Goal: Task Accomplishment & Management: Manage account settings

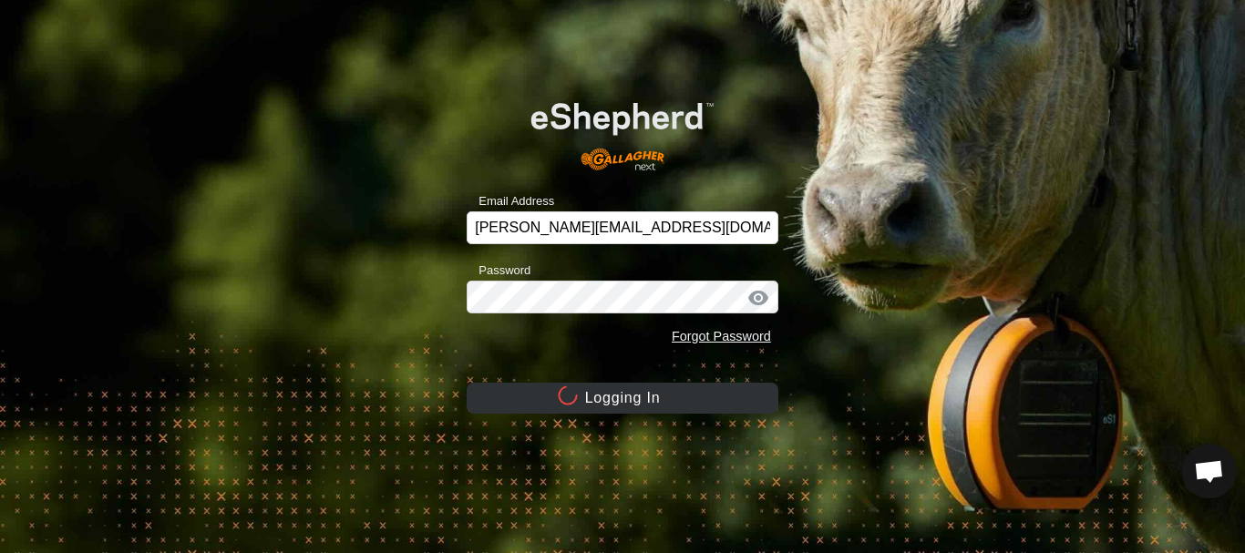
scroll to position [3320, 0]
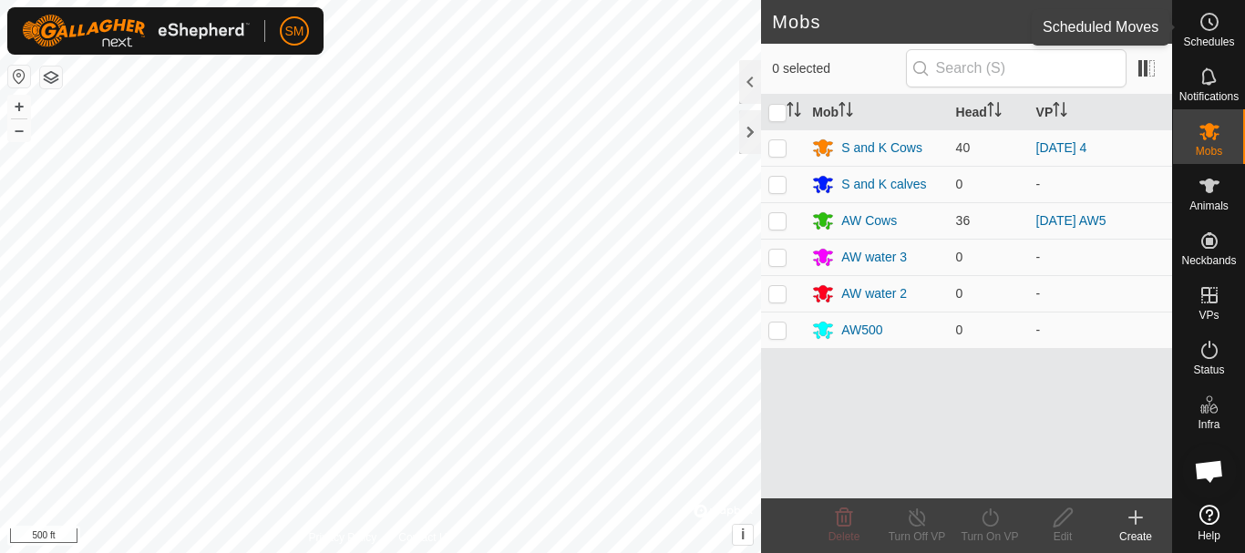
click at [1216, 30] on icon at bounding box center [1209, 22] width 22 height 22
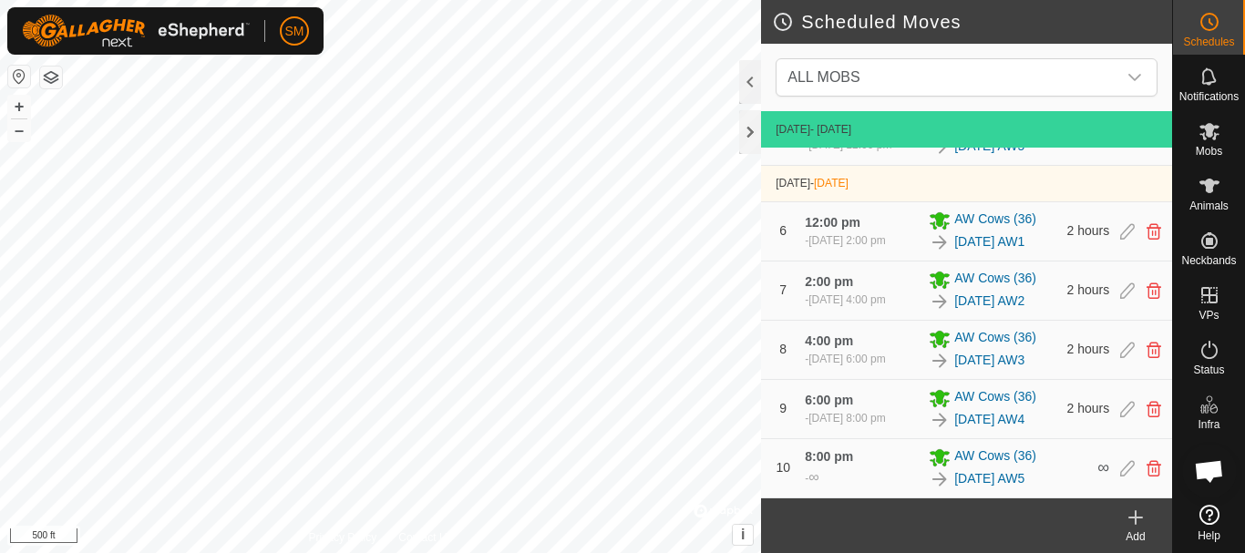
scroll to position [961, 0]
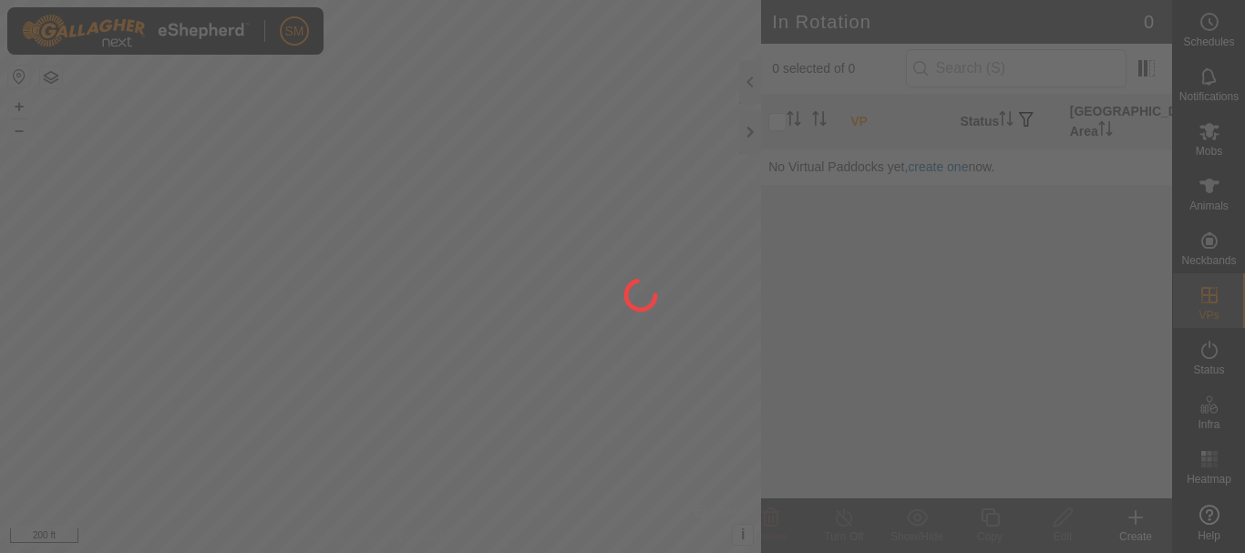
drag, startPoint x: 592, startPoint y: 469, endPoint x: 560, endPoint y: 298, distance: 174.2
click at [560, 298] on div at bounding box center [622, 276] width 1245 height 553
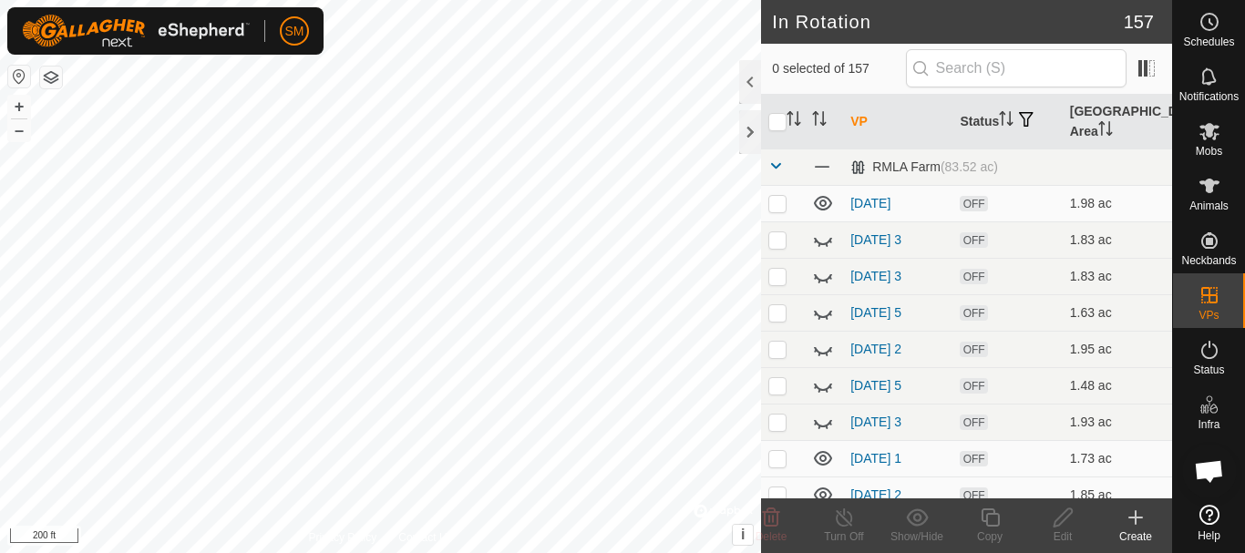
scroll to position [3320, 0]
click at [783, 118] on input "checkbox" at bounding box center [777, 122] width 18 height 18
checkbox input "true"
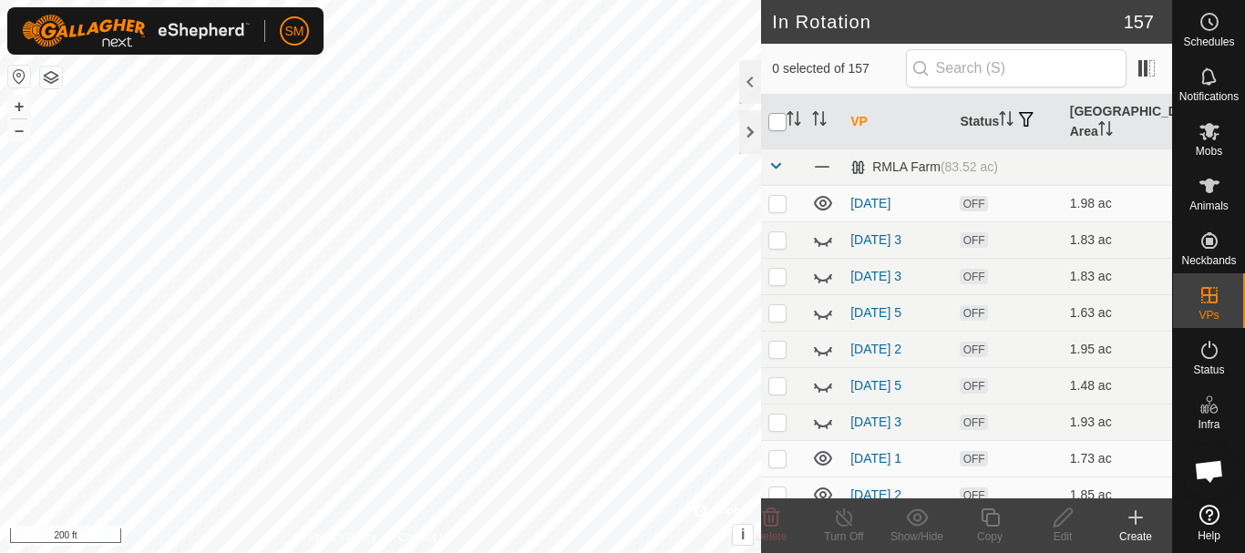
checkbox input "true"
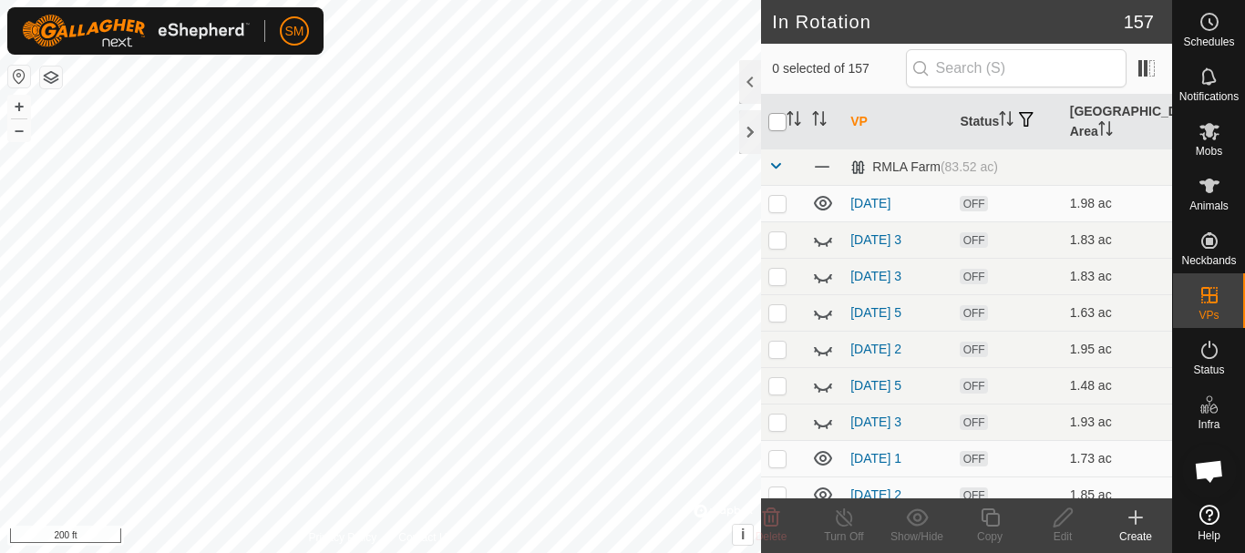
checkbox input "true"
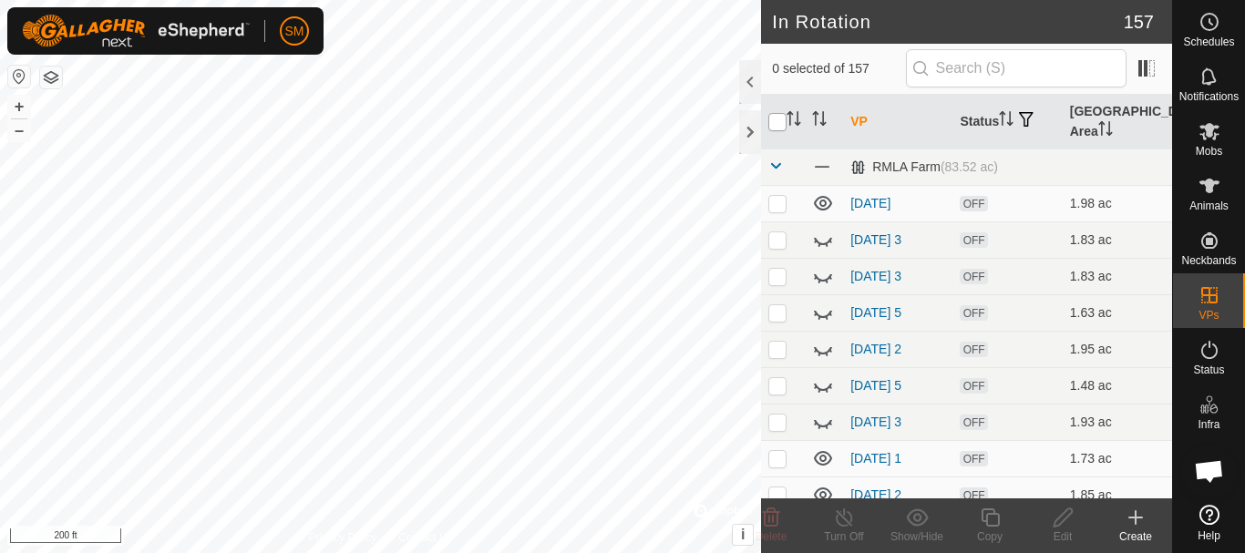
checkbox input "true"
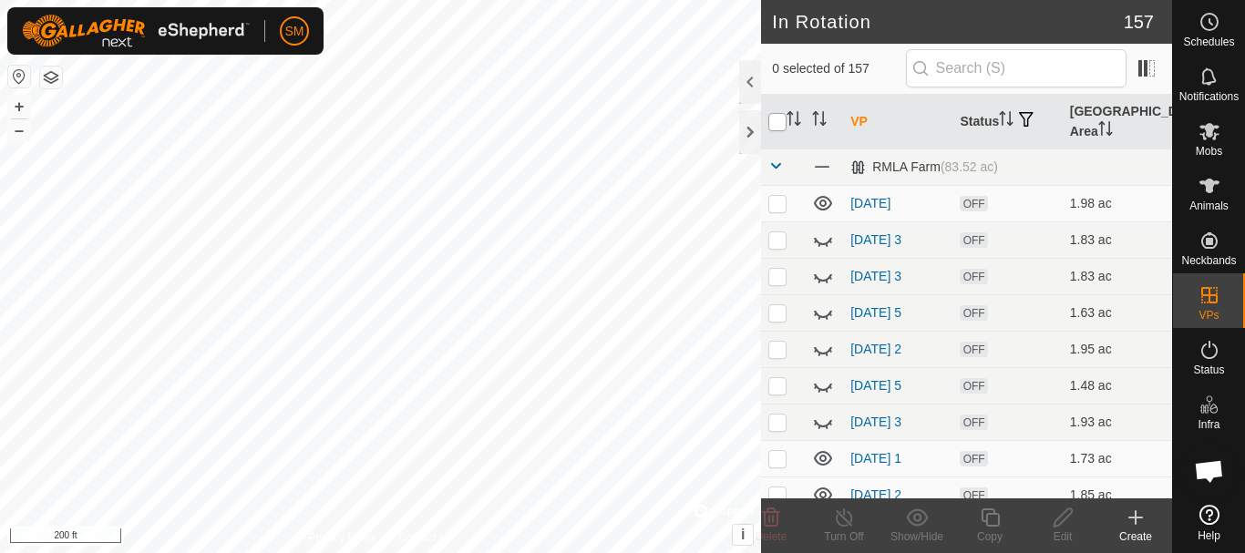
checkbox input "true"
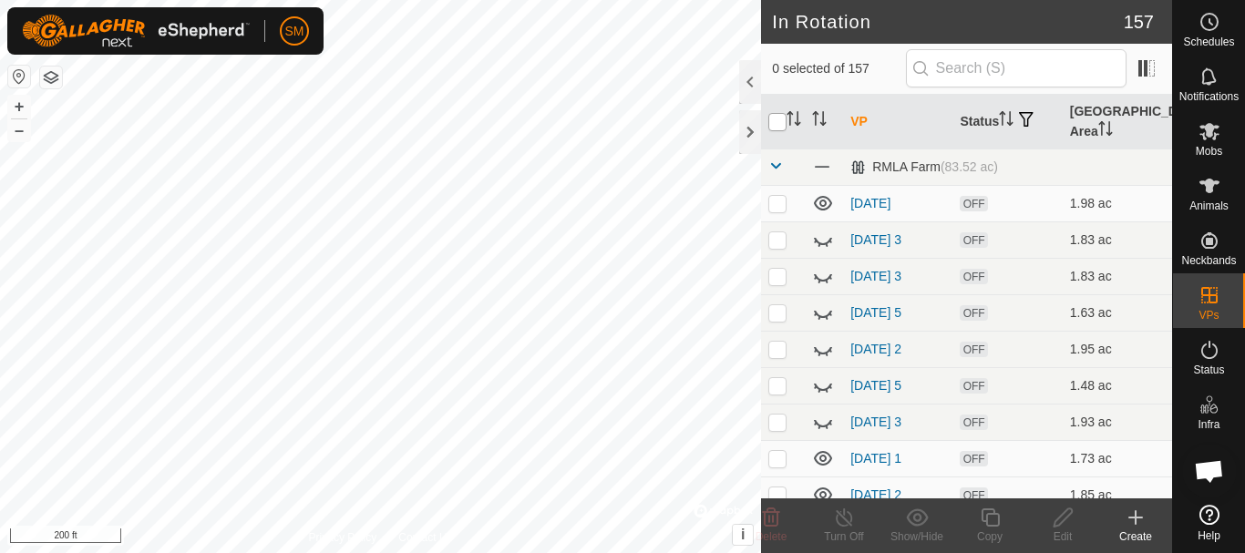
checkbox input "true"
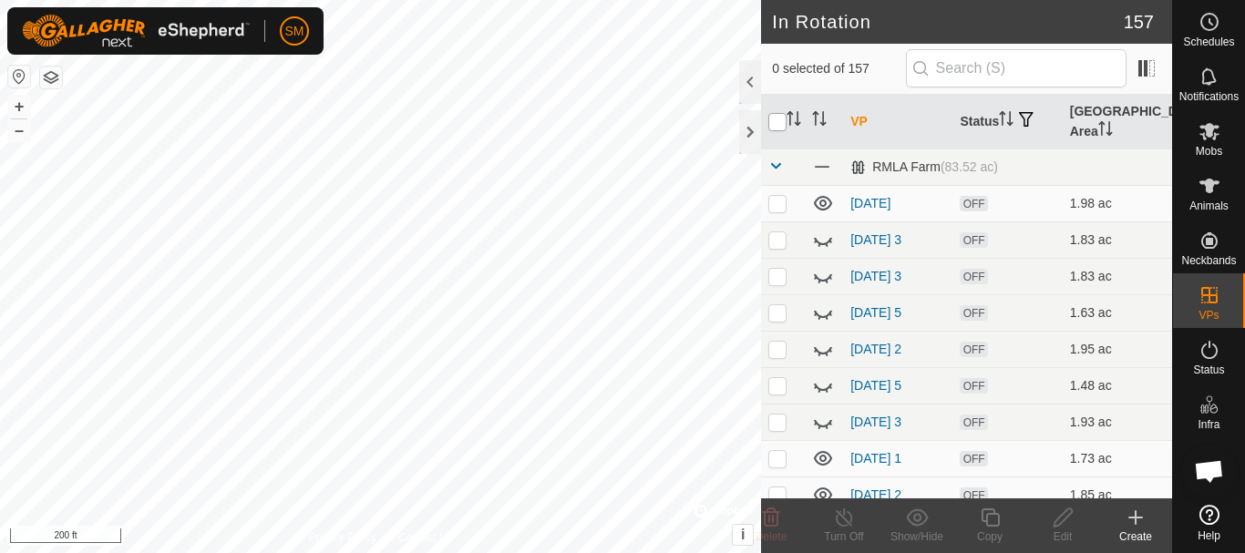
checkbox input "true"
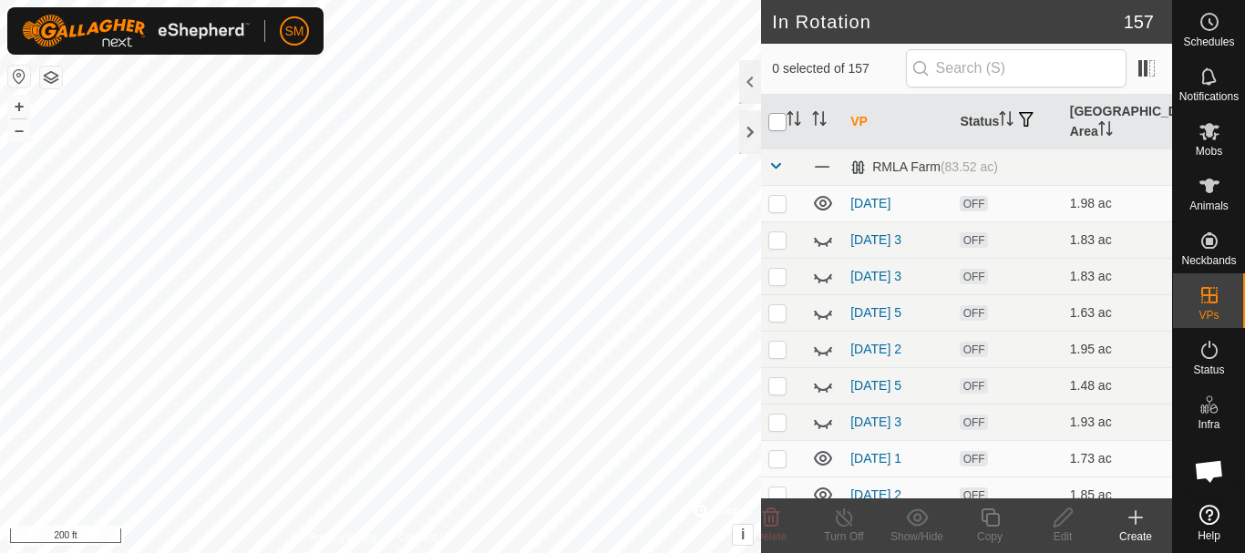
checkbox input "true"
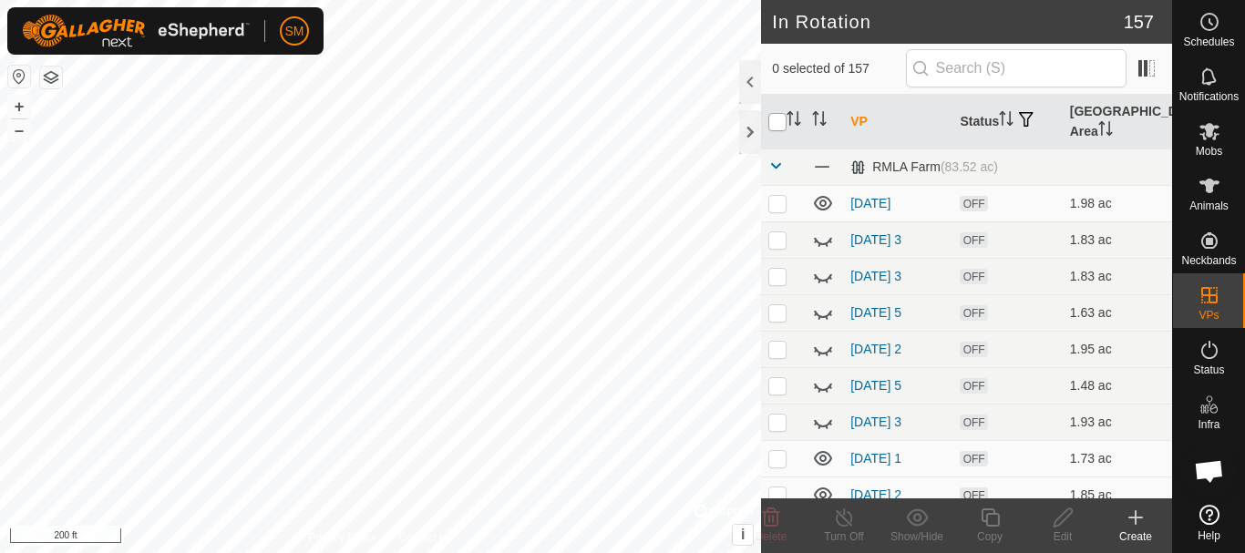
checkbox input "true"
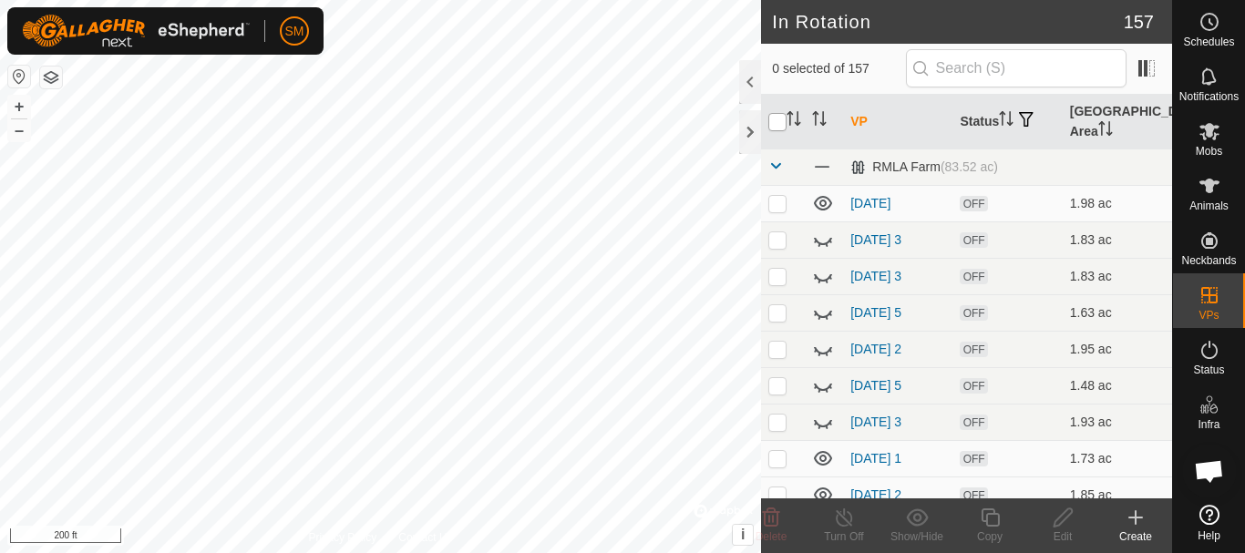
checkbox input "true"
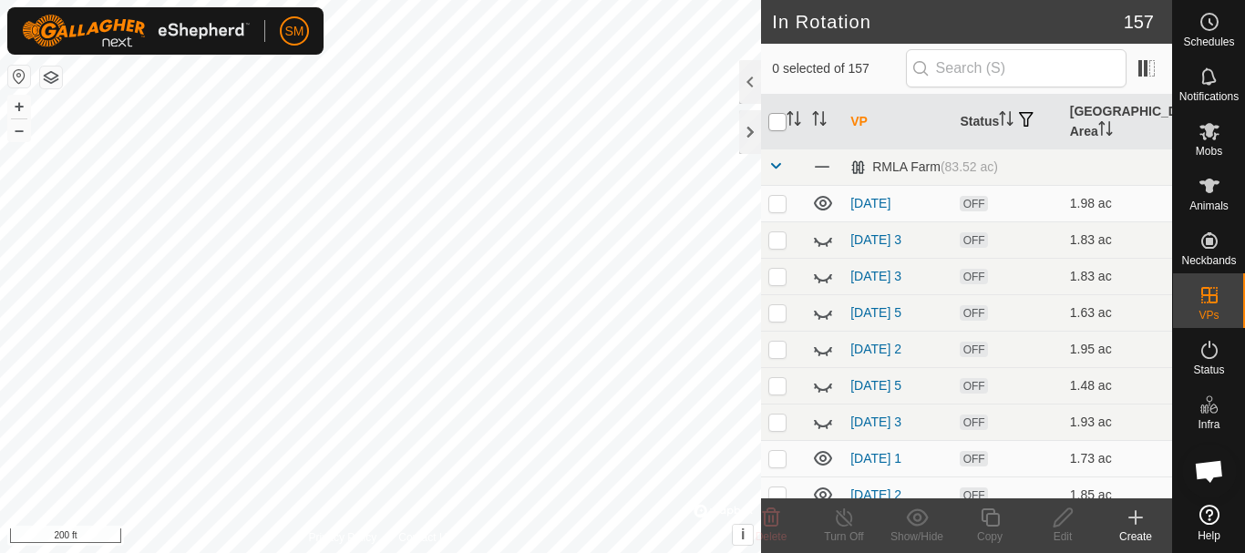
checkbox input "true"
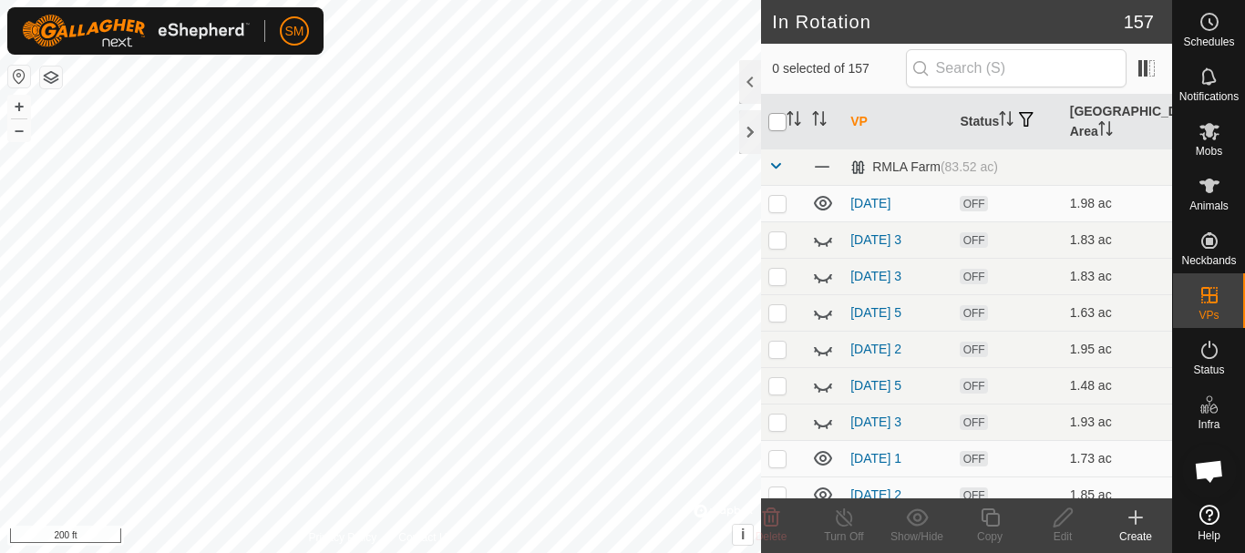
checkbox input "true"
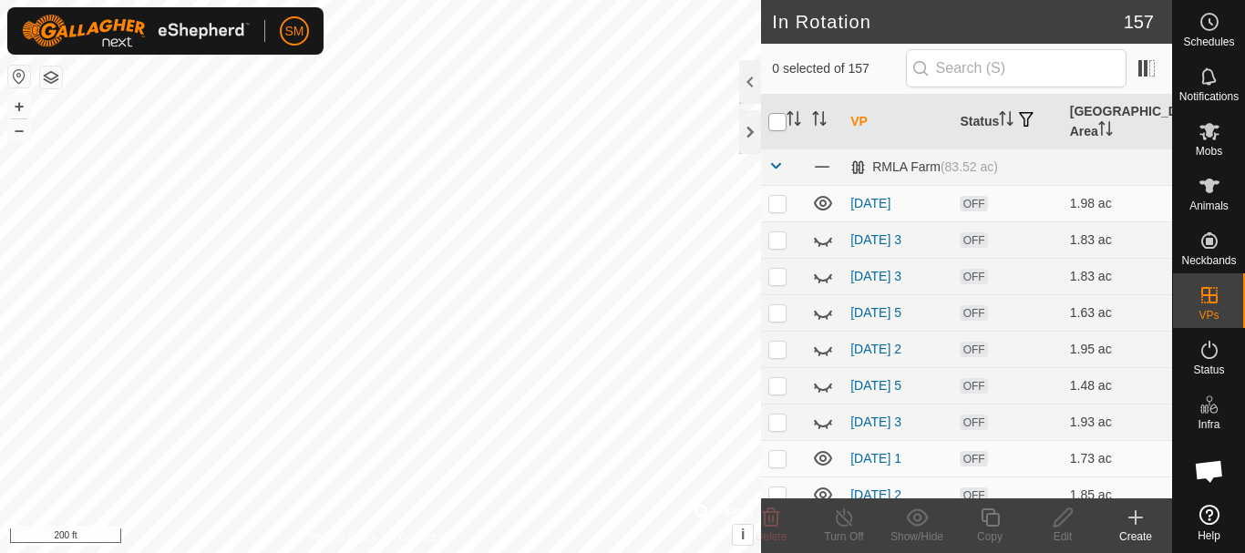
checkbox input "true"
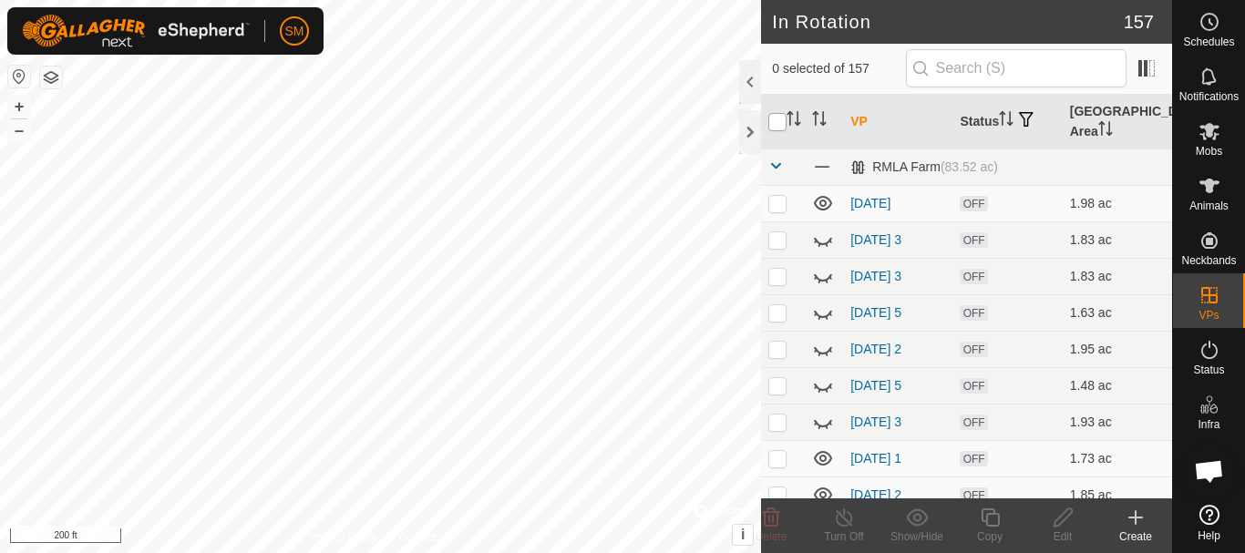
checkbox input "true"
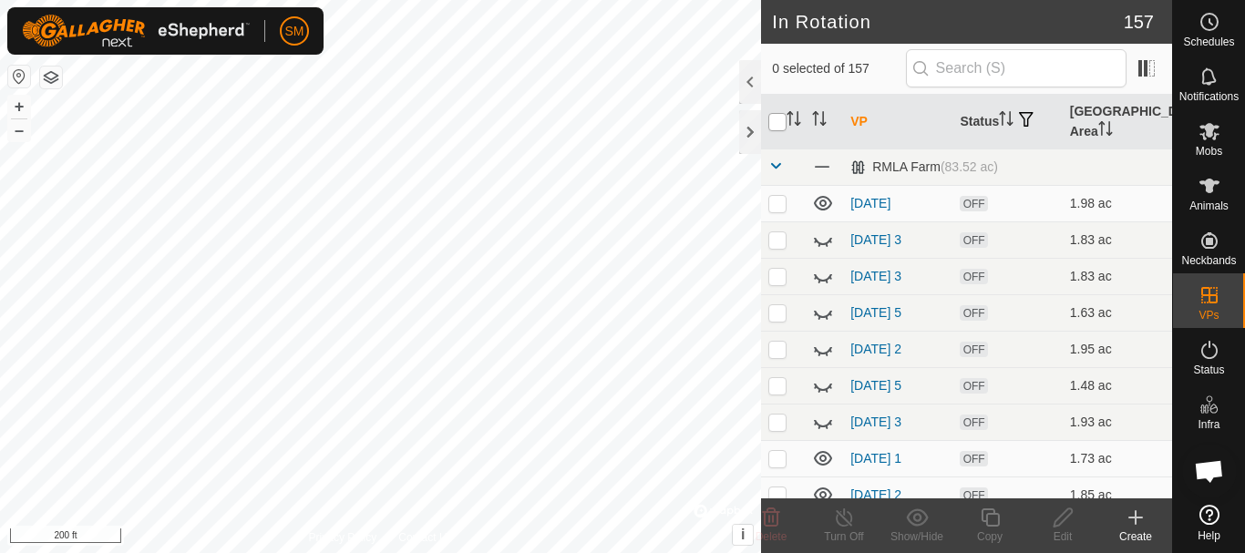
checkbox input "true"
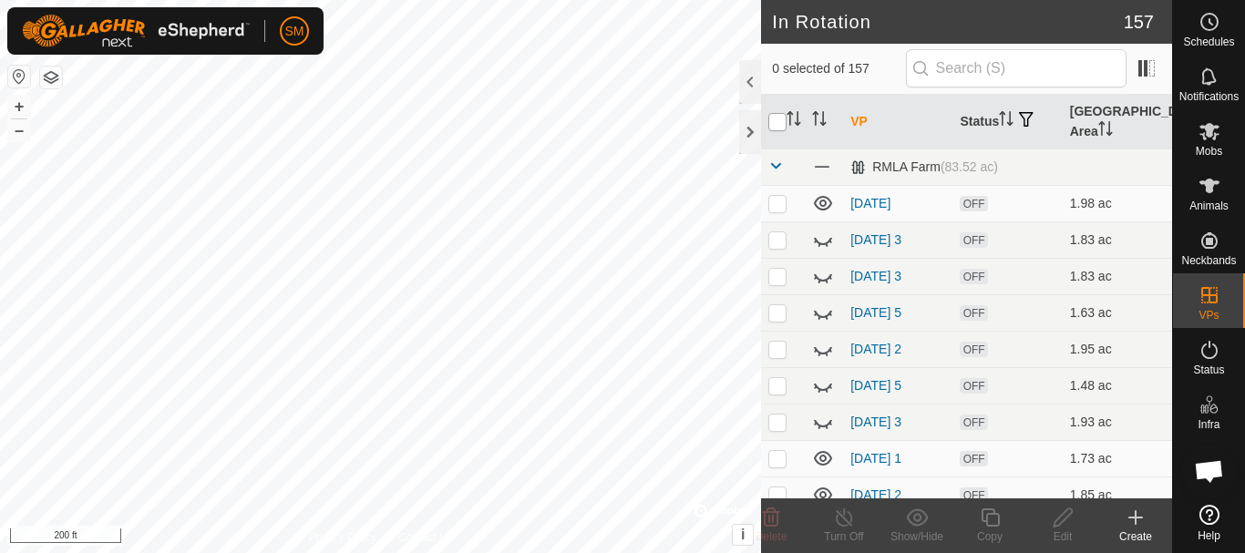
checkbox input "true"
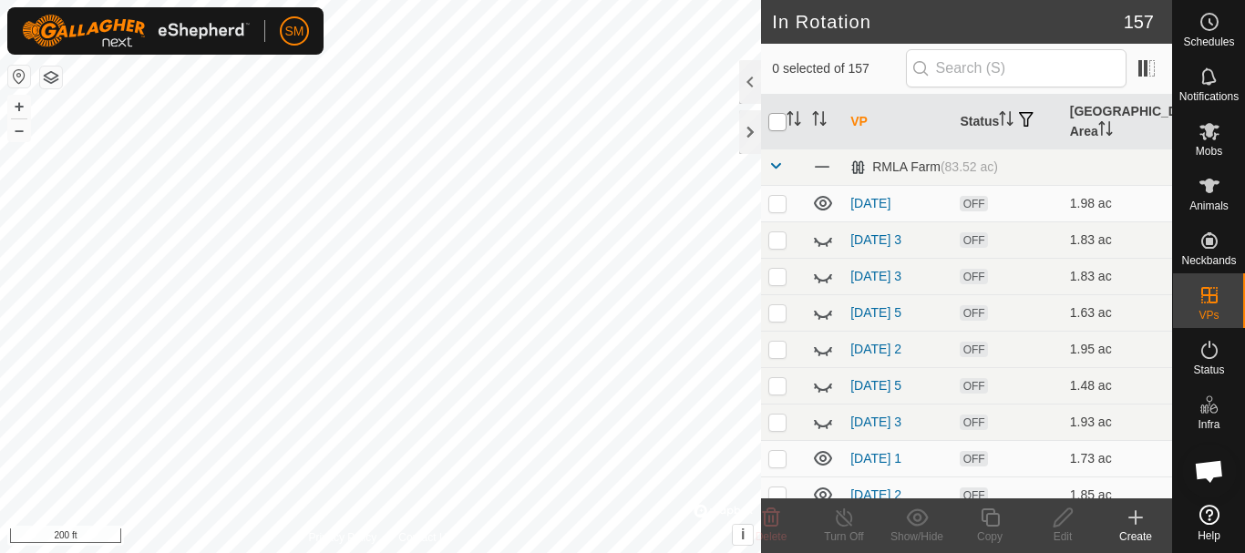
checkbox input "true"
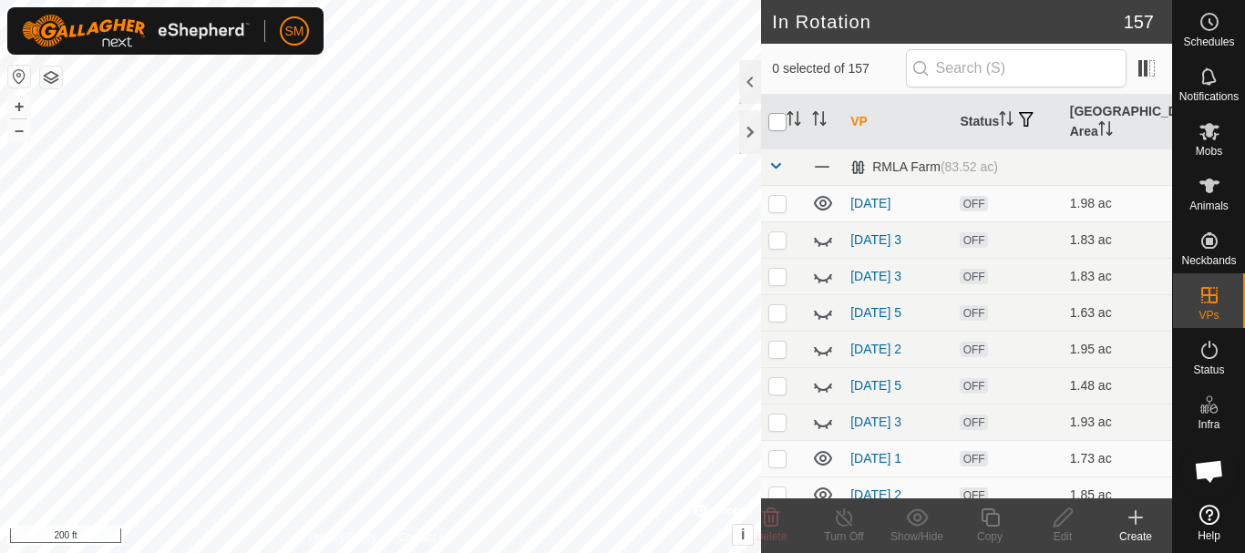
checkbox input "true"
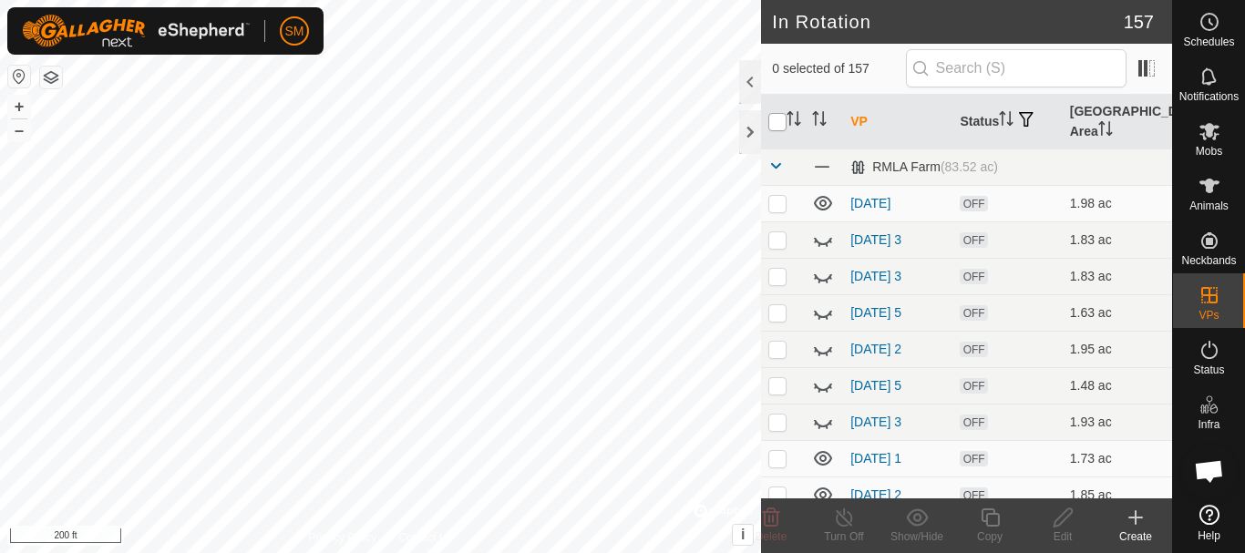
checkbox input "true"
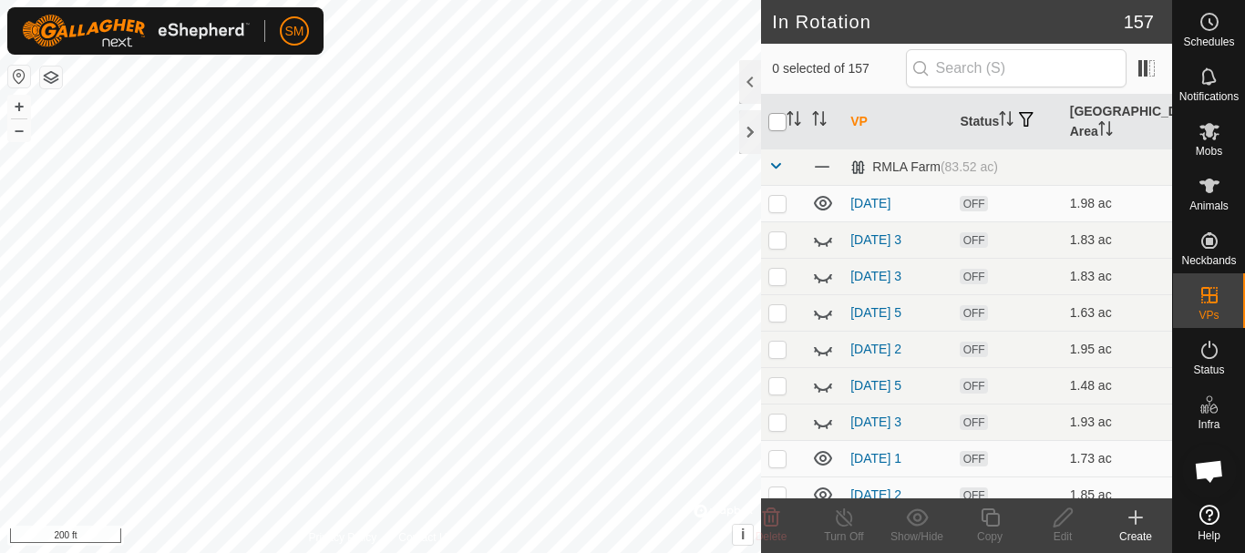
checkbox input "true"
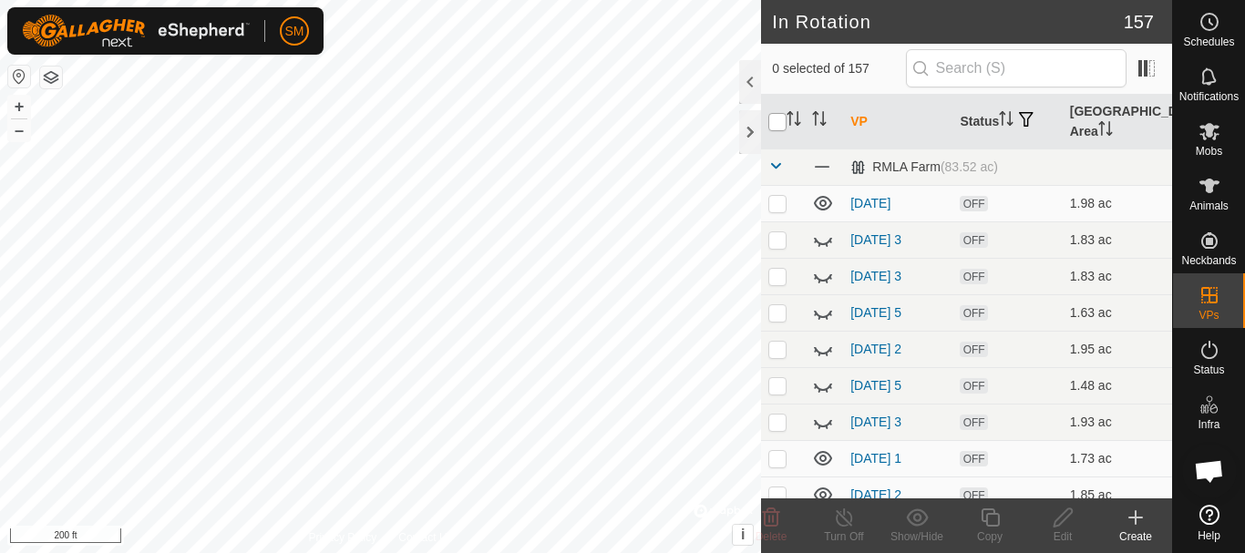
checkbox input "true"
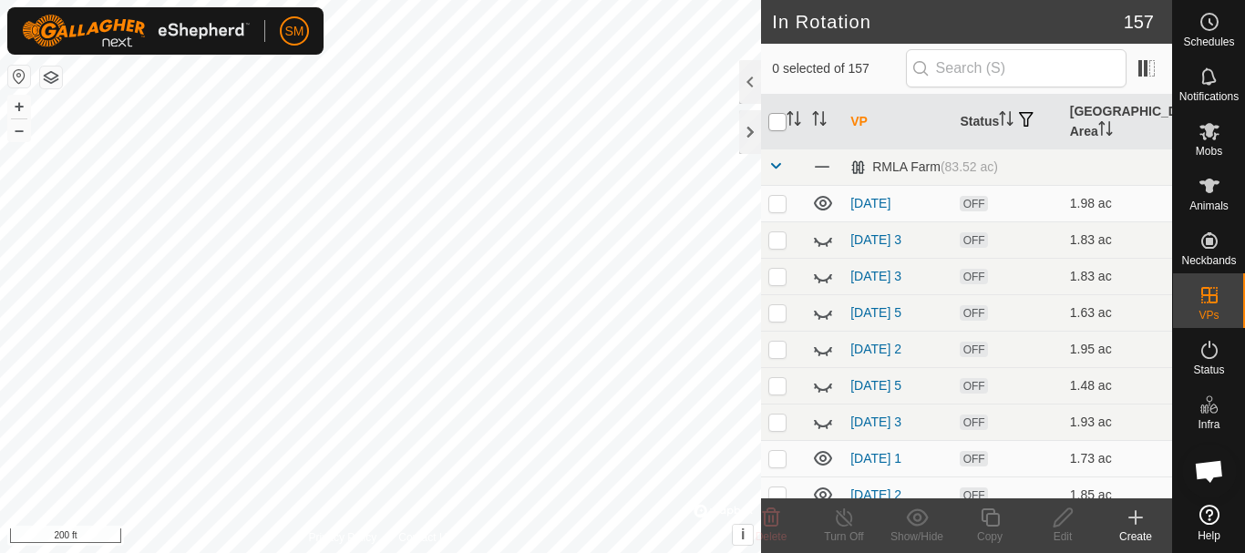
checkbox input "true"
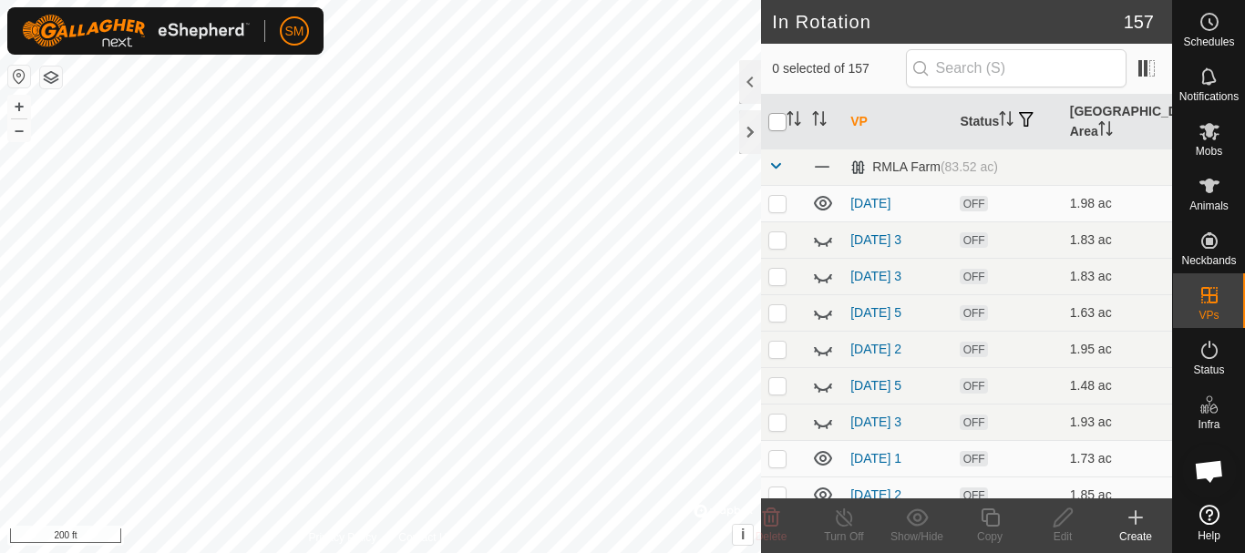
checkbox input "true"
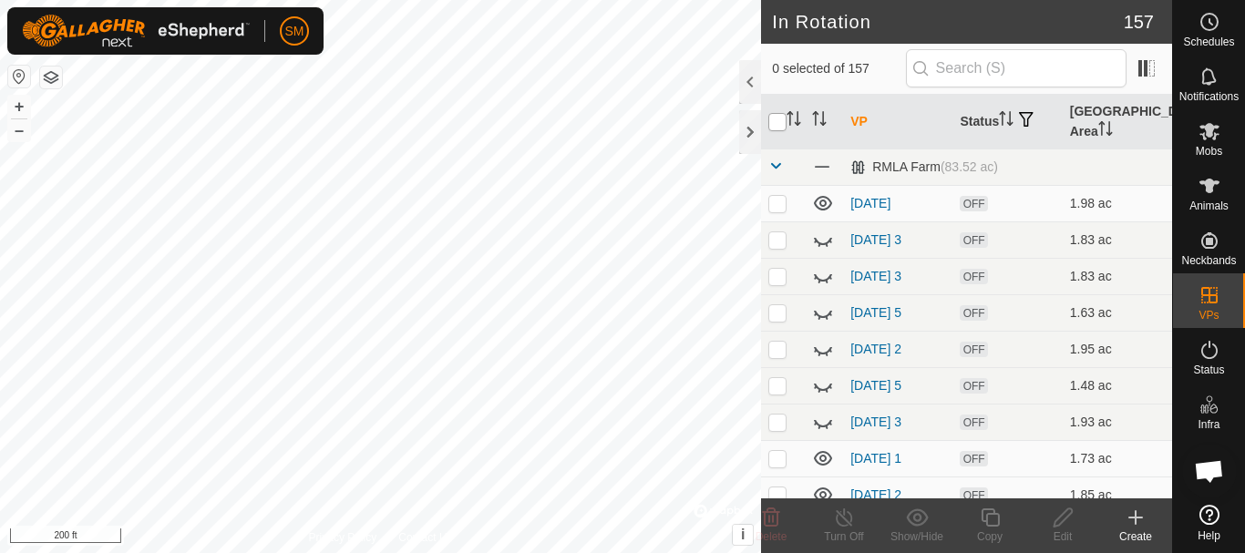
checkbox input "true"
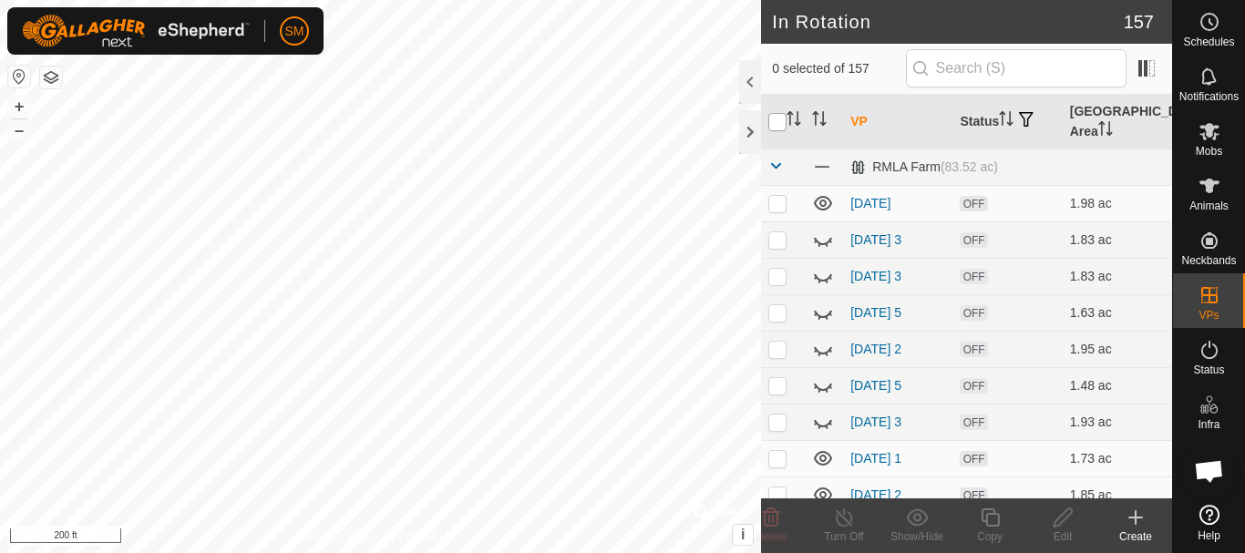
checkbox input "true"
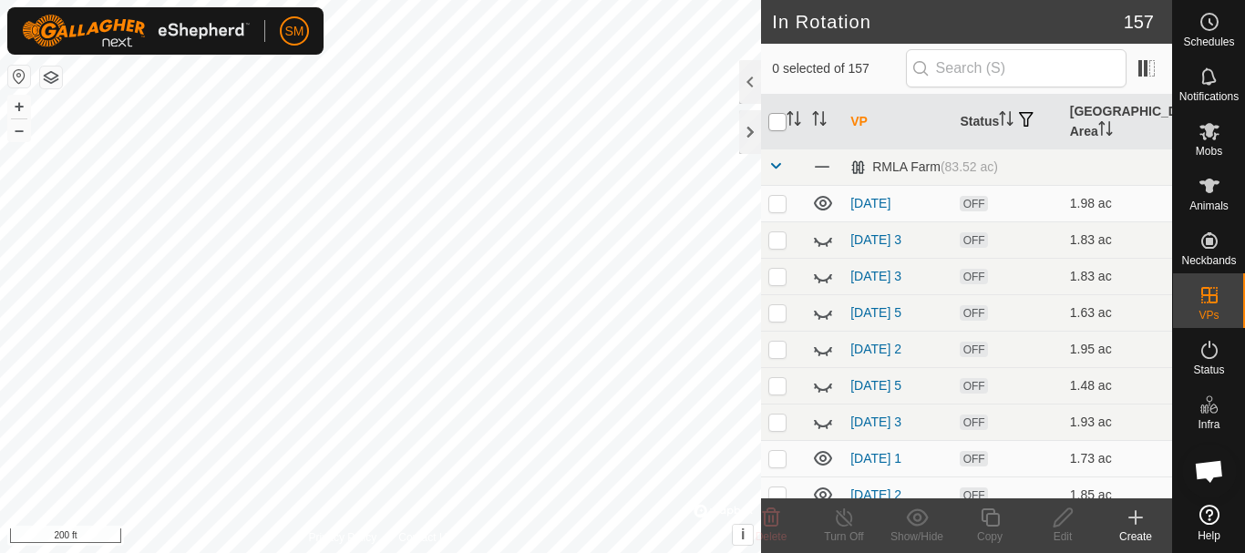
checkbox input "true"
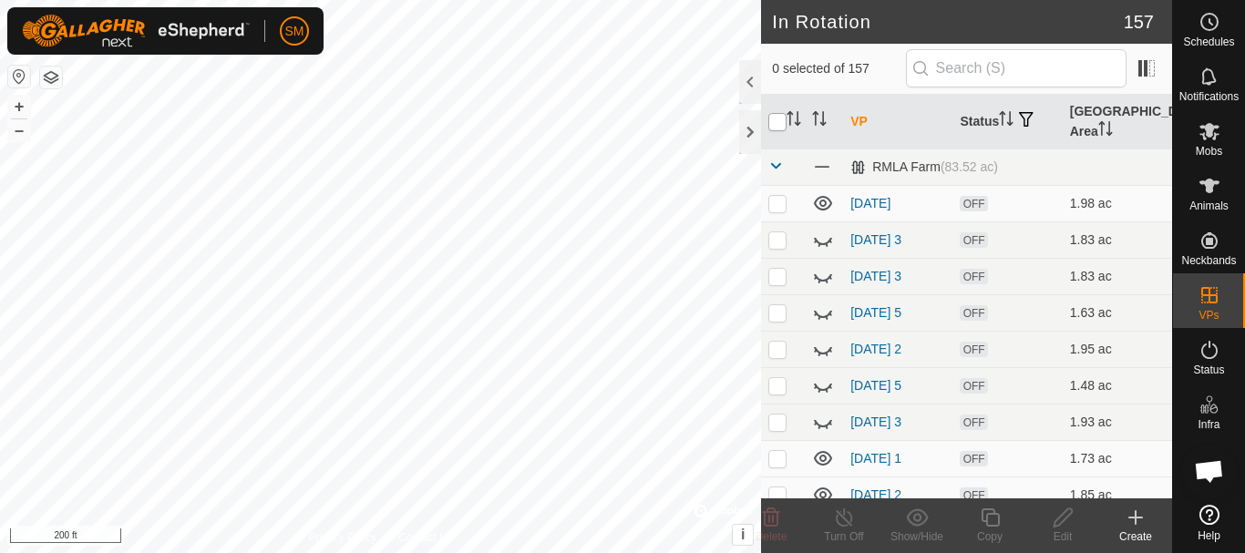
checkbox input "true"
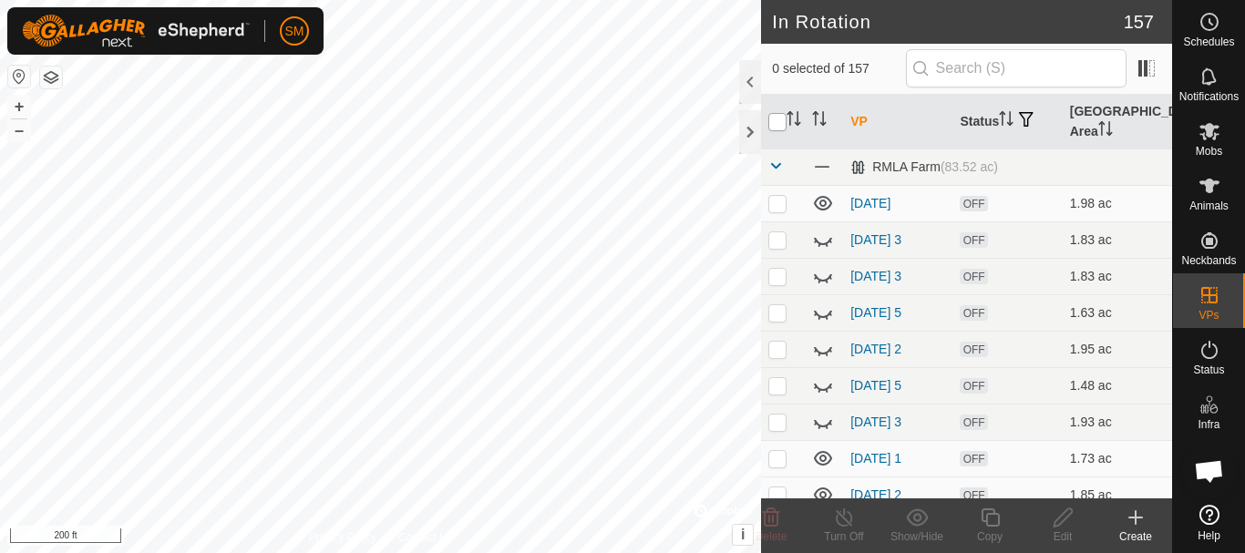
checkbox input "true"
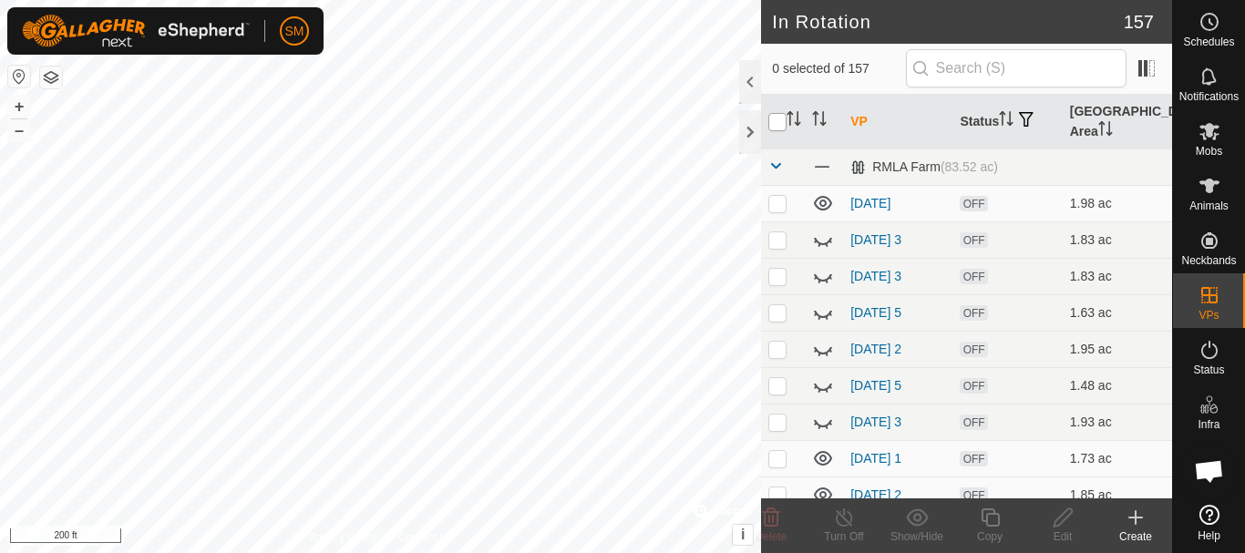
checkbox input "true"
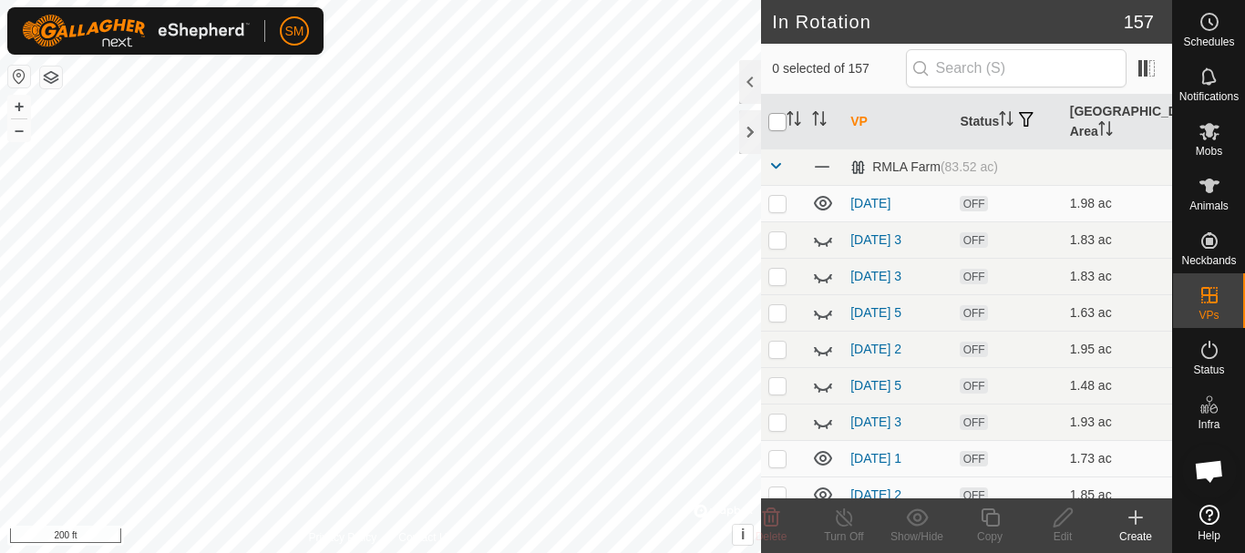
checkbox input "true"
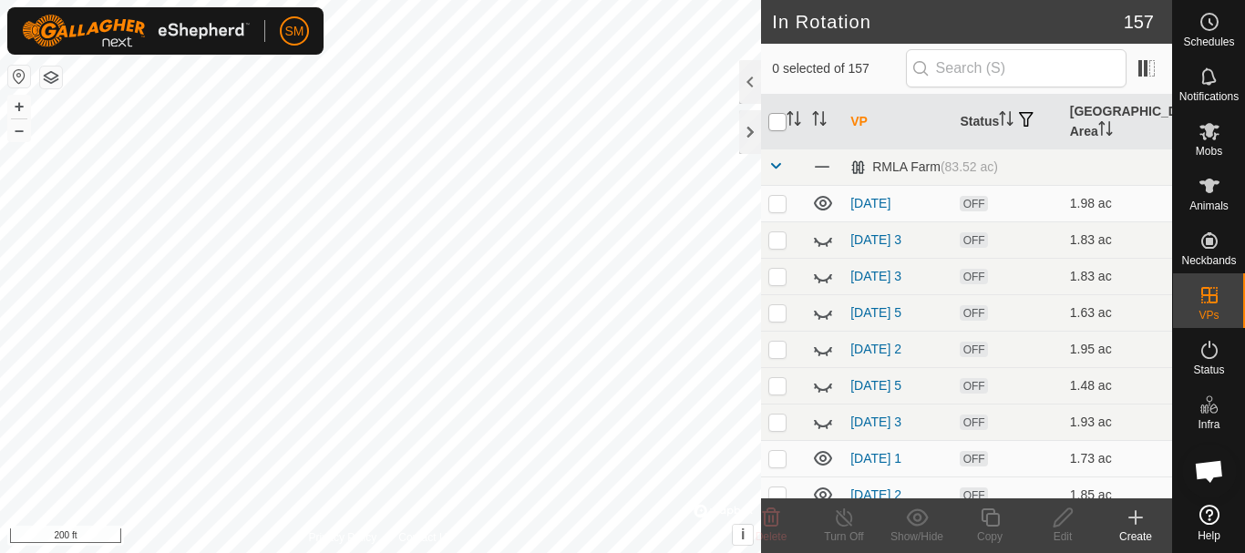
checkbox input "true"
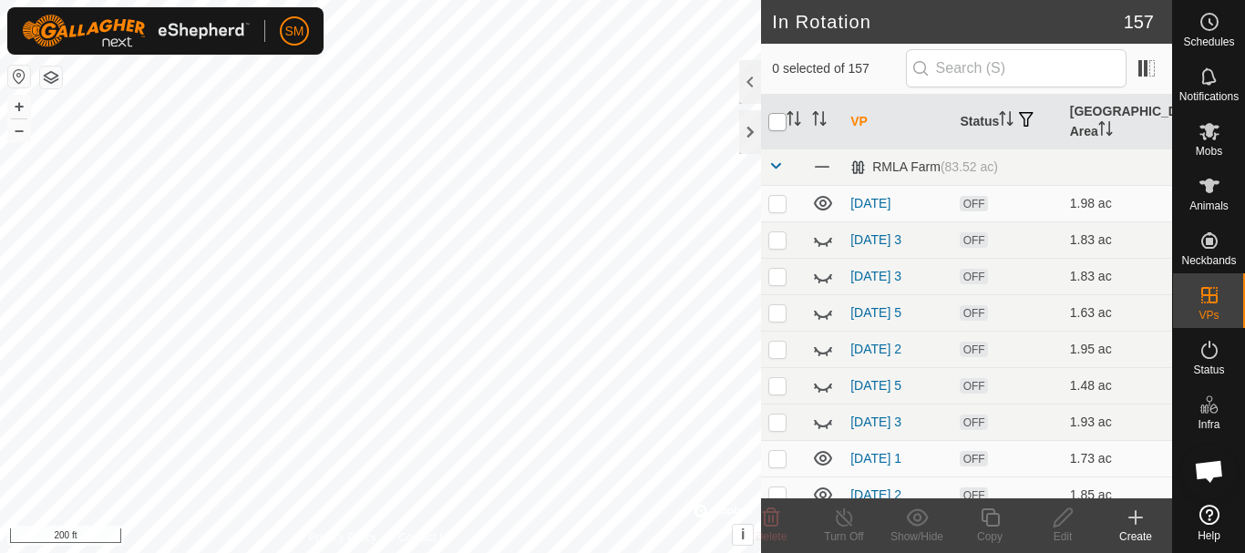
checkbox input "true"
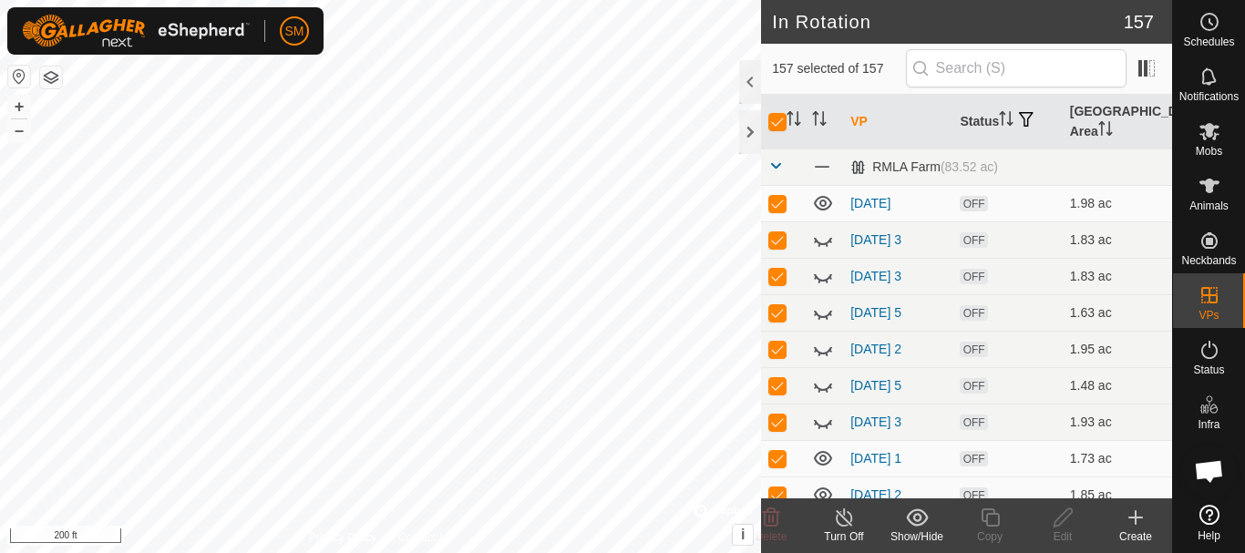
click at [913, 521] on icon at bounding box center [917, 518] width 23 height 22
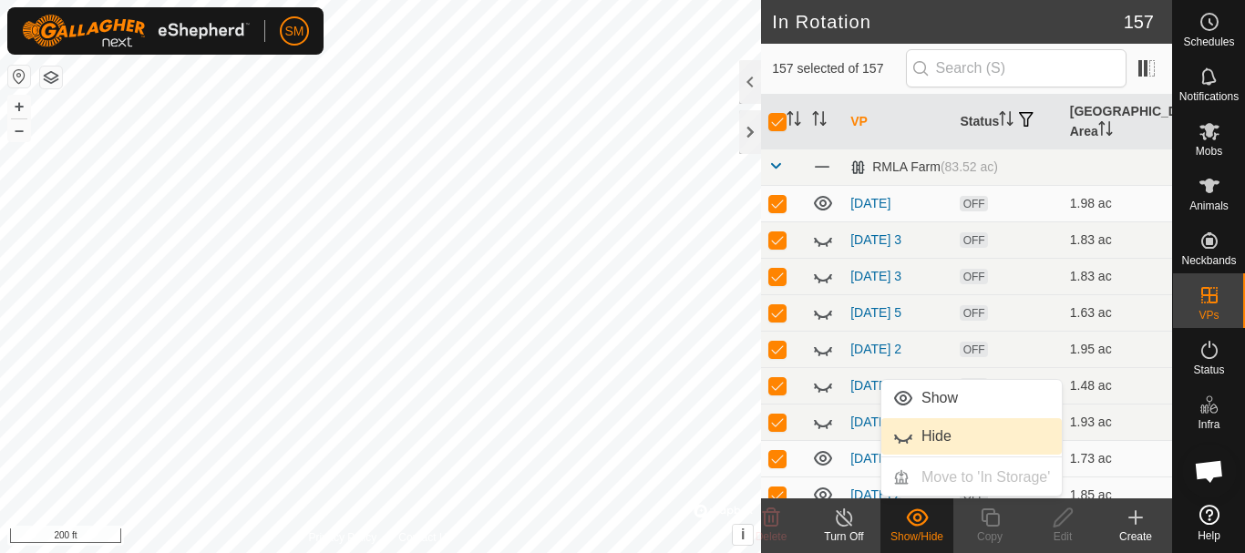
click at [919, 439] on link "Hide" at bounding box center [971, 436] width 180 height 36
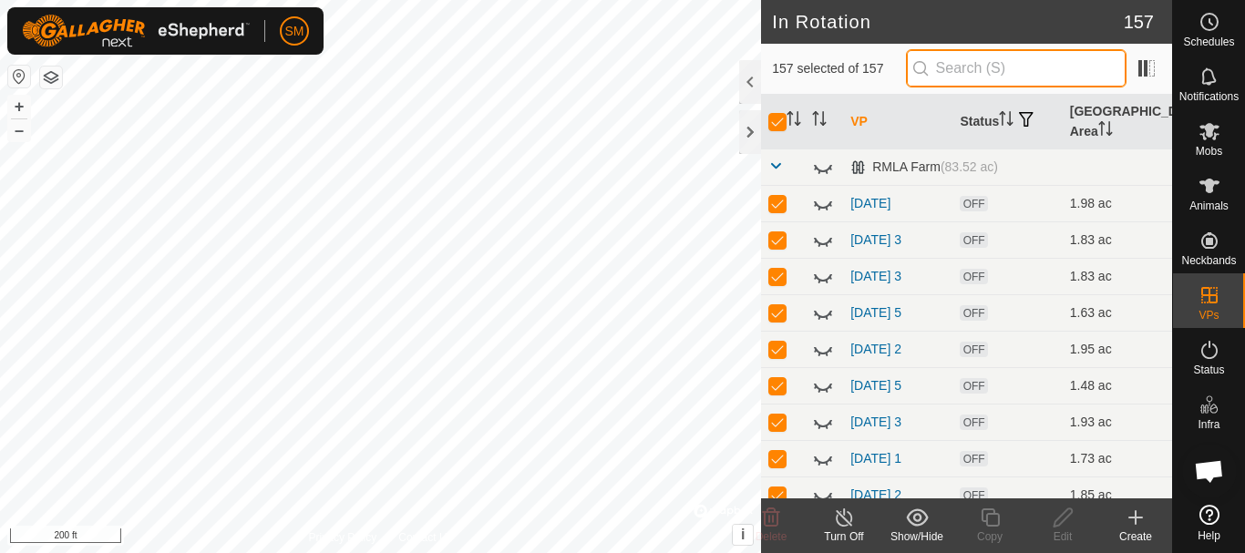
click at [1010, 62] on input "text" at bounding box center [1016, 68] width 220 height 38
paste input "[DATE] AW"
type input "[DATE] AW"
checkbox input "false"
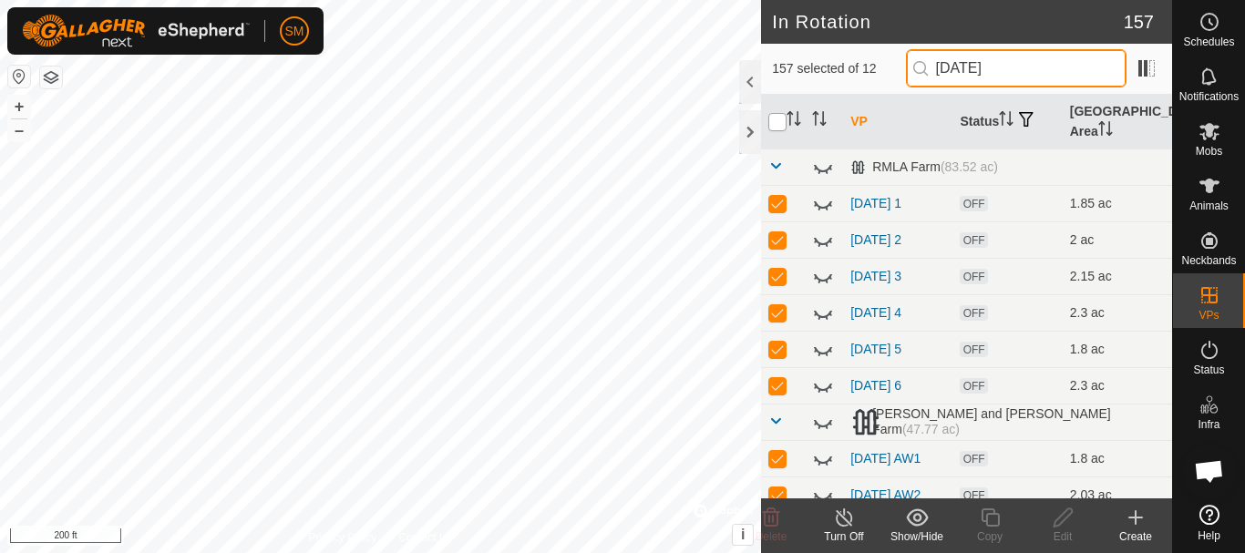
type input "[DATE]"
click at [782, 125] on input "checkbox" at bounding box center [777, 122] width 18 height 18
checkbox input "true"
click at [1049, 63] on input "[DATE]" at bounding box center [1016, 68] width 220 height 38
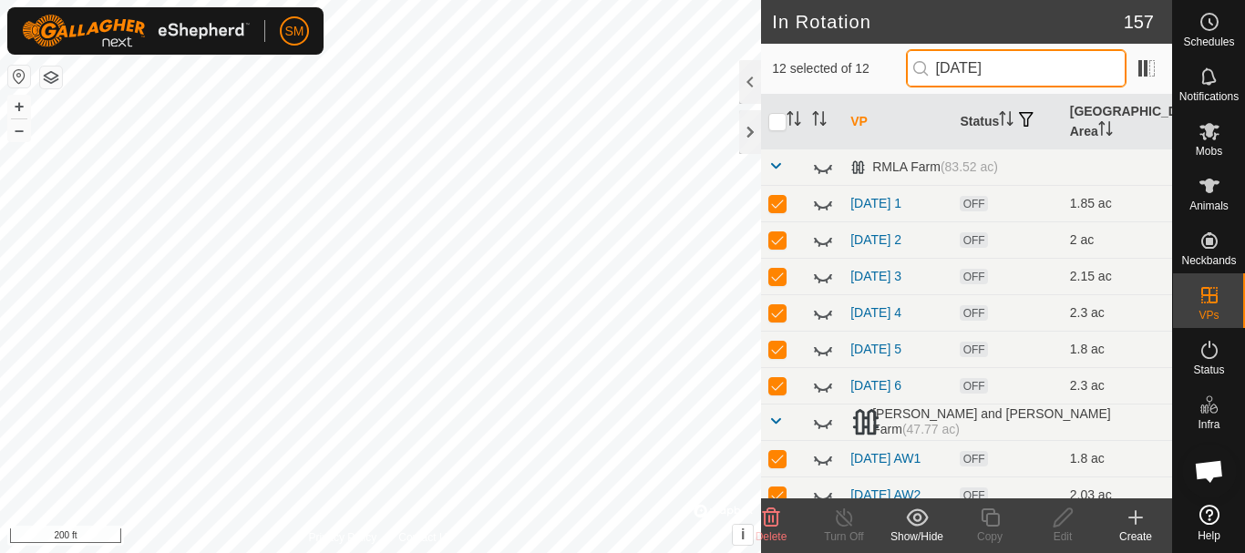
click at [1049, 63] on input "[DATE]" at bounding box center [1016, 68] width 220 height 38
click at [1049, 64] on input "[DATE]" at bounding box center [1016, 68] width 220 height 38
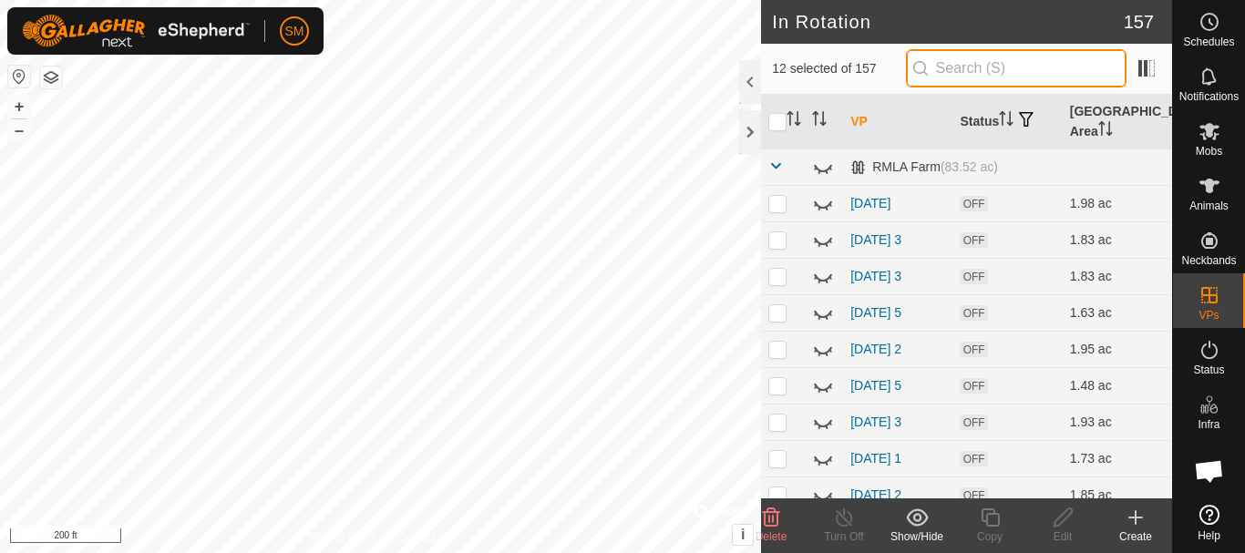
click at [1049, 64] on input "text" at bounding box center [1016, 68] width 220 height 38
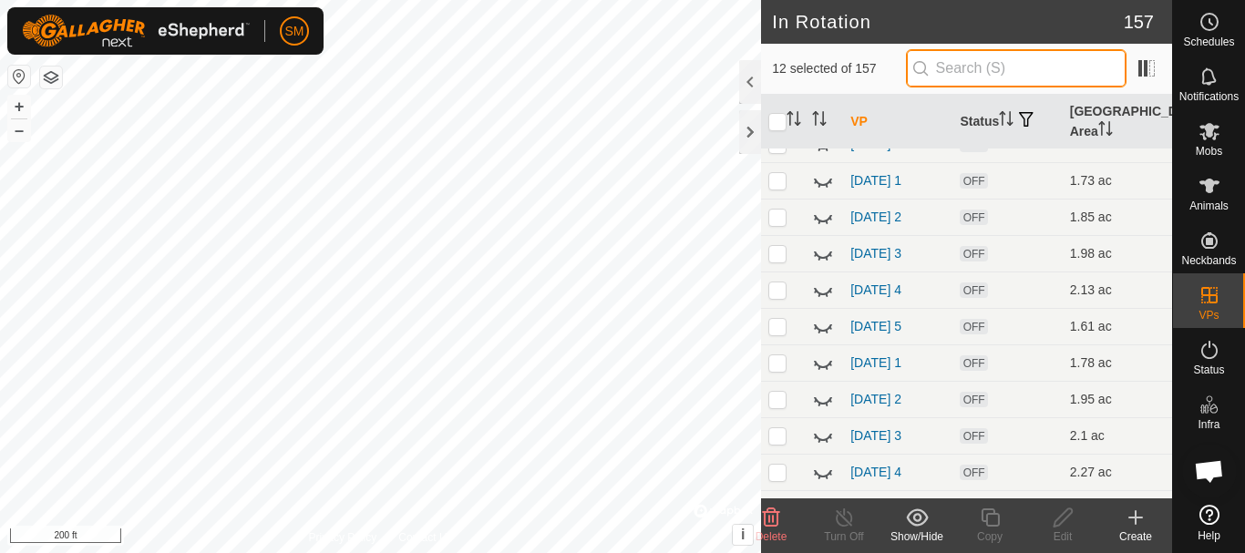
scroll to position [0, 0]
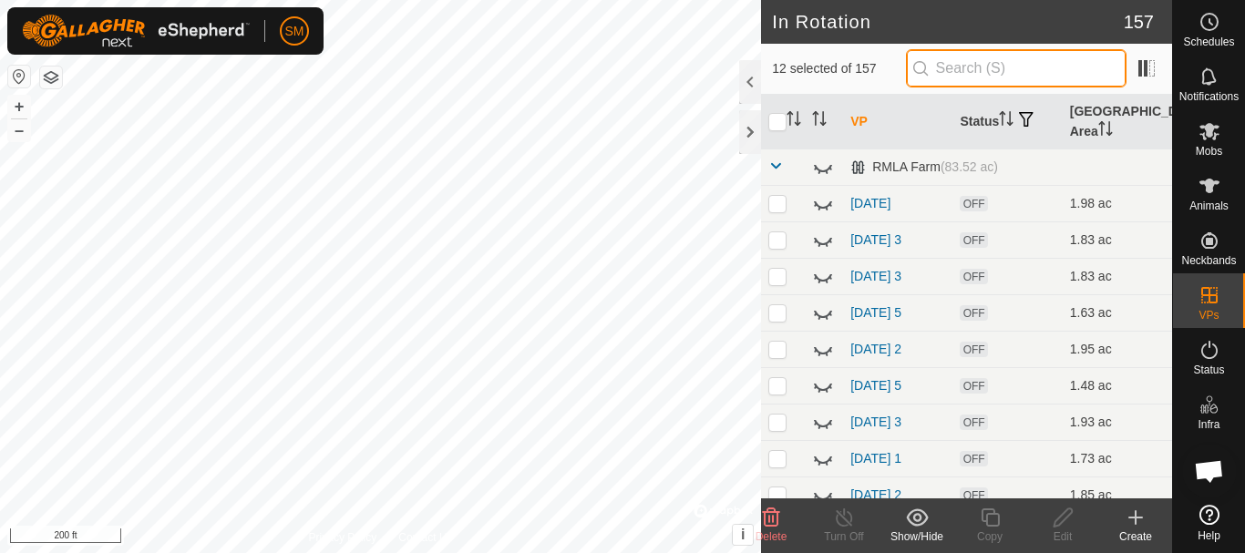
click at [974, 61] on input "text" at bounding box center [1016, 68] width 220 height 38
paste input "[DATE] AW"
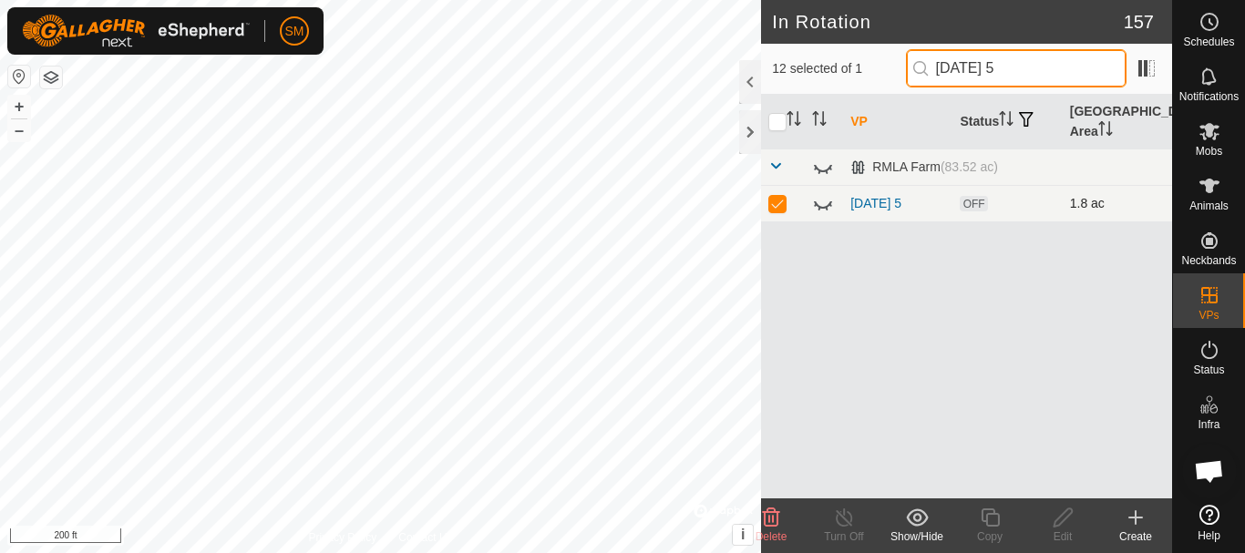
type input "[DATE] 5"
click at [779, 210] on p-checkbox at bounding box center [777, 203] width 18 height 15
checkbox input "false"
click at [826, 205] on icon at bounding box center [823, 203] width 22 height 22
click at [1057, 72] on input "[DATE] 5" at bounding box center [1016, 68] width 220 height 38
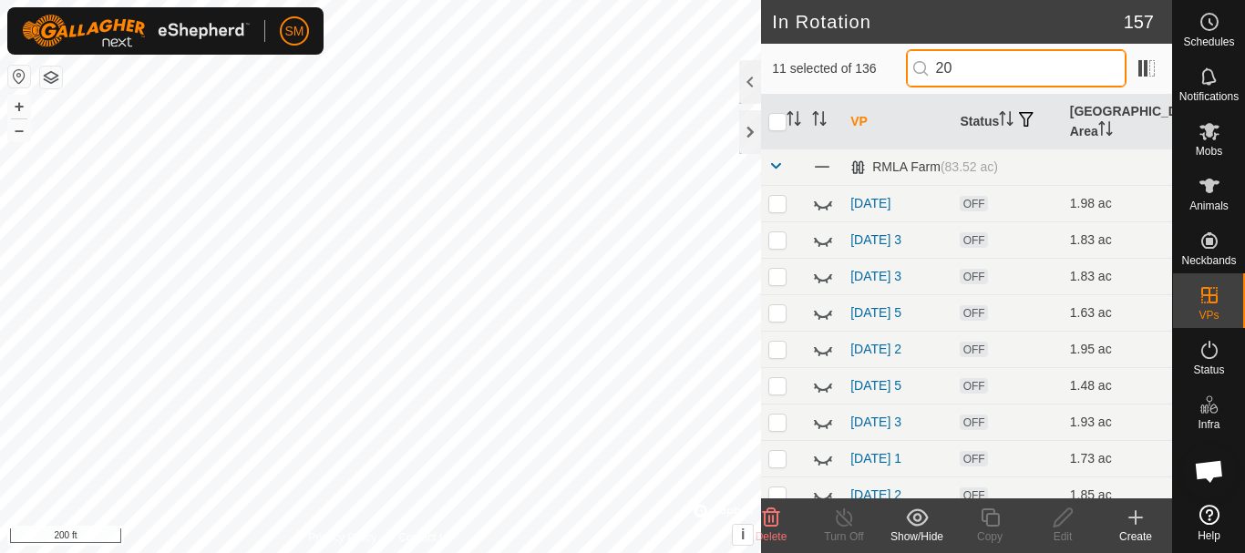
type input "2"
click at [780, 119] on input "checkbox" at bounding box center [777, 122] width 18 height 18
checkbox input "false"
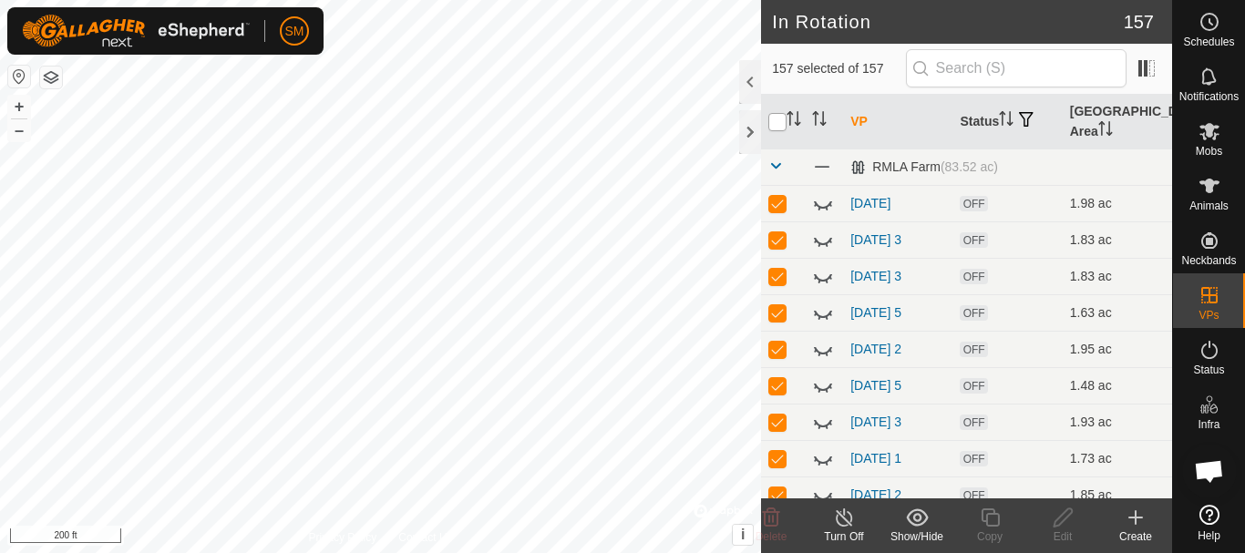
checkbox input "true"
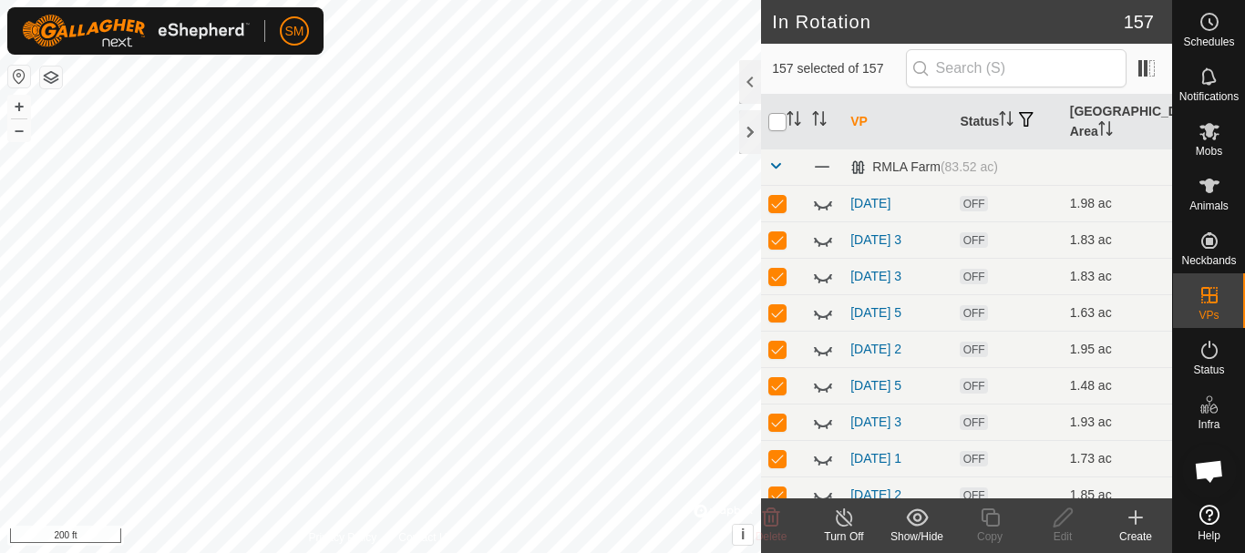
checkbox input "true"
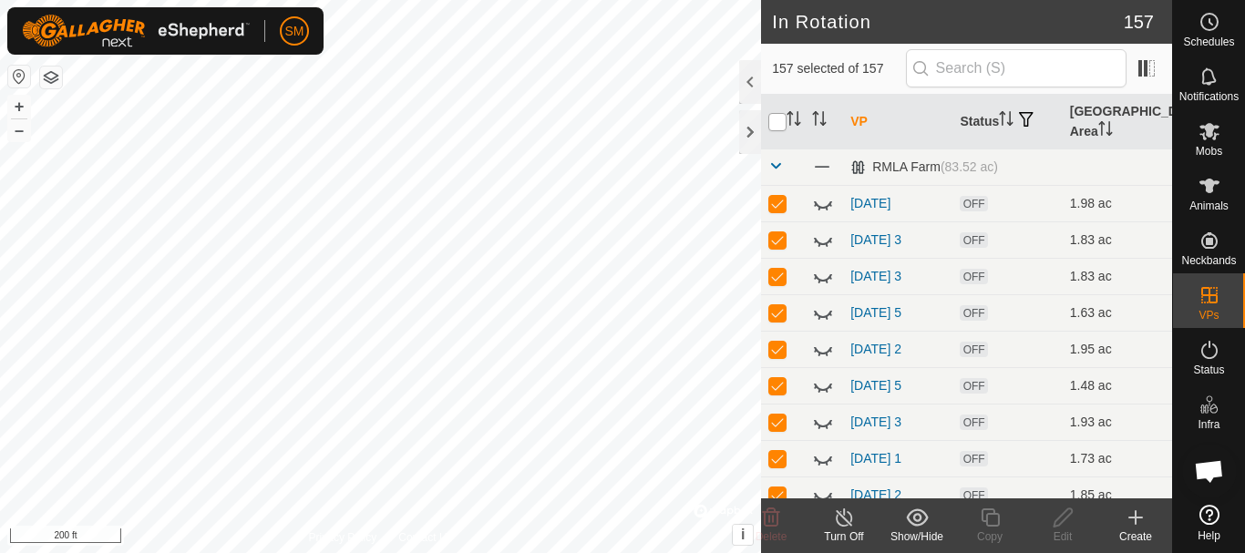
checkbox input "true"
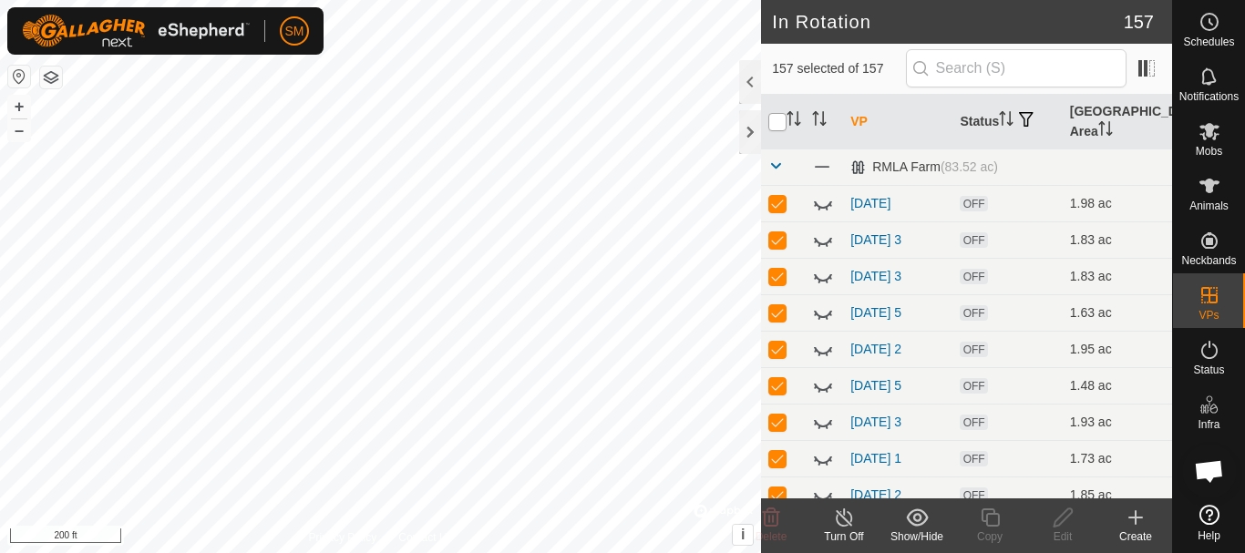
checkbox input "true"
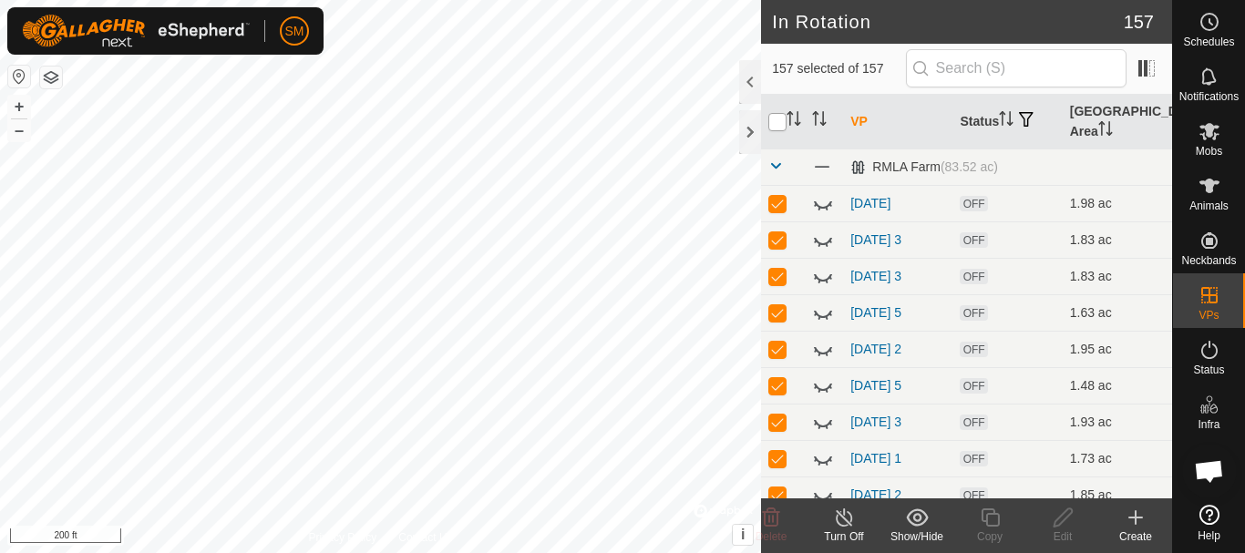
checkbox input "true"
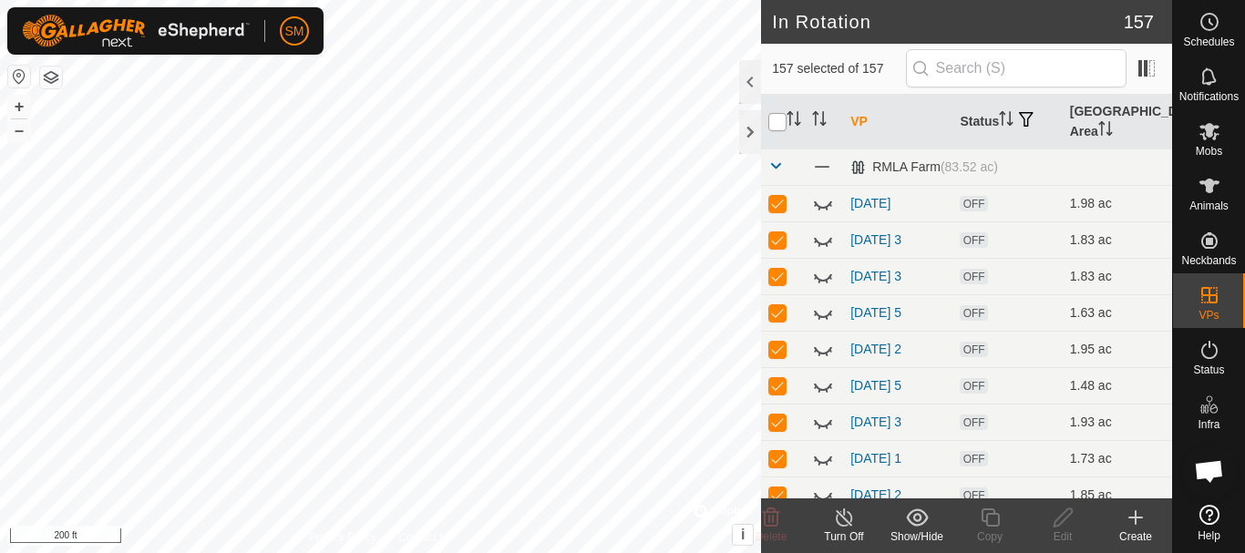
checkbox input "true"
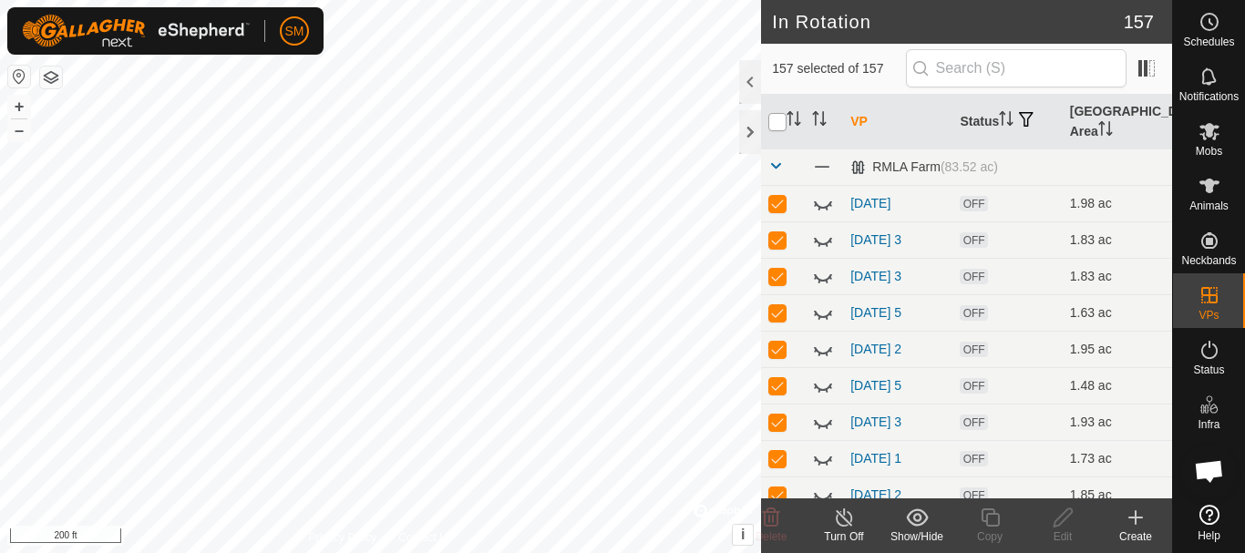
checkbox input "true"
click at [780, 118] on input "checkbox" at bounding box center [777, 122] width 18 height 18
click at [780, 124] on input "checkbox" at bounding box center [777, 122] width 18 height 18
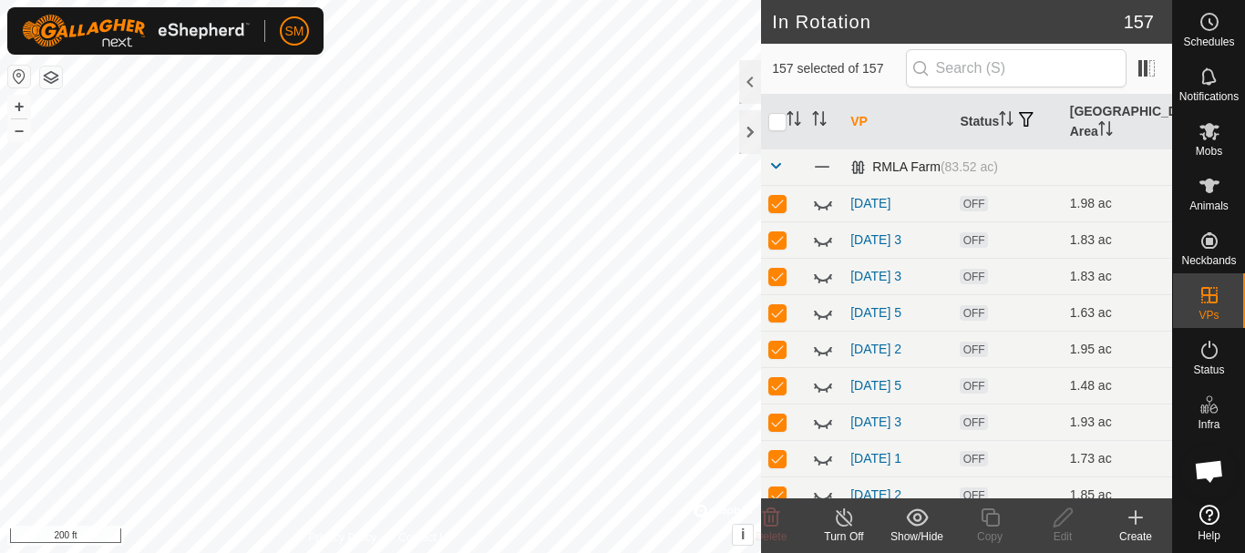
click at [778, 169] on span at bounding box center [775, 166] width 15 height 15
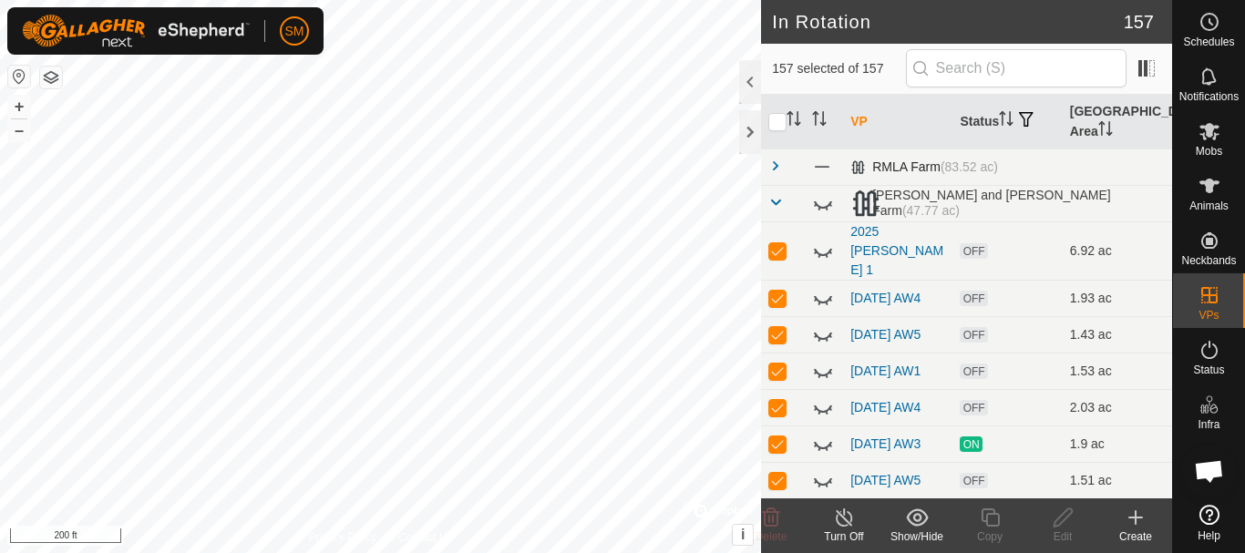
click at [778, 169] on span at bounding box center [775, 166] width 15 height 15
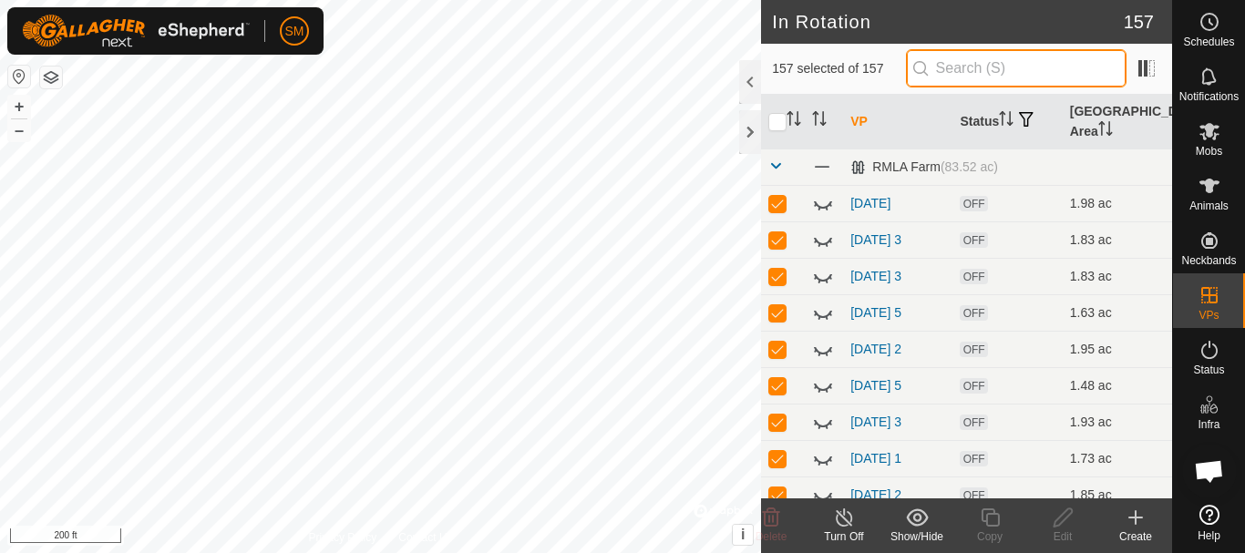
click at [1041, 64] on input "text" at bounding box center [1016, 68] width 220 height 38
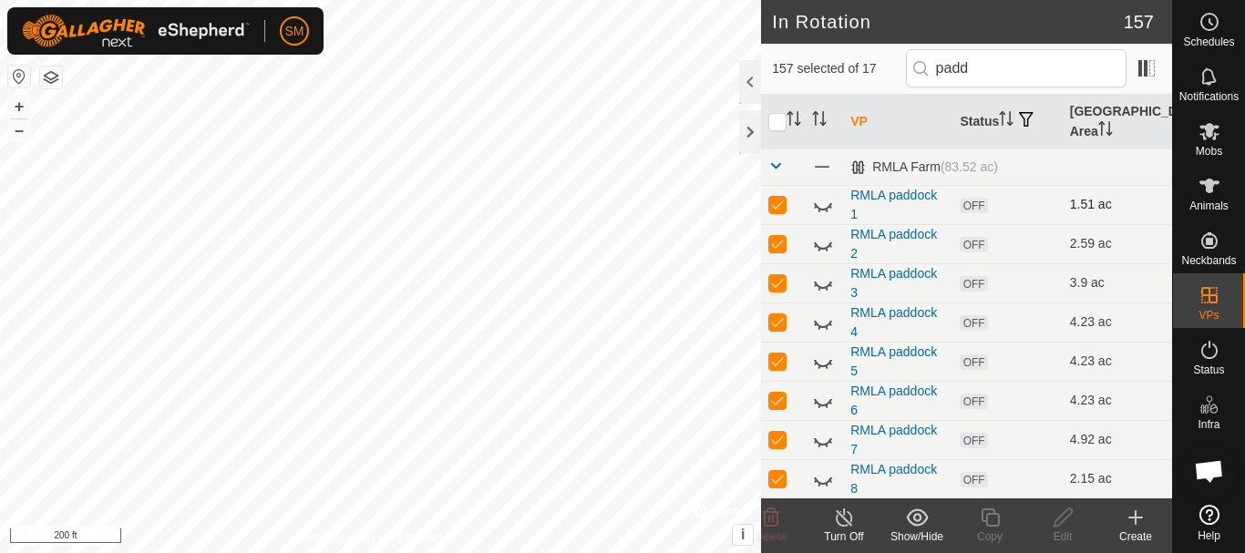
click at [822, 209] on icon at bounding box center [823, 206] width 18 height 7
click at [822, 209] on icon at bounding box center [823, 205] width 22 height 22
click at [825, 251] on icon at bounding box center [823, 244] width 22 height 22
click at [1005, 68] on input "padd" at bounding box center [1016, 68] width 220 height 38
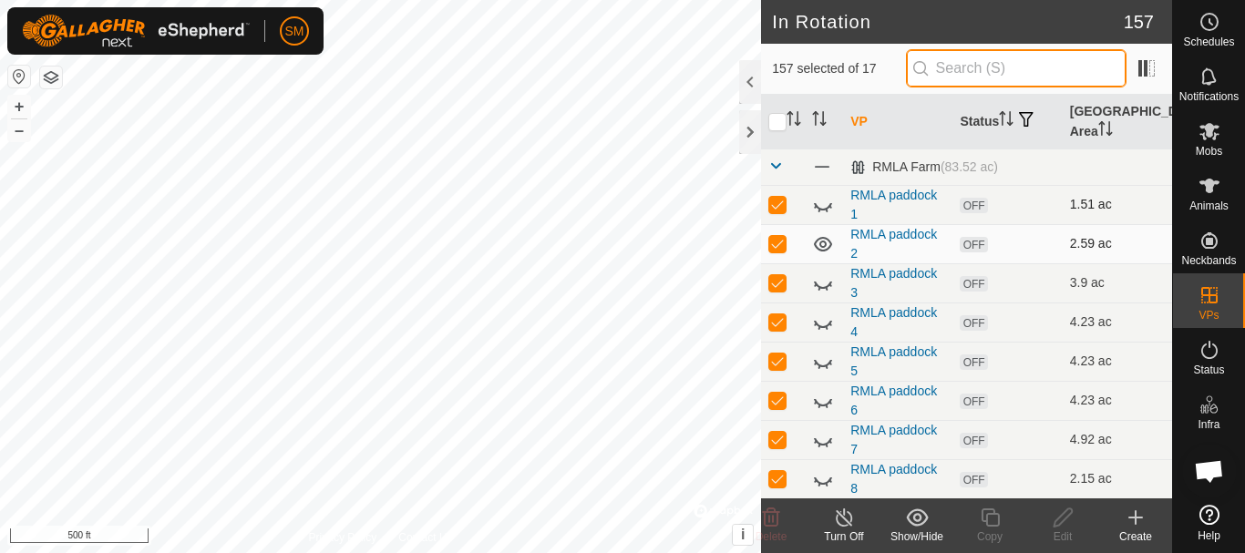
paste input "[DATE] AW"
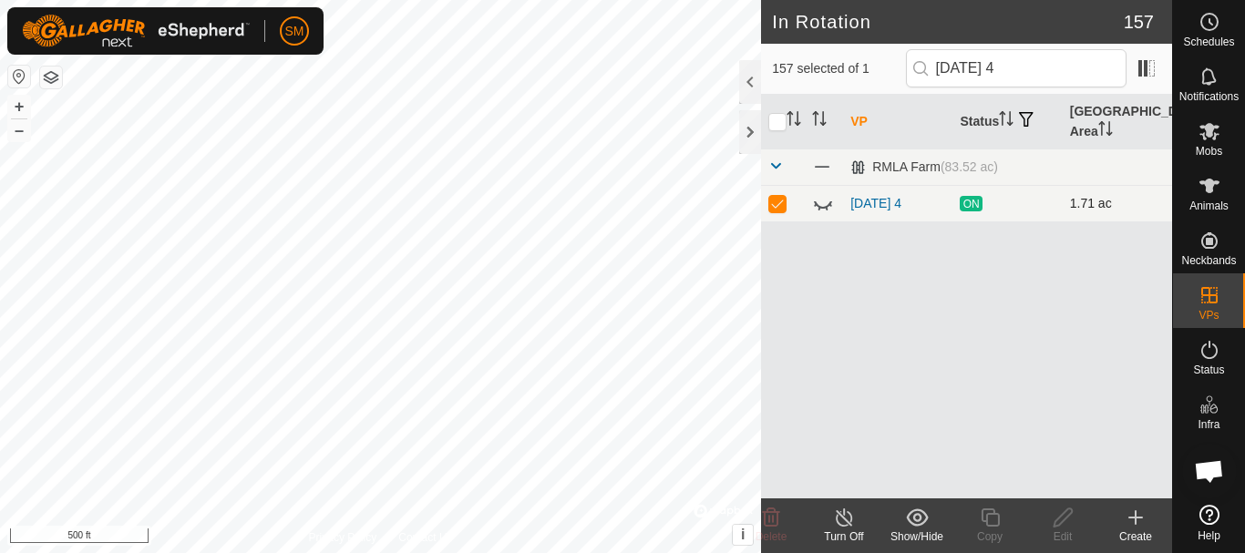
click at [820, 210] on icon at bounding box center [819, 209] width 3 height 4
click at [782, 208] on p-checkbox at bounding box center [777, 203] width 18 height 15
click at [1061, 72] on input "[DATE] 4" at bounding box center [1016, 68] width 220 height 38
click at [1061, 71] on input "[DATE] 4" at bounding box center [1016, 68] width 220 height 38
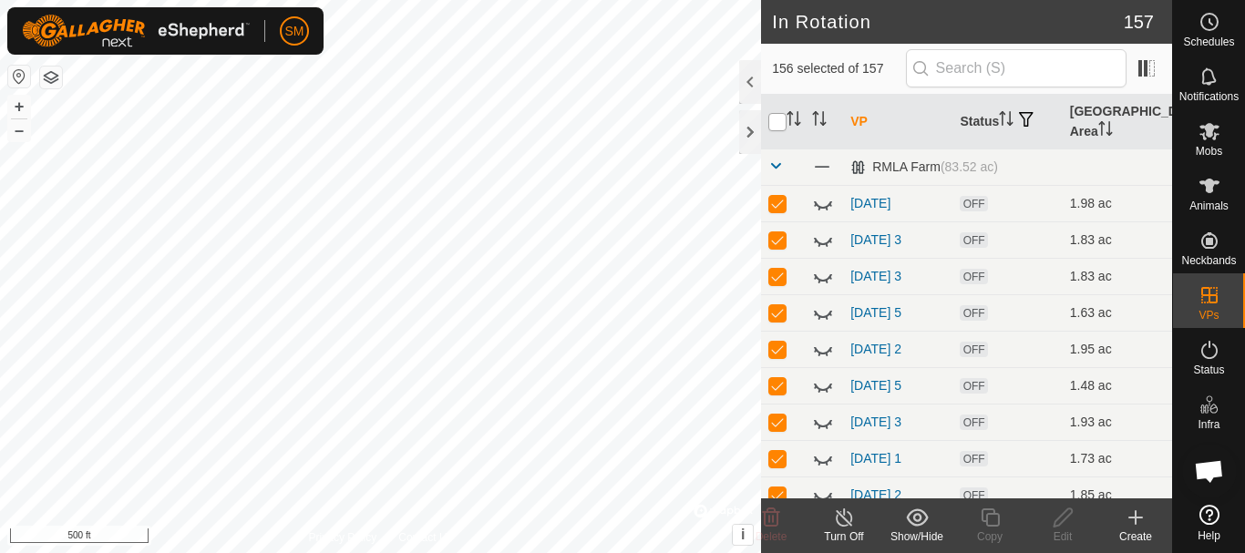
click at [781, 118] on input "checkbox" at bounding box center [777, 122] width 18 height 18
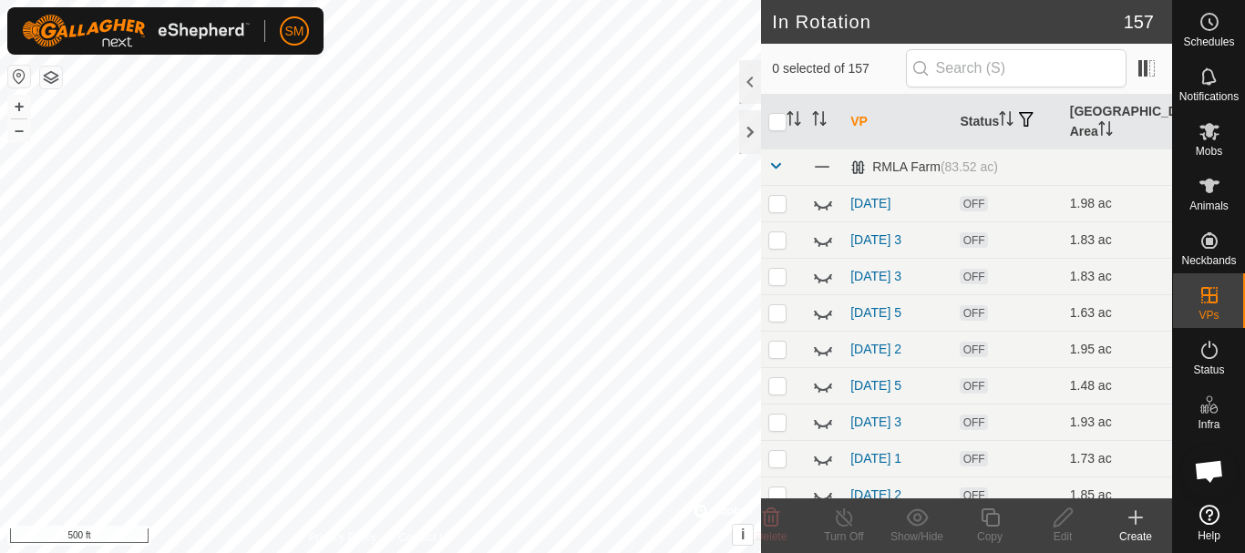
scroll to position [3320, 0]
click at [1135, 521] on icon at bounding box center [1135, 517] width 0 height 13
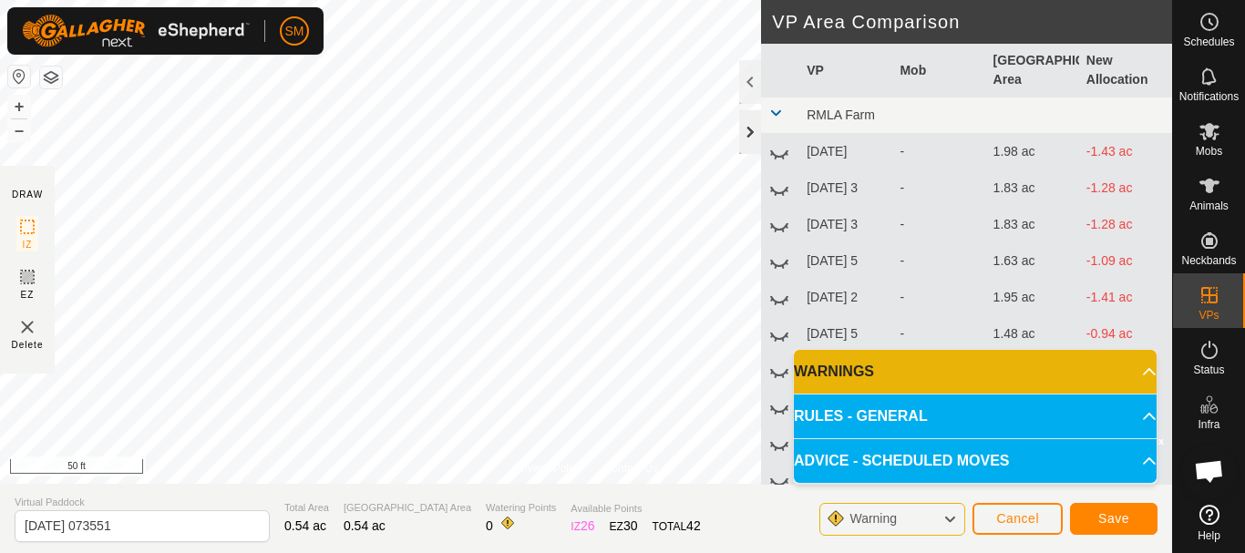
click at [754, 125] on div at bounding box center [750, 132] width 22 height 44
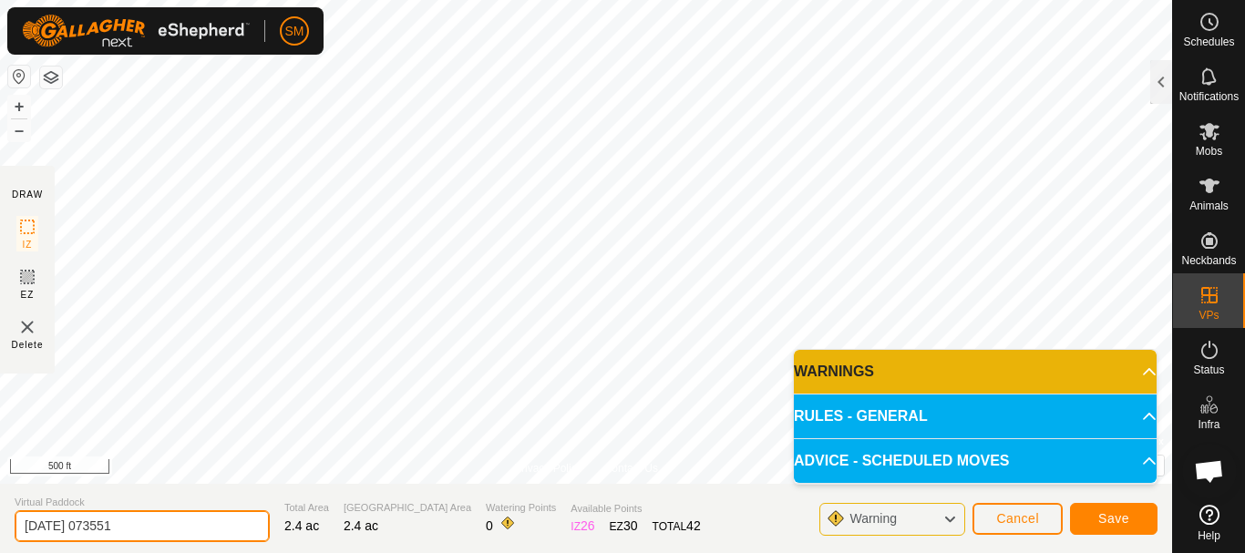
click at [189, 536] on input "[DATE] 073551" at bounding box center [142, 526] width 255 height 32
click at [189, 535] on input "[DATE] 073551" at bounding box center [142, 526] width 255 height 32
click at [189, 534] on input "[DATE] 073551" at bounding box center [142, 526] width 255 height 32
paste input "7 AW"
drag, startPoint x: 94, startPoint y: 526, endPoint x: 0, endPoint y: 549, distance: 96.6
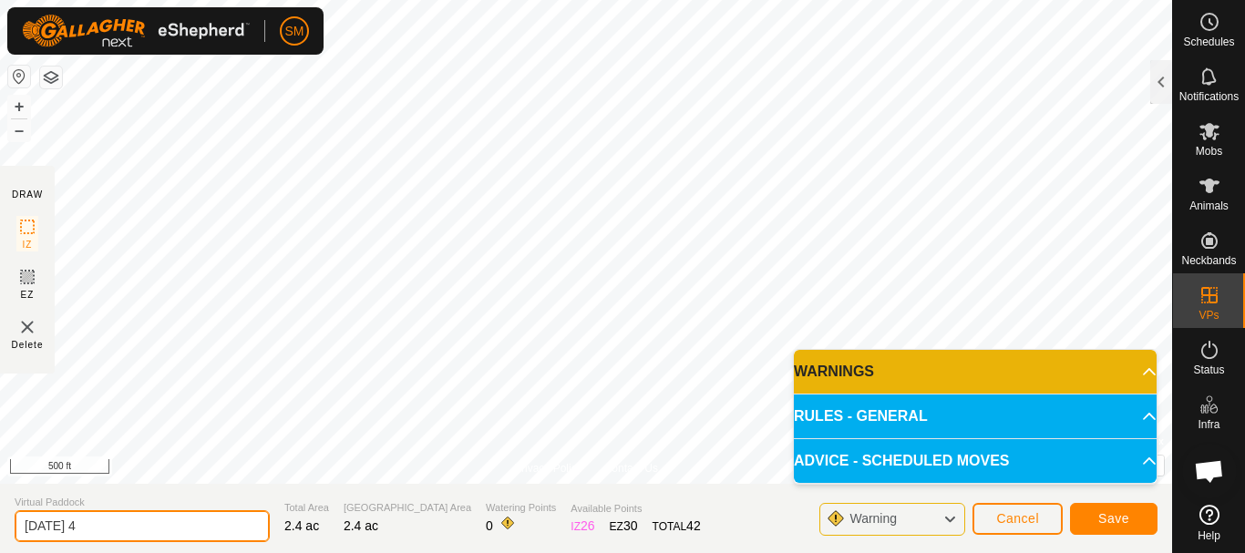
click at [0, 549] on section "Virtual Paddock [DATE] 4 Total Area 2.4 ac Grazing Area 2.4 ac Watering Points …" at bounding box center [586, 518] width 1172 height 69
click at [140, 517] on input "[DATE] 4" at bounding box center [142, 526] width 255 height 32
type input "[DATE] 4"
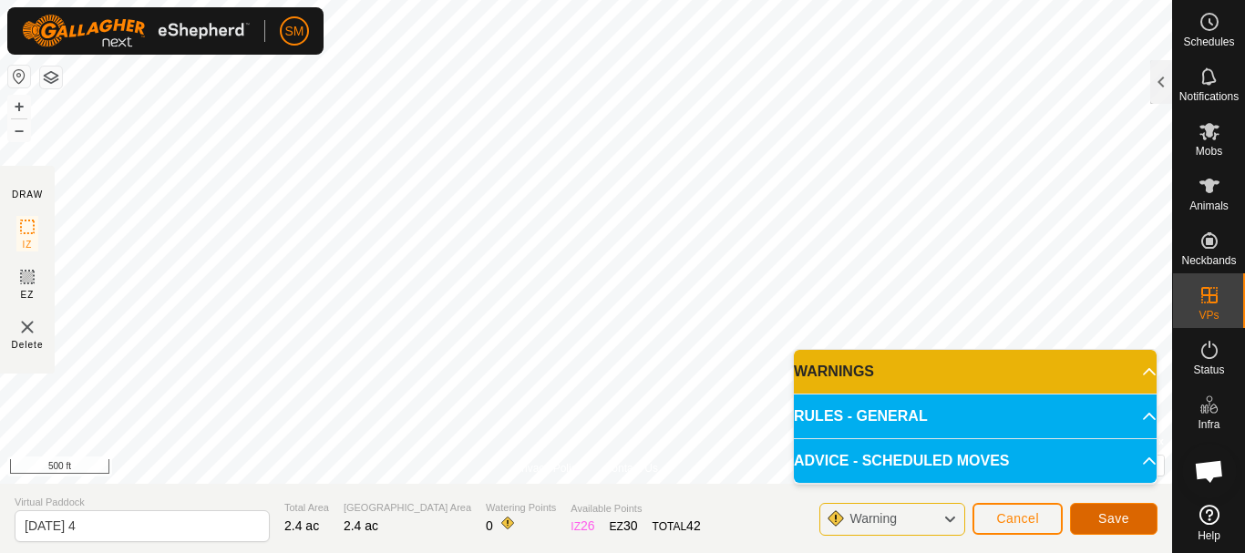
click at [1126, 521] on span "Save" at bounding box center [1113, 518] width 31 height 15
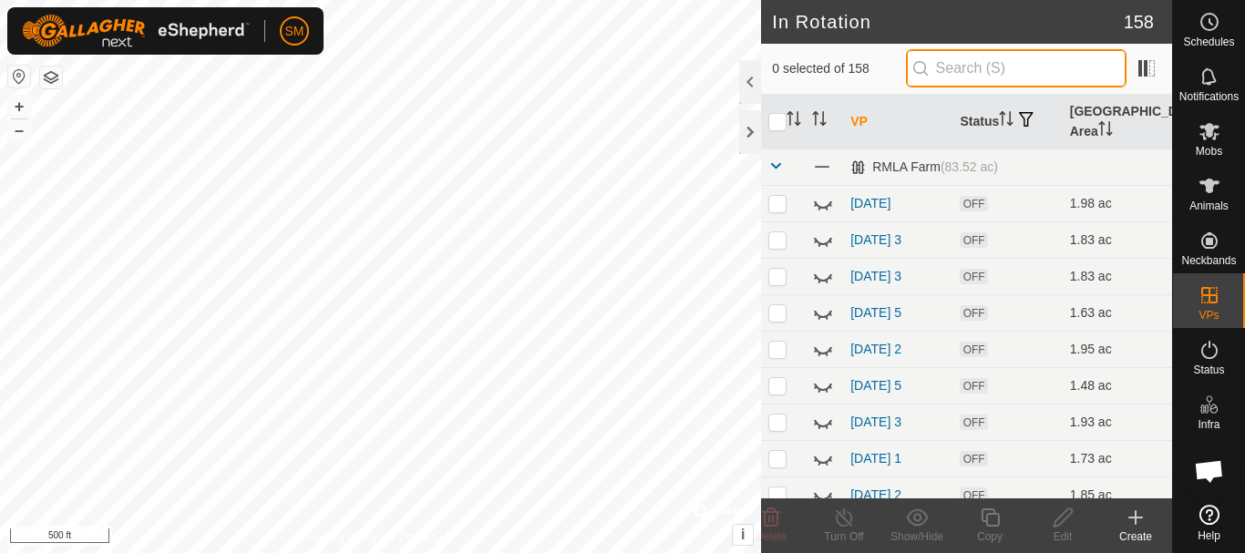
click at [1016, 75] on input "text" at bounding box center [1016, 68] width 220 height 38
paste input "[DATE]"
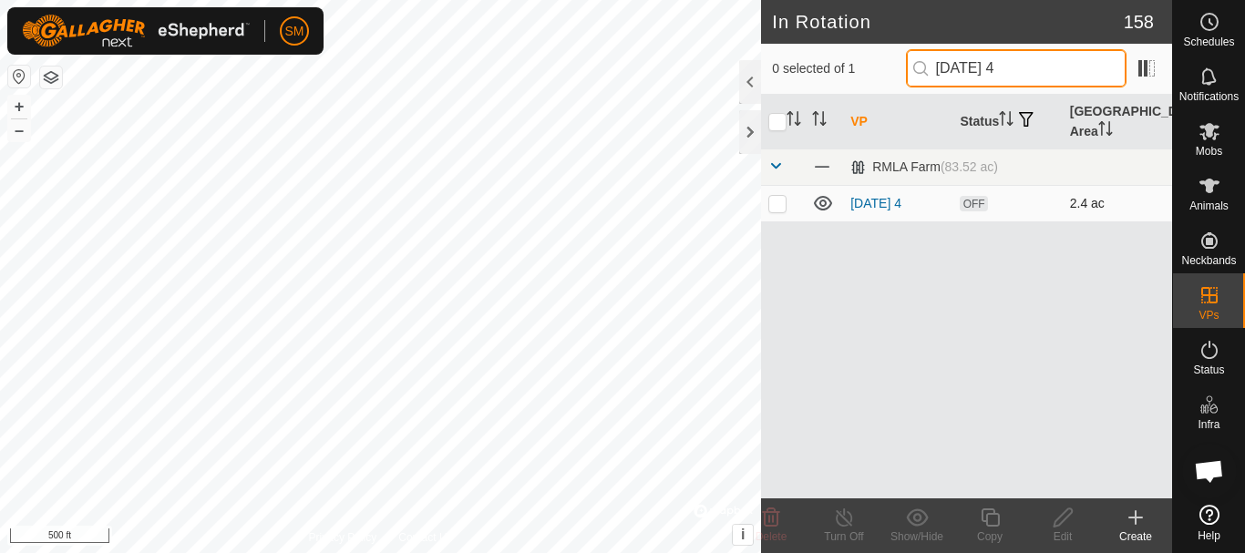
type input "[DATE] 4"
click at [780, 210] on p-checkbox at bounding box center [777, 203] width 18 height 15
checkbox input "true"
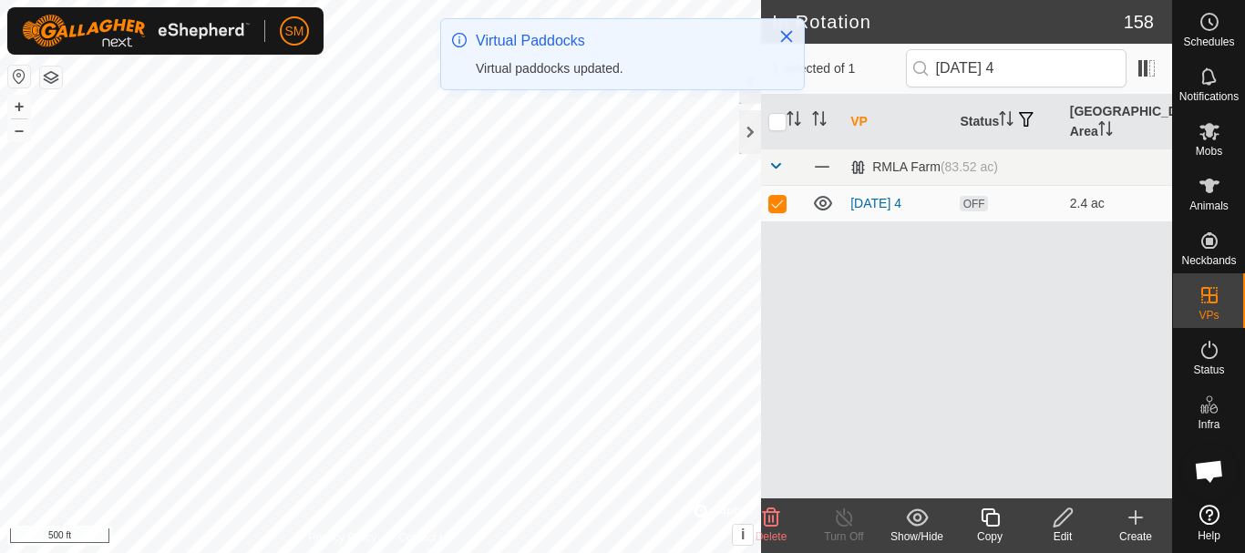
click at [994, 526] on icon at bounding box center [989, 517] width 18 height 18
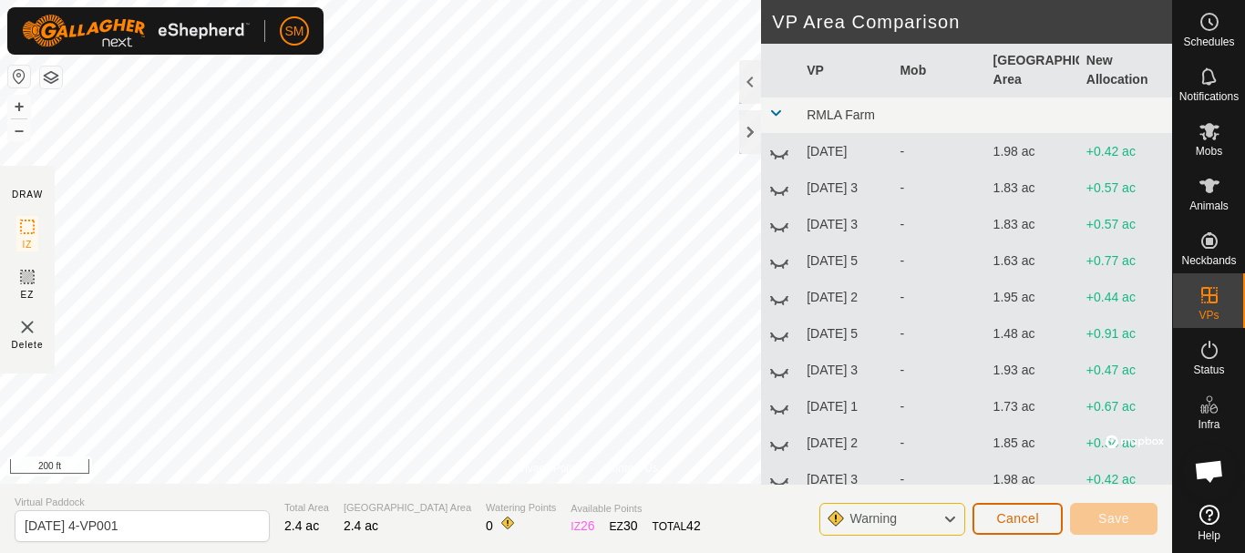
click at [1010, 514] on span "Cancel" at bounding box center [1017, 518] width 43 height 15
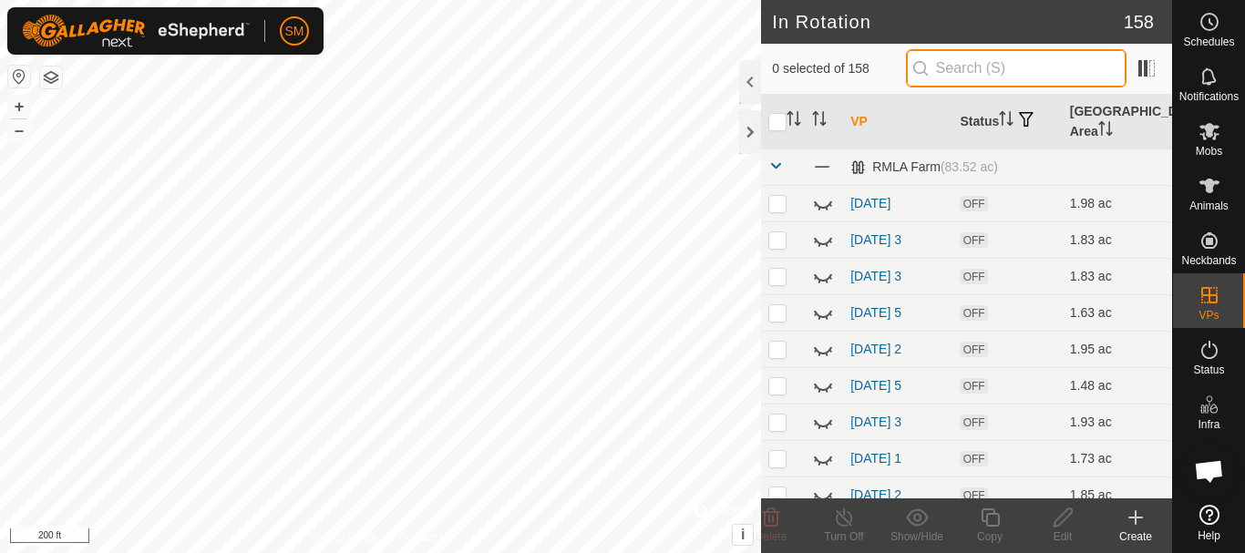
click at [995, 71] on input "text" at bounding box center [1016, 68] width 220 height 38
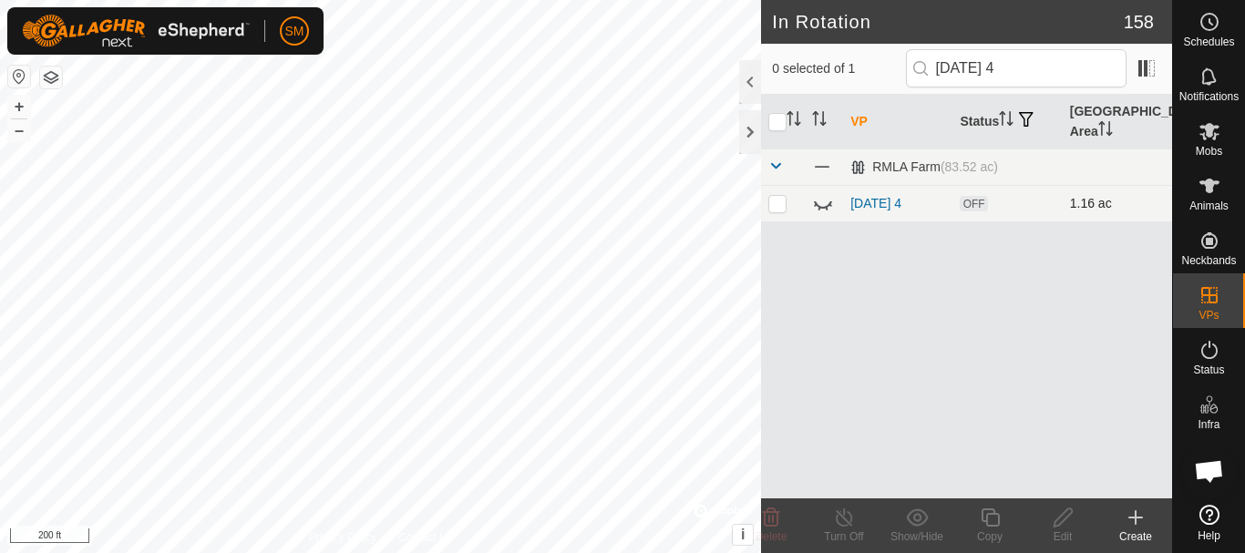
click at [817, 206] on icon at bounding box center [823, 204] width 18 height 7
click at [1030, 68] on input "[DATE] 4" at bounding box center [1016, 68] width 220 height 38
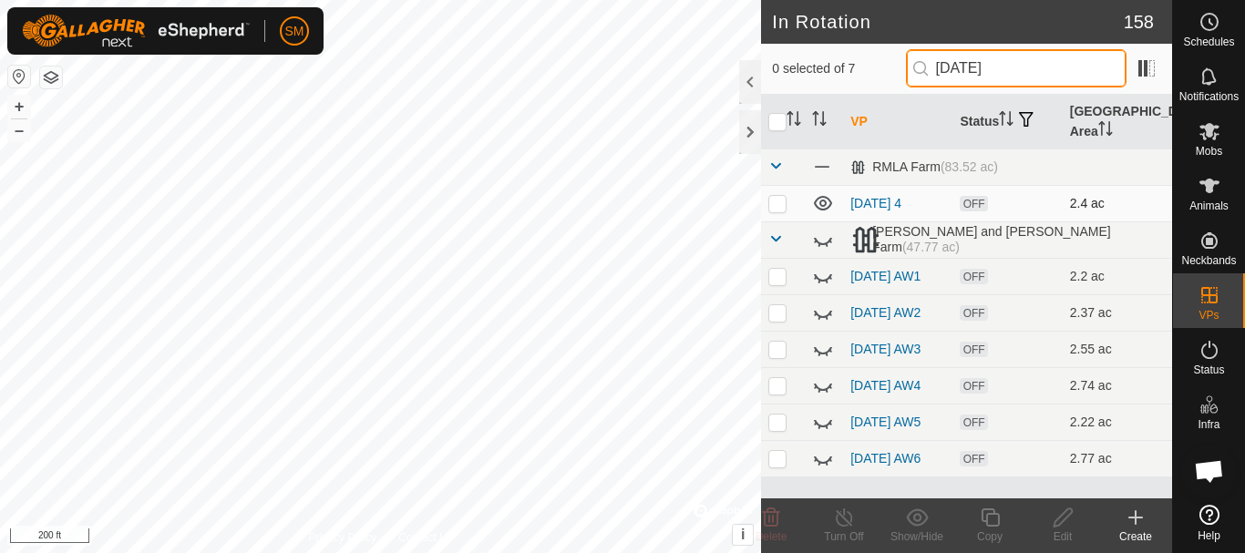
type input "[DATE]"
click at [779, 202] on p-checkbox at bounding box center [777, 203] width 18 height 15
checkbox input "true"
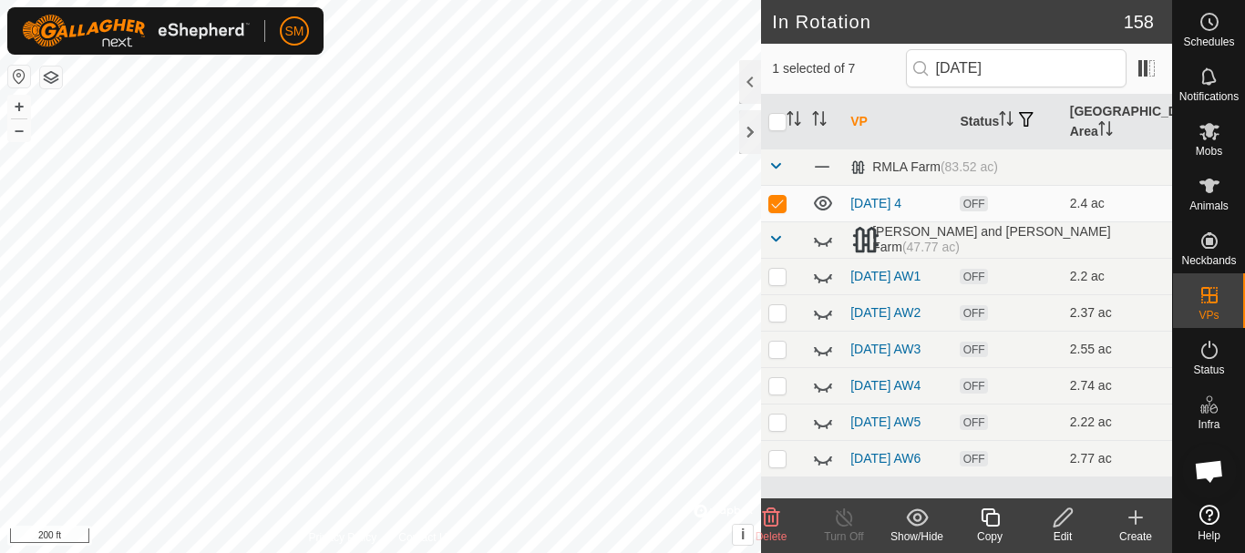
click at [987, 517] on icon at bounding box center [989, 517] width 18 height 18
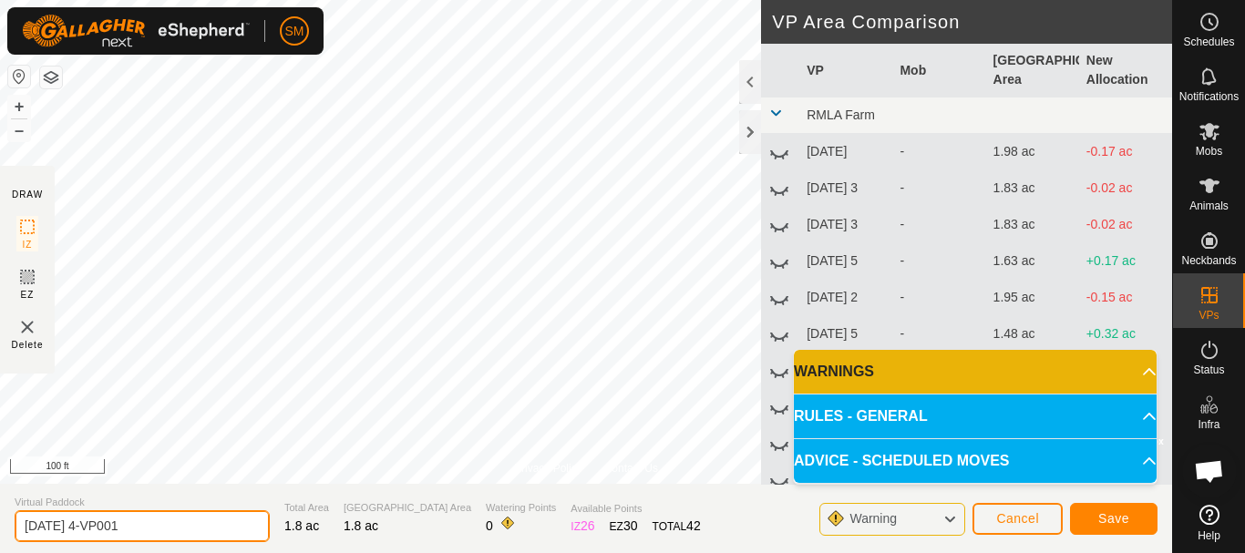
click at [188, 531] on input "[DATE] 4-VP001" at bounding box center [142, 526] width 255 height 32
click at [187, 531] on input "[DATE] 4-VP001" at bounding box center [142, 526] width 255 height 32
paste input "text"
type input "[DATE] 5"
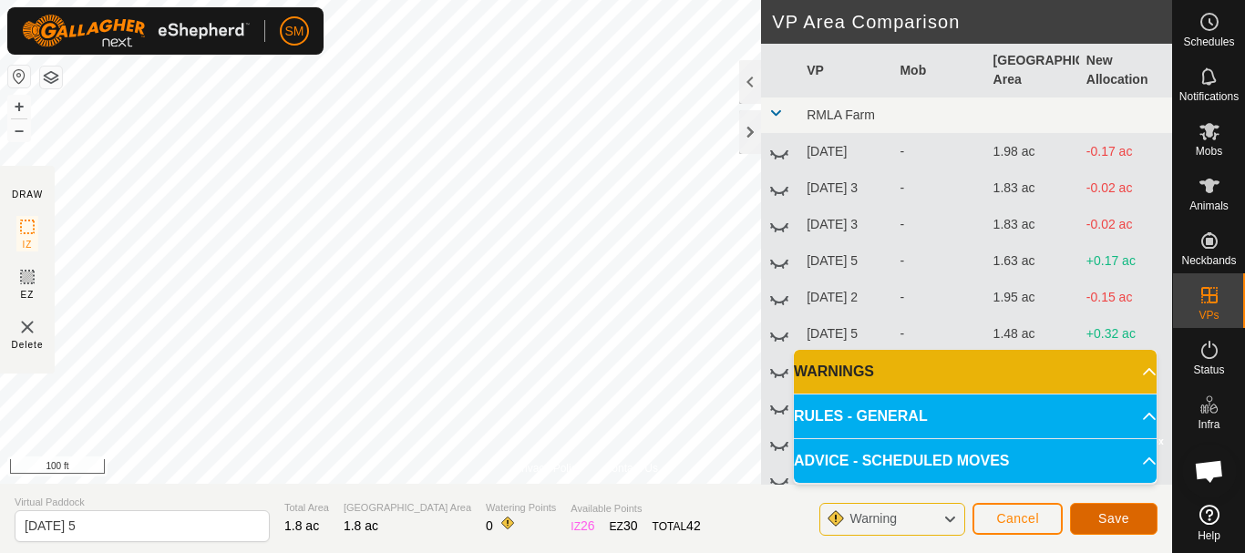
click at [1131, 521] on button "Save" at bounding box center [1113, 519] width 87 height 32
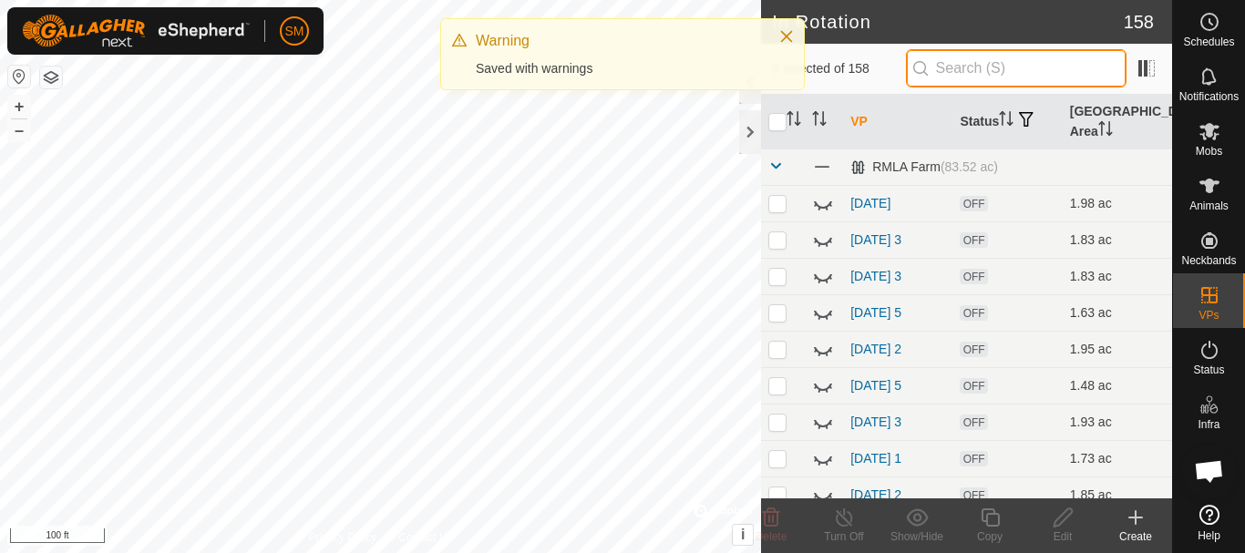
click at [1049, 68] on input "text" at bounding box center [1016, 68] width 220 height 38
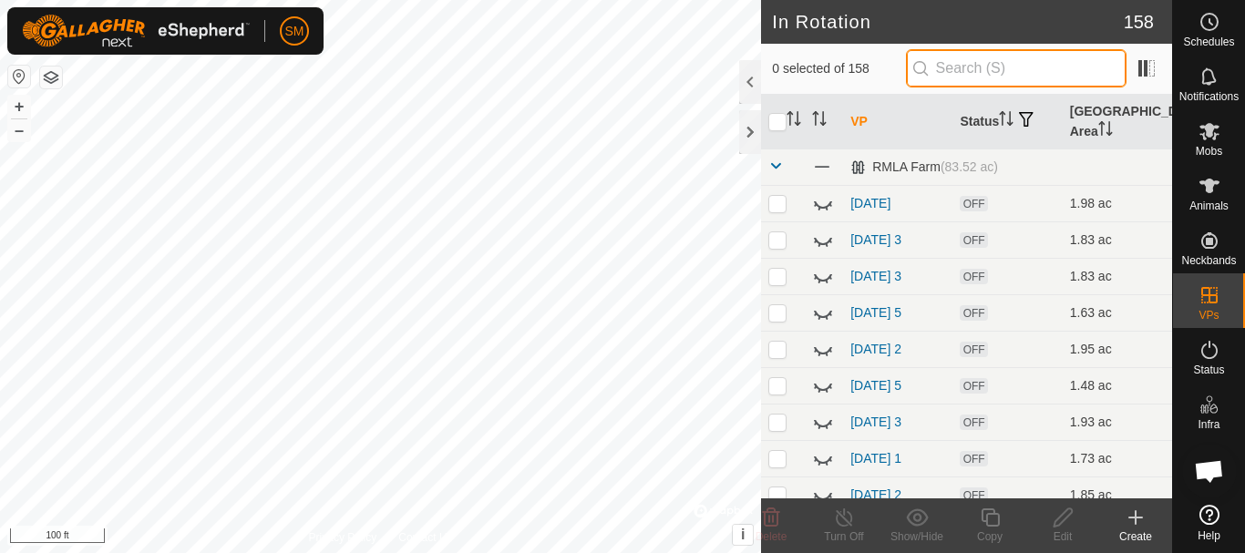
paste input "[DATE]"
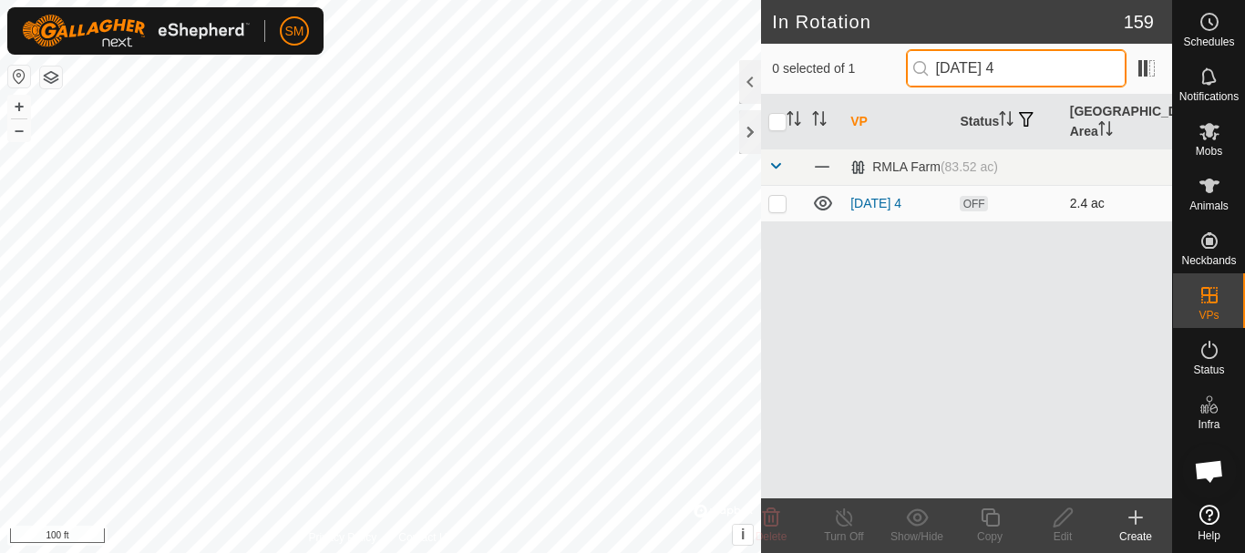
type input "[DATE] 4"
click at [779, 207] on p-checkbox at bounding box center [777, 203] width 18 height 15
checkbox input "true"
click at [1011, 66] on input "[DATE] 4" at bounding box center [1016, 68] width 220 height 38
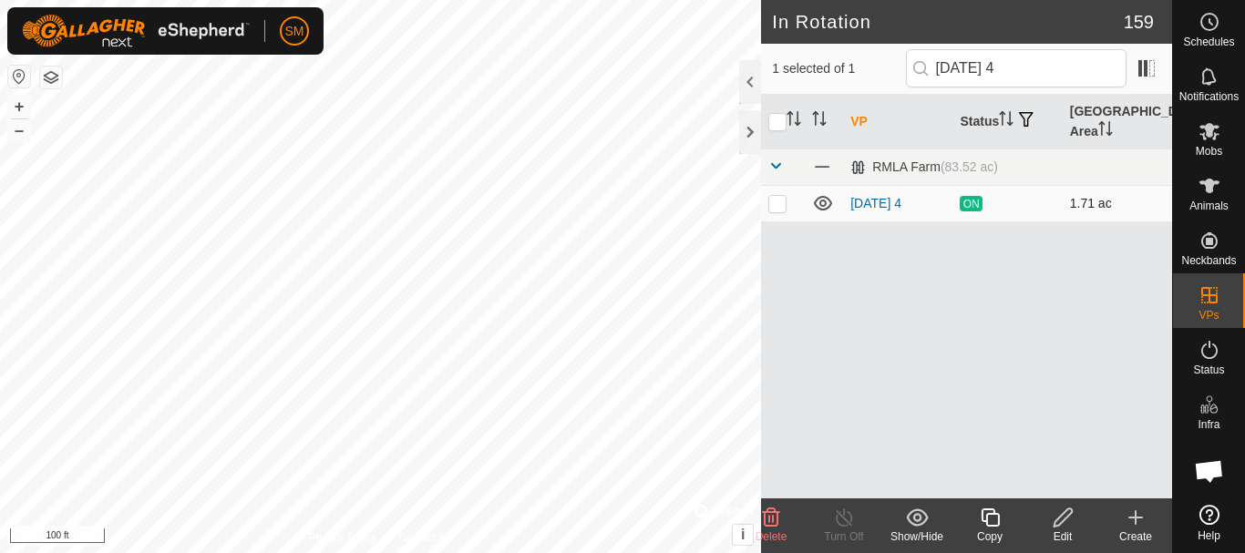
click at [822, 204] on icon at bounding box center [823, 203] width 22 height 22
click at [1017, 70] on input "[DATE] 4" at bounding box center [1016, 68] width 220 height 38
type input "[DATE] 4"
click at [826, 205] on icon at bounding box center [823, 203] width 22 height 22
click at [991, 521] on icon at bounding box center [990, 518] width 23 height 22
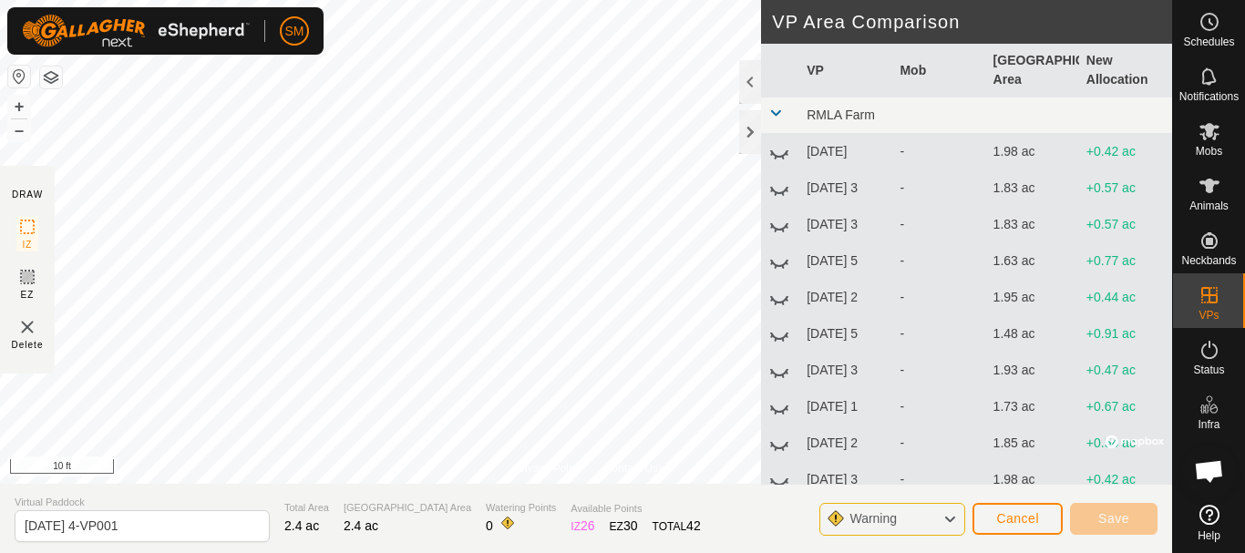
click at [227, 0] on html "SM Schedules Notifications Mobs Animals Neckbands VPs Status Infra Heatmap Help…" at bounding box center [622, 276] width 1245 height 553
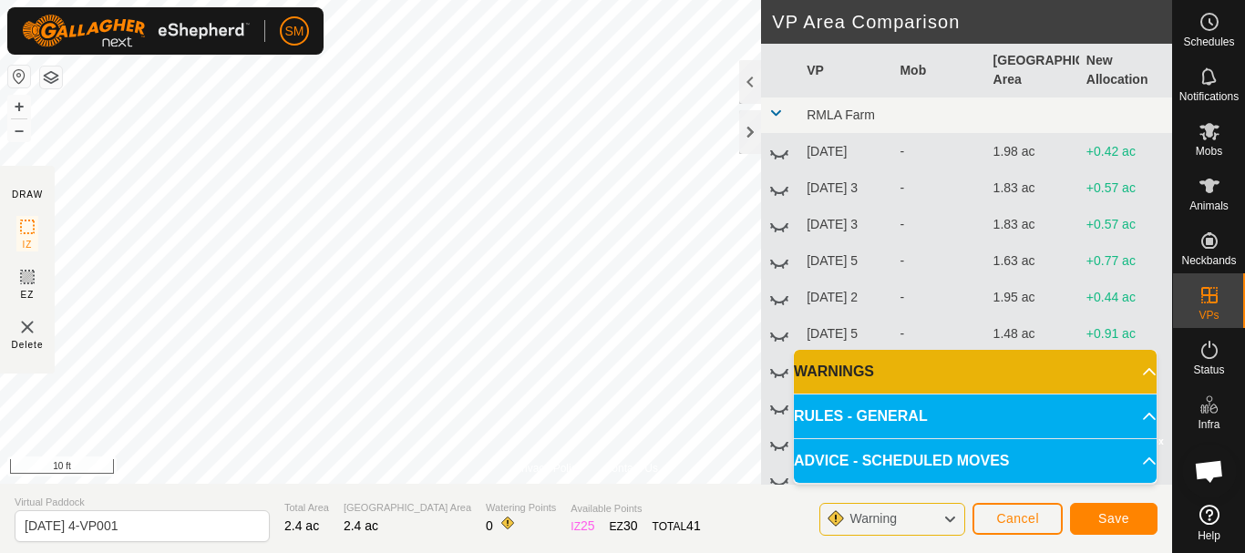
click at [373, 535] on div "Privacy Policy Contact Us 18 1658287279 S and K Cows [DATE] 4 + – ⇧ i © Mapbox …" at bounding box center [586, 276] width 1172 height 553
click at [344, 532] on div "Privacy Policy Contact Us Status: OFF Type: Inclusion Zone + – ⇧ i © Mapbox , ©…" at bounding box center [586, 276] width 1172 height 553
click at [431, 0] on html "SM Schedules Notifications Mobs Animals Neckbands VPs Status Infra Heatmap Help…" at bounding box center [622, 276] width 1245 height 553
click at [704, 552] on html "SM Schedules Notifications Mobs Animals Neckbands VPs Status Infra Heatmap Help…" at bounding box center [622, 276] width 1245 height 553
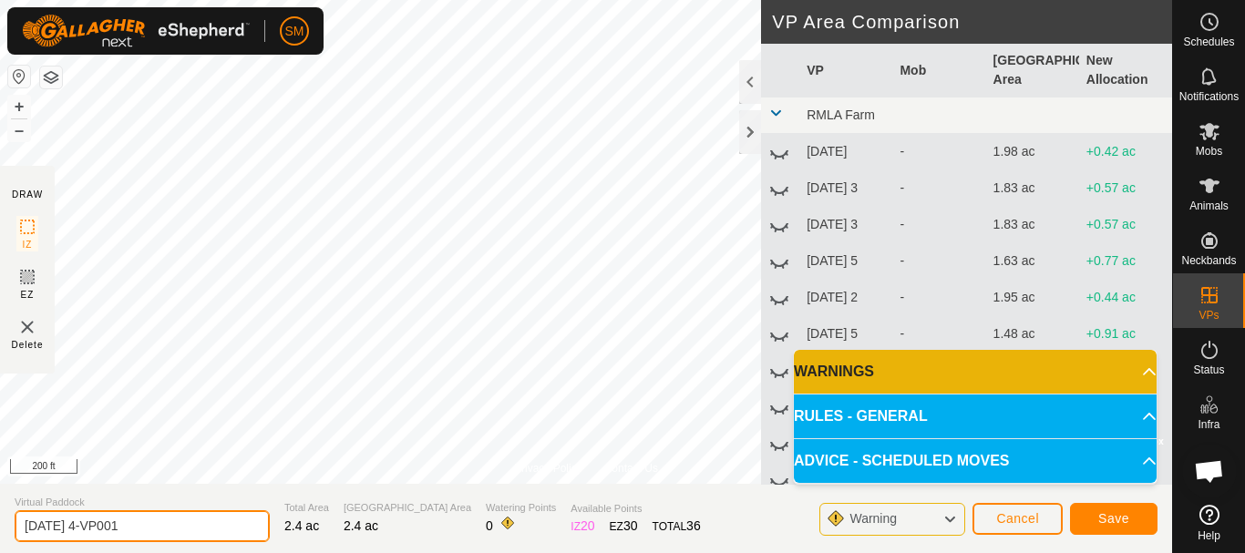
click at [193, 527] on input "[DATE] 4-VP001" at bounding box center [142, 526] width 255 height 32
paste input "text"
type input "[DATE] 6"
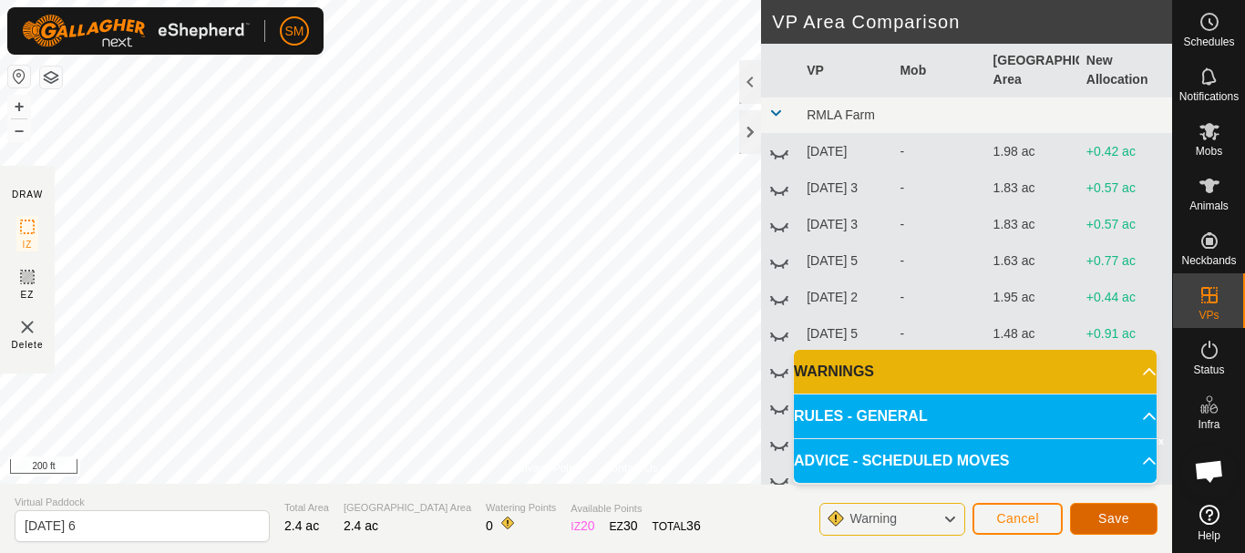
click at [1118, 518] on span "Save" at bounding box center [1113, 518] width 31 height 15
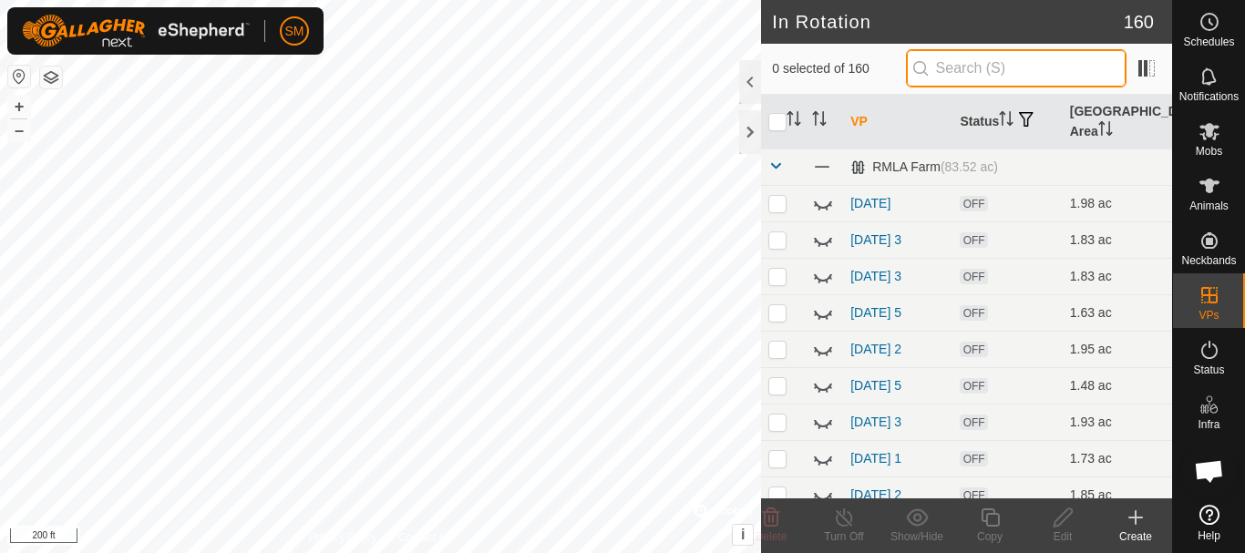
click at [1030, 73] on input "text" at bounding box center [1016, 68] width 220 height 38
paste input "[DATE]"
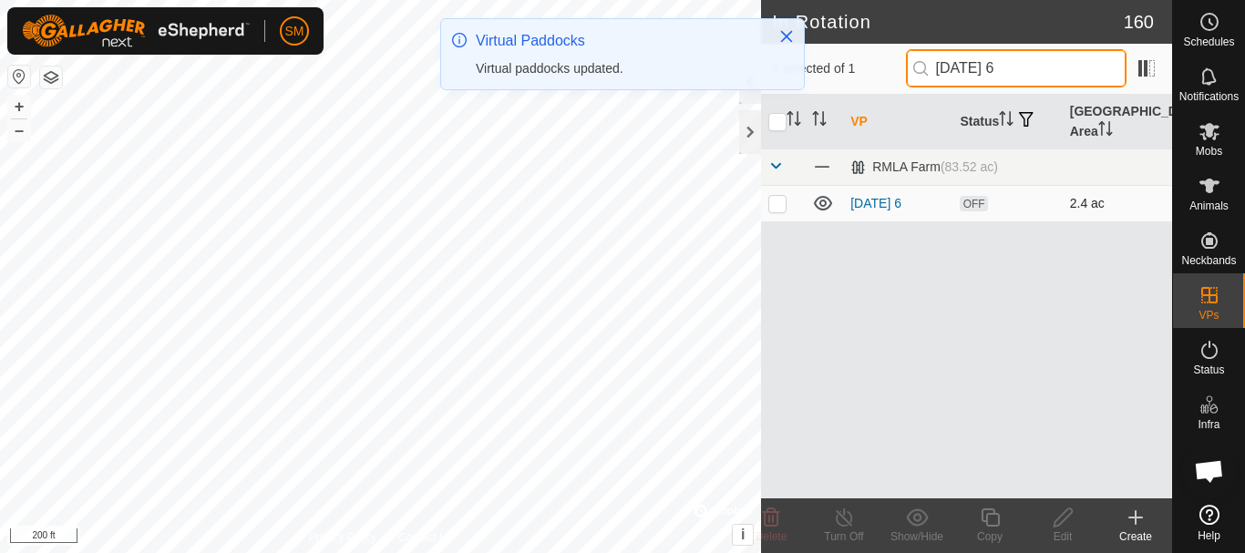
type input "[DATE] 6"
click at [781, 207] on p-checkbox at bounding box center [777, 203] width 18 height 15
checkbox input "true"
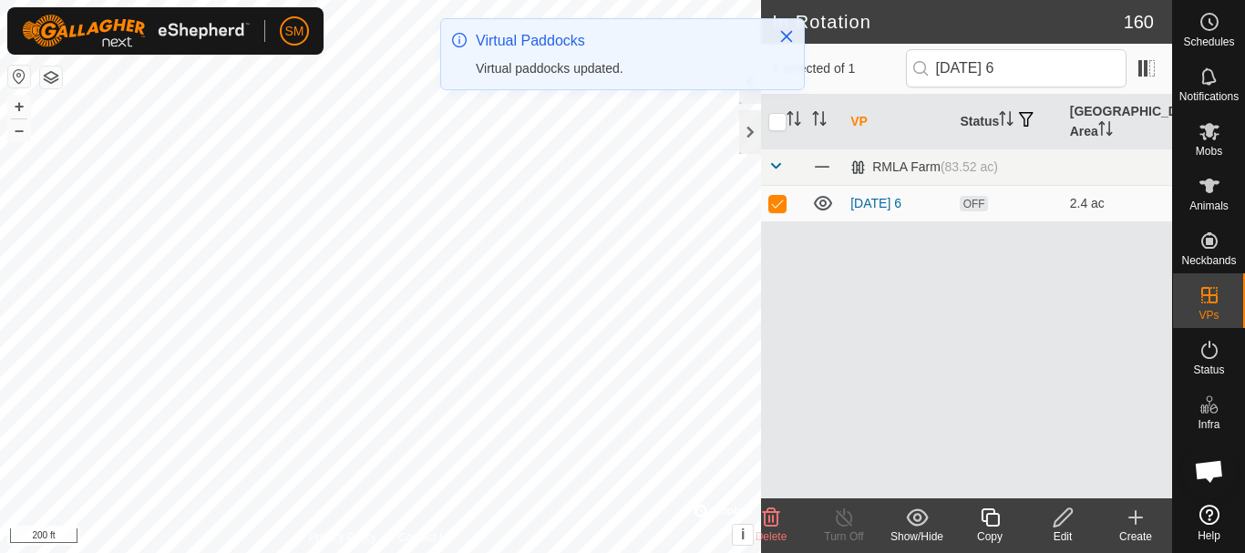
click at [990, 523] on icon at bounding box center [990, 518] width 23 height 22
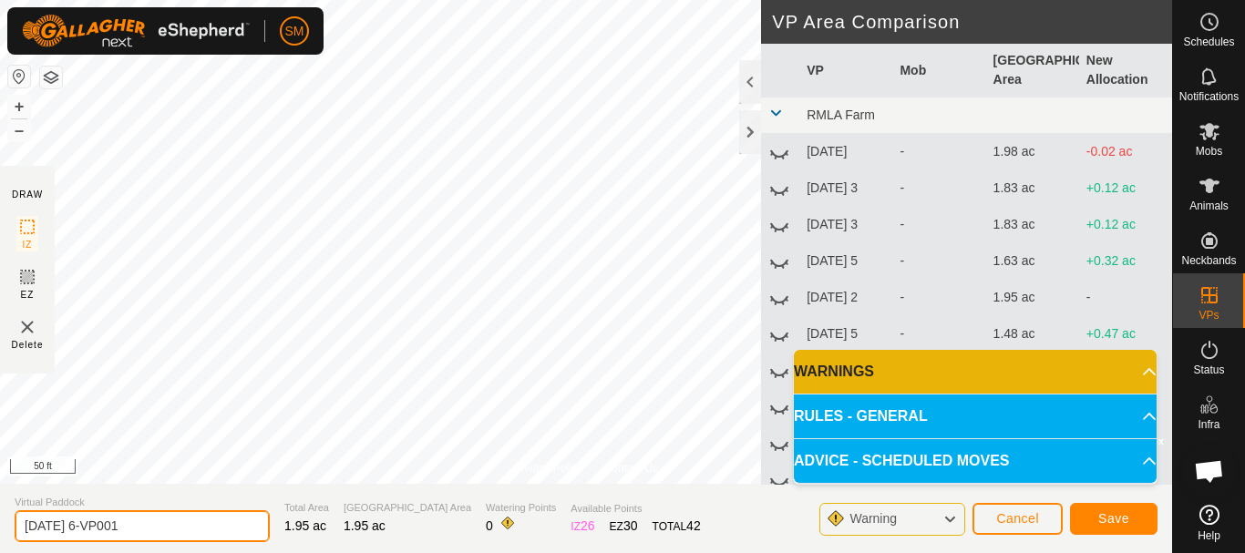
click at [176, 534] on input "[DATE] 6-VP001" at bounding box center [142, 526] width 255 height 32
click at [176, 535] on input "[DATE] 6-VP001" at bounding box center [142, 526] width 255 height 32
paste input "text"
type input "[DATE] 1"
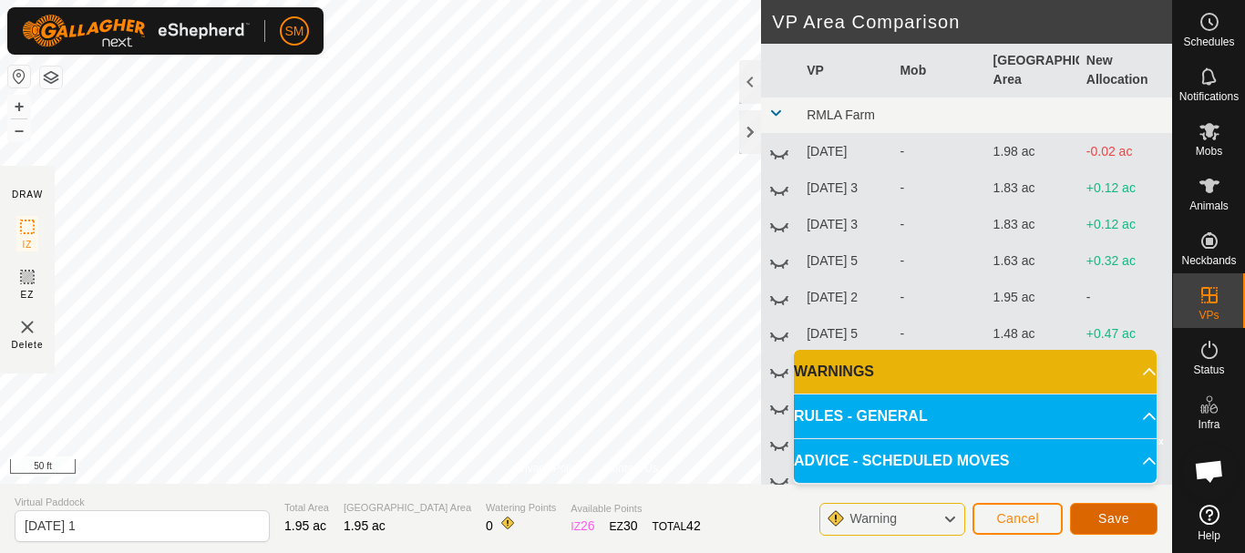
click at [1131, 510] on button "Save" at bounding box center [1113, 519] width 87 height 32
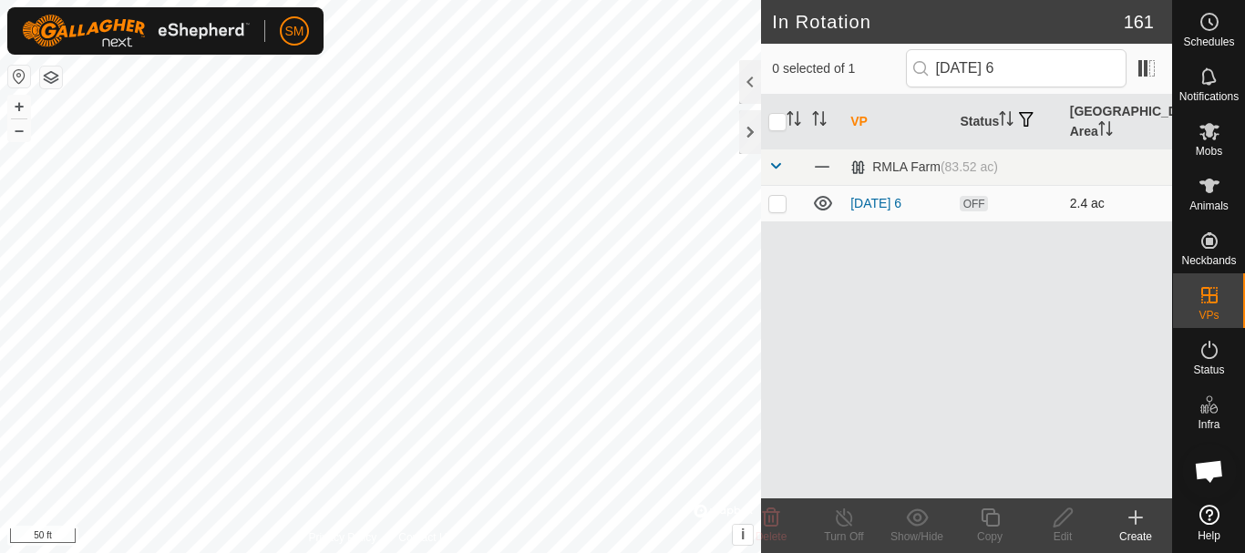
type input "[DATE] 6"
click at [781, 205] on p-checkbox at bounding box center [777, 203] width 18 height 15
checkbox input "true"
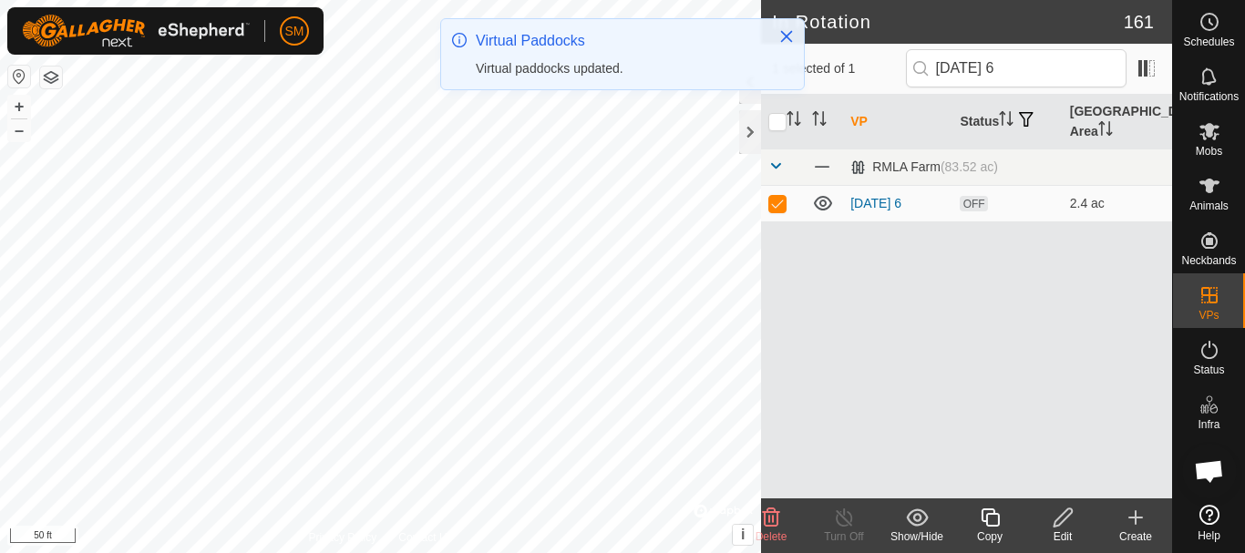
click at [991, 520] on icon at bounding box center [990, 518] width 23 height 22
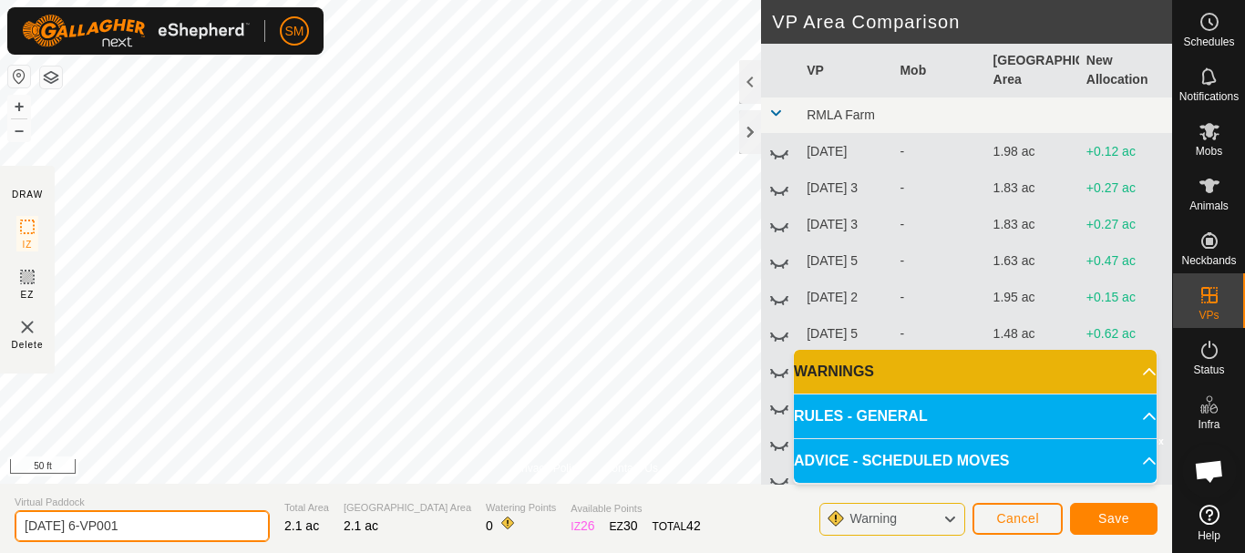
click at [176, 518] on input "[DATE] 6-VP001" at bounding box center [142, 526] width 255 height 32
paste input "text"
type input "[DATE] 2"
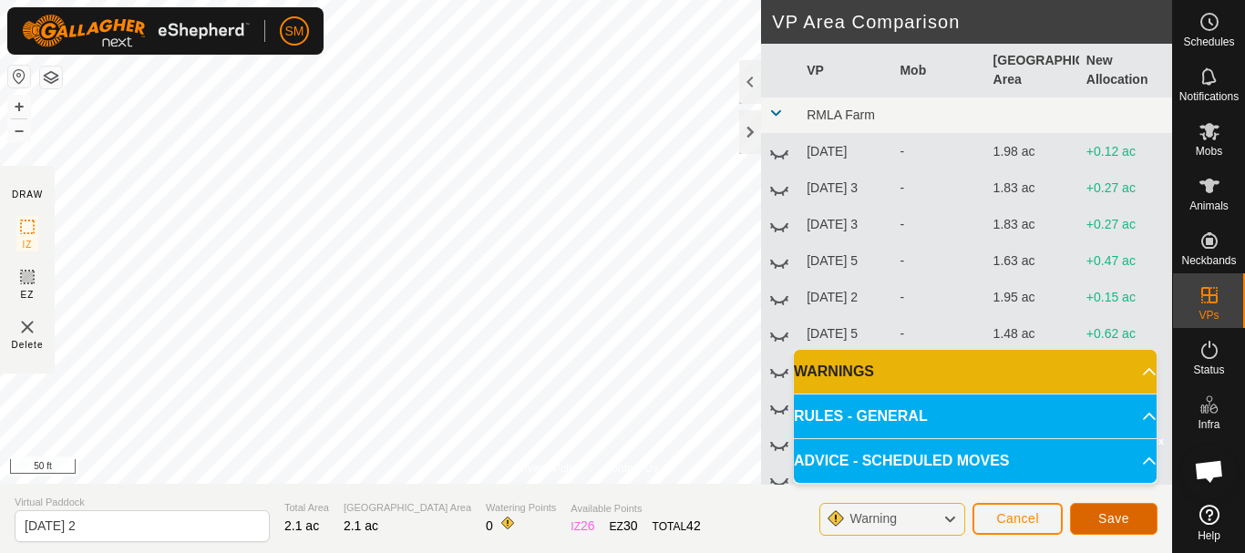
click at [1128, 524] on span "Save" at bounding box center [1113, 518] width 31 height 15
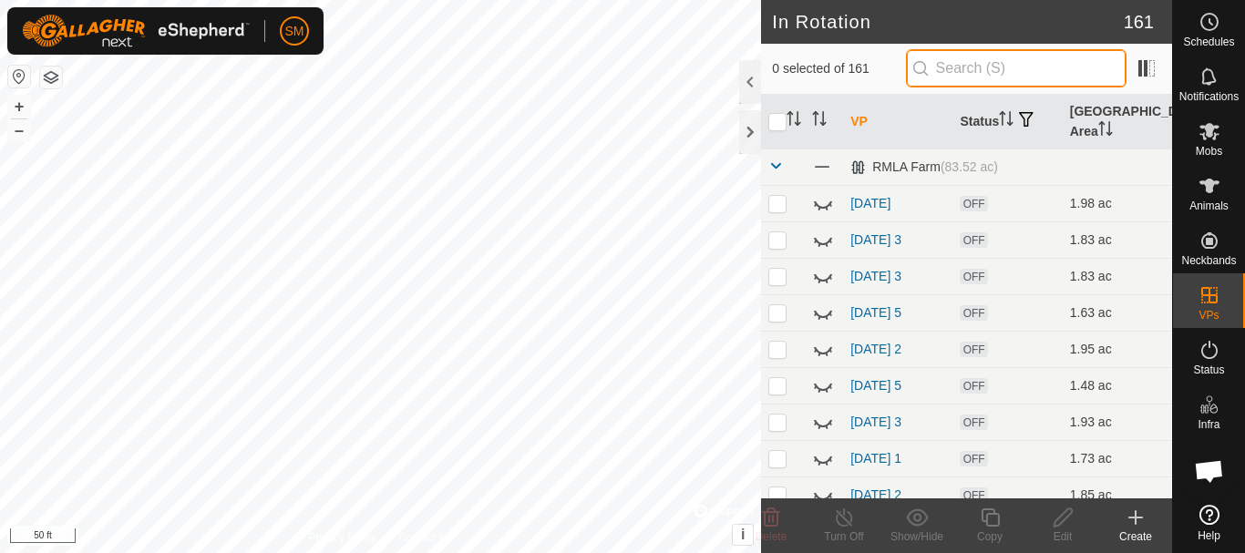
click at [1042, 75] on input "text" at bounding box center [1016, 68] width 220 height 38
paste input "[DATE]"
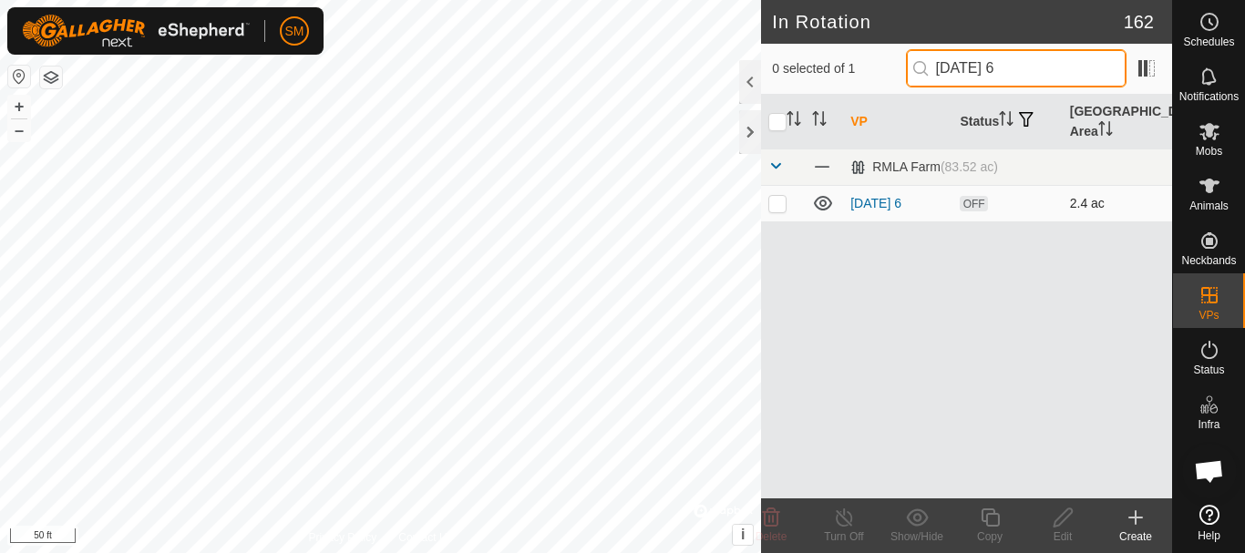
type input "[DATE] 6"
click at [782, 202] on p-checkbox at bounding box center [777, 203] width 18 height 15
checkbox input "true"
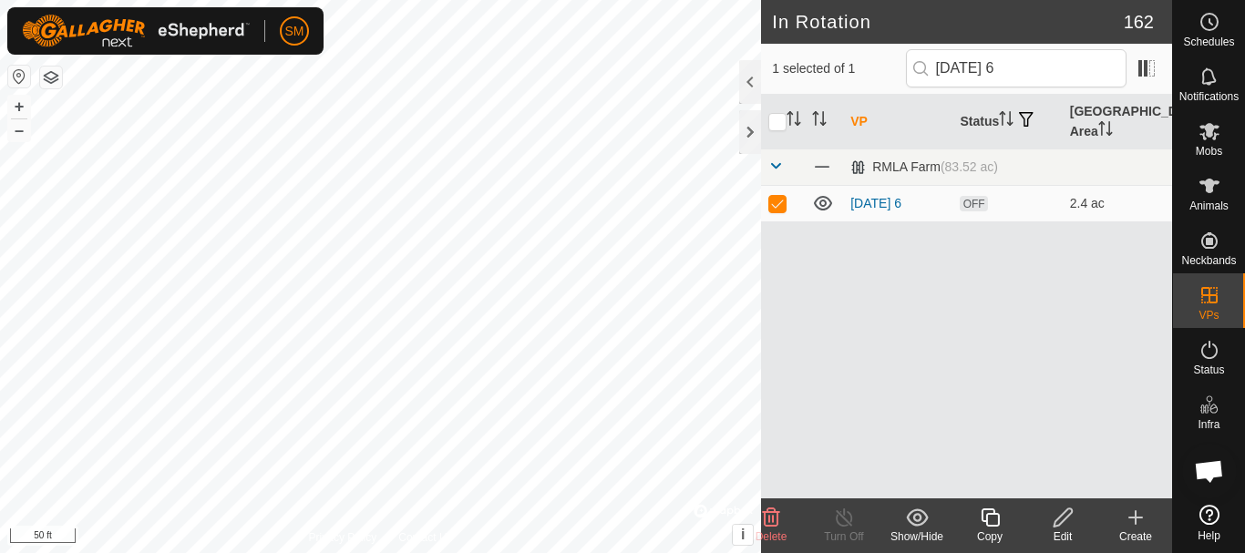
click at [993, 523] on icon at bounding box center [990, 518] width 23 height 22
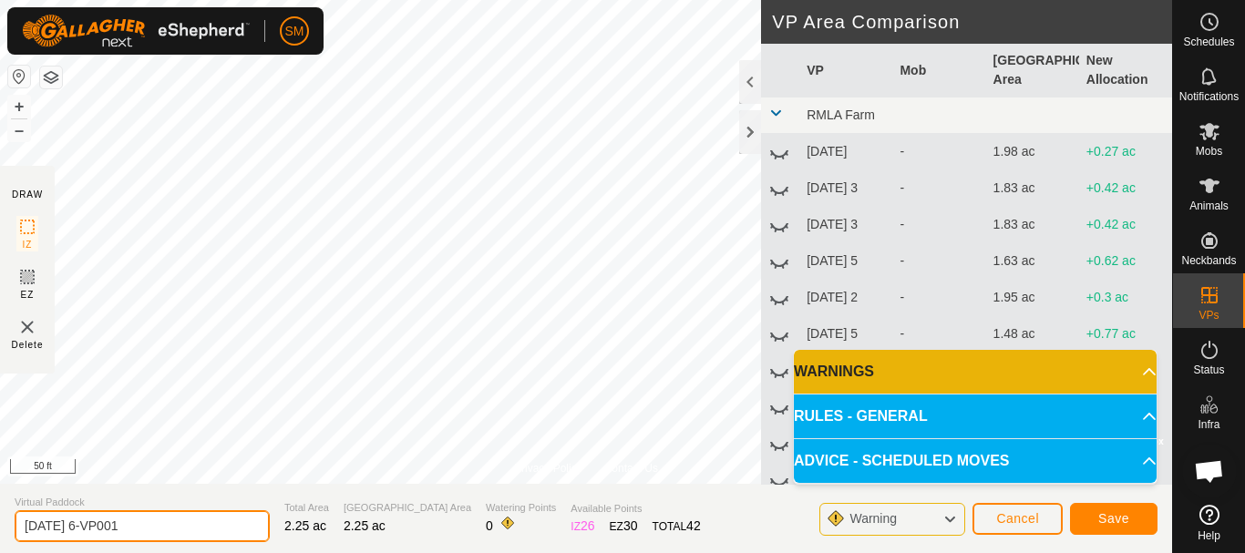
click at [203, 527] on input "[DATE] 6-VP001" at bounding box center [142, 526] width 255 height 32
paste input "text"
type input "[DATE] 3"
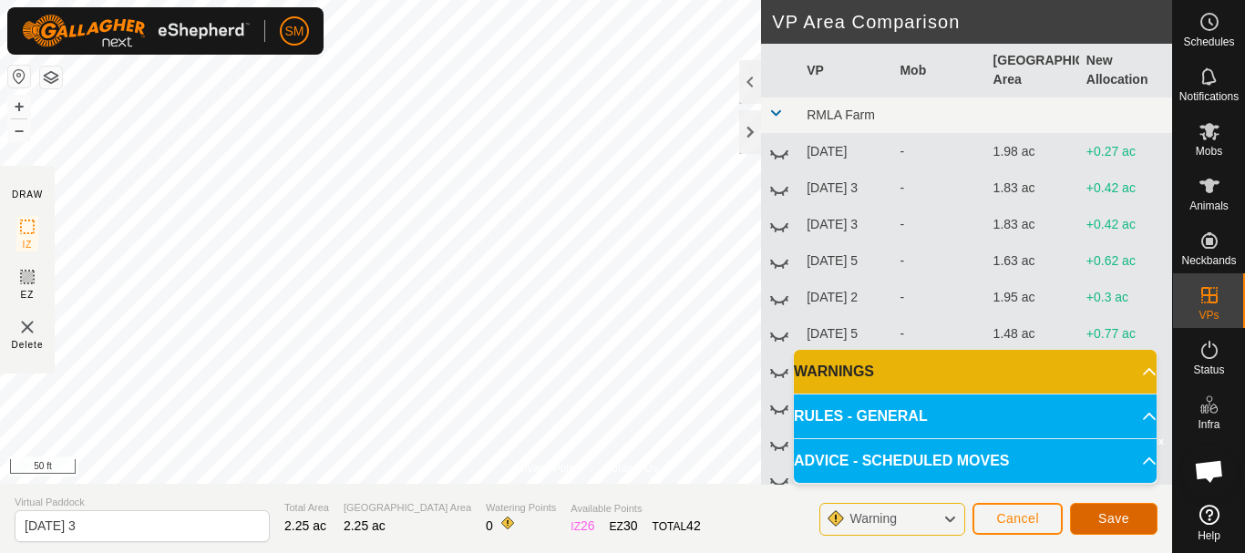
click at [1129, 520] on button "Save" at bounding box center [1113, 519] width 87 height 32
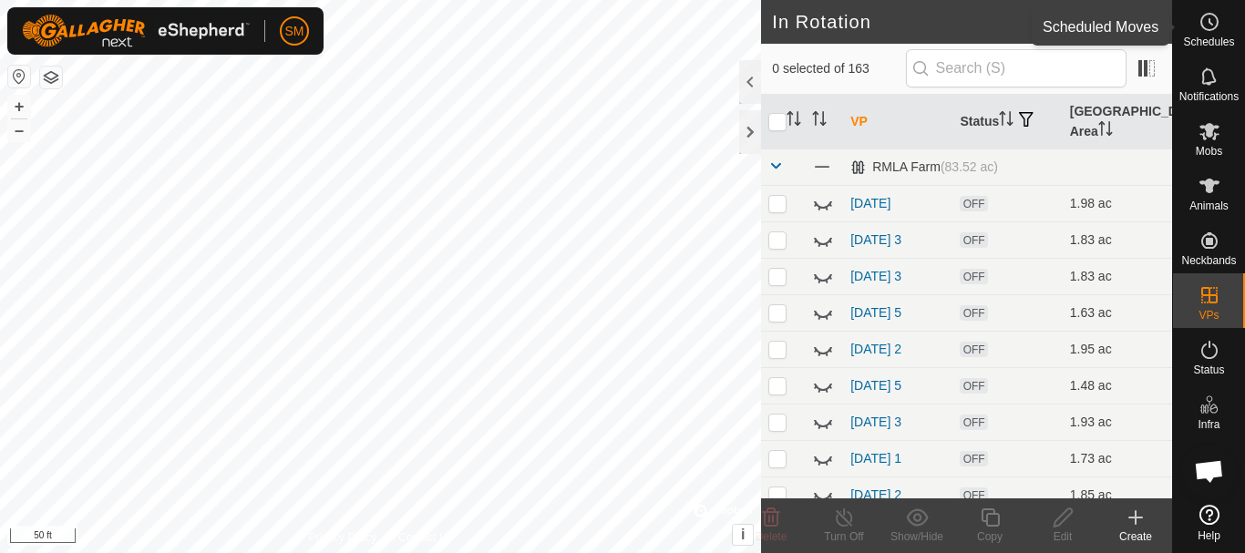
click at [1205, 24] on icon at bounding box center [1209, 22] width 22 height 22
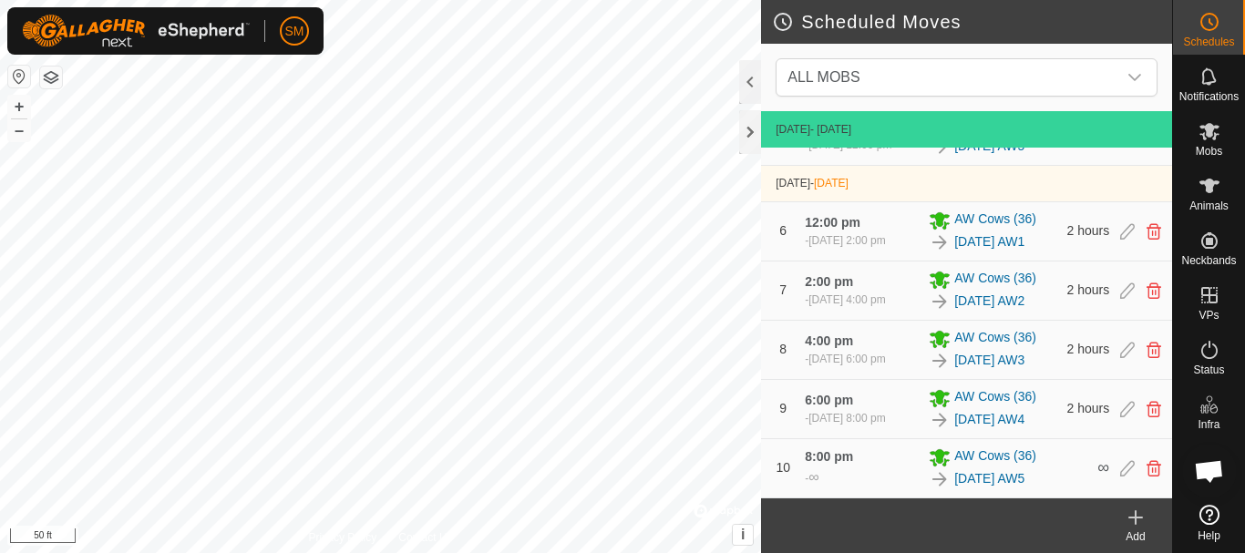
scroll to position [688, 0]
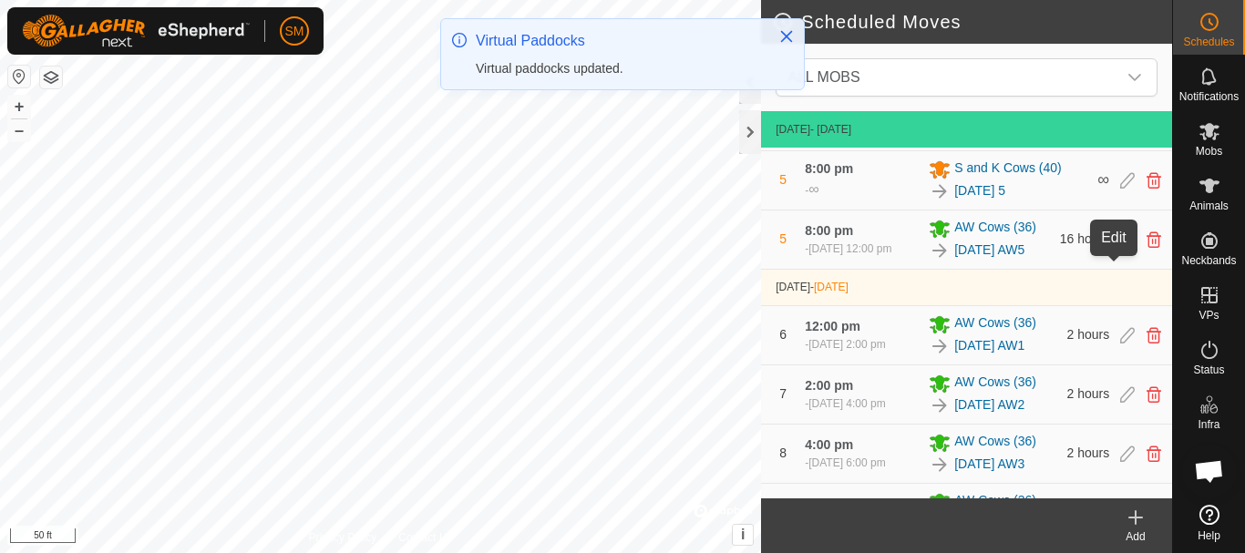
click at [1120, 189] on icon at bounding box center [1127, 180] width 15 height 16
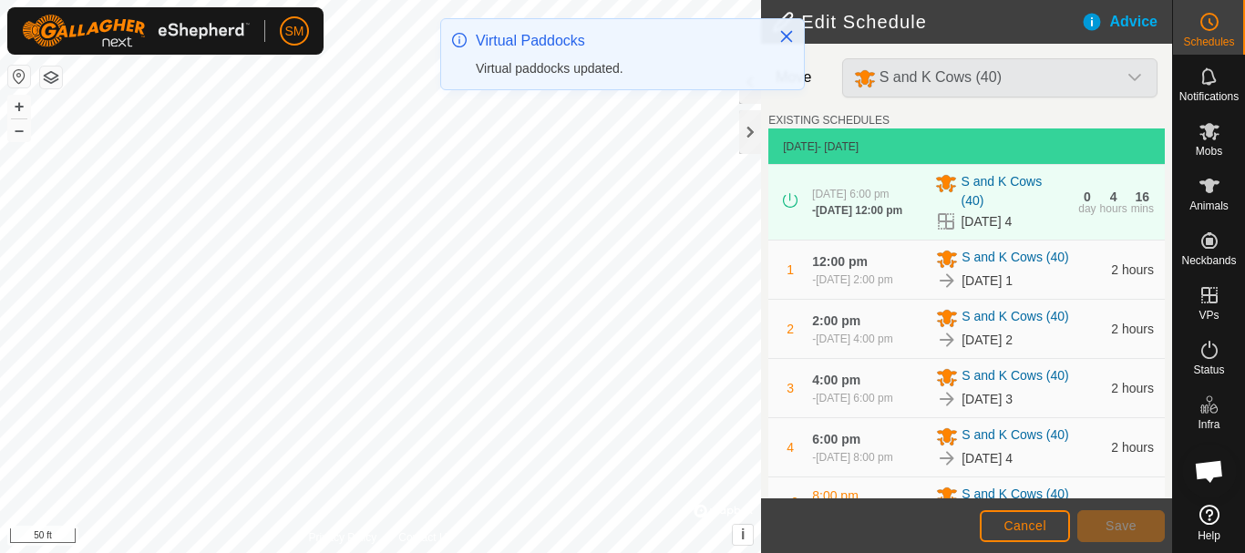
scroll to position [381, 0]
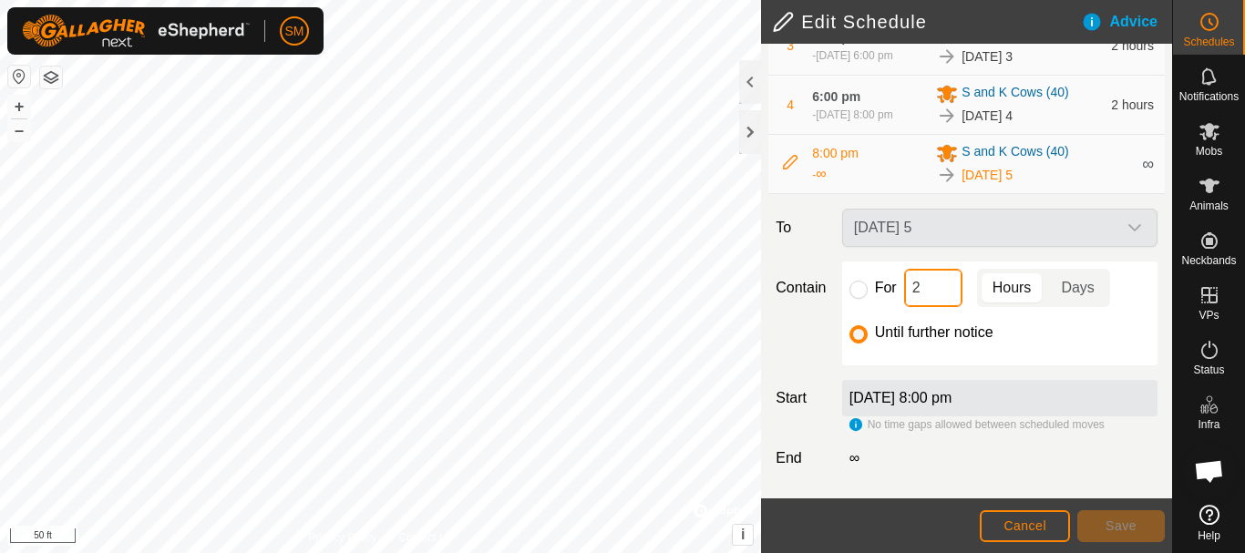
click at [944, 283] on input "2" at bounding box center [933, 288] width 58 height 38
type input "18"
click at [860, 290] on input "For" at bounding box center [858, 290] width 18 height 18
radio input "true"
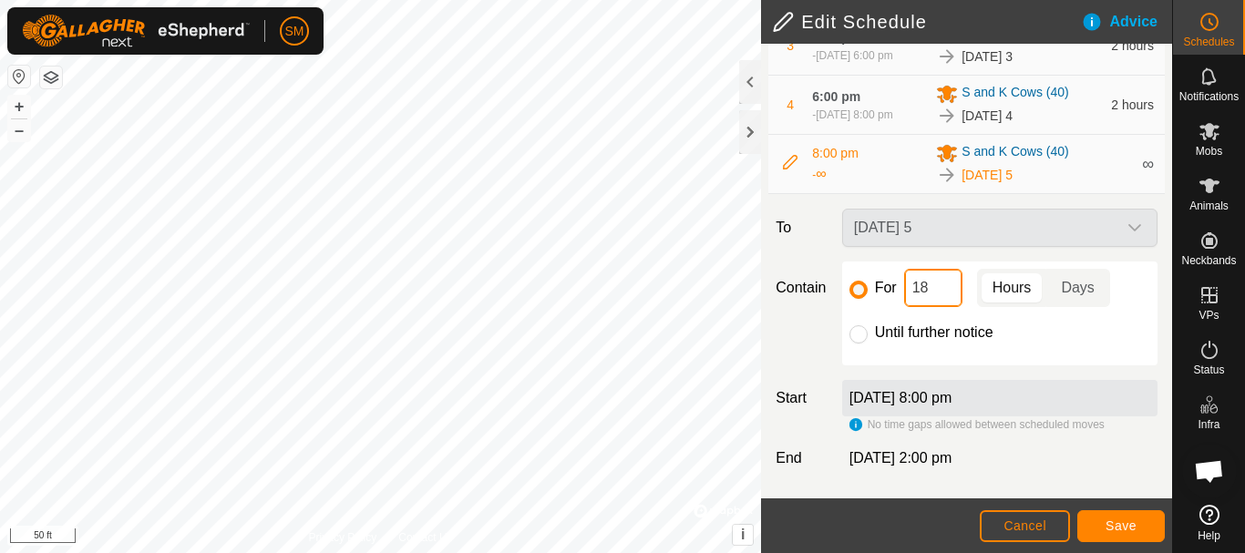
click at [938, 293] on input "18" at bounding box center [933, 288] width 58 height 38
type input "16"
click at [1130, 528] on span "Save" at bounding box center [1120, 525] width 31 height 15
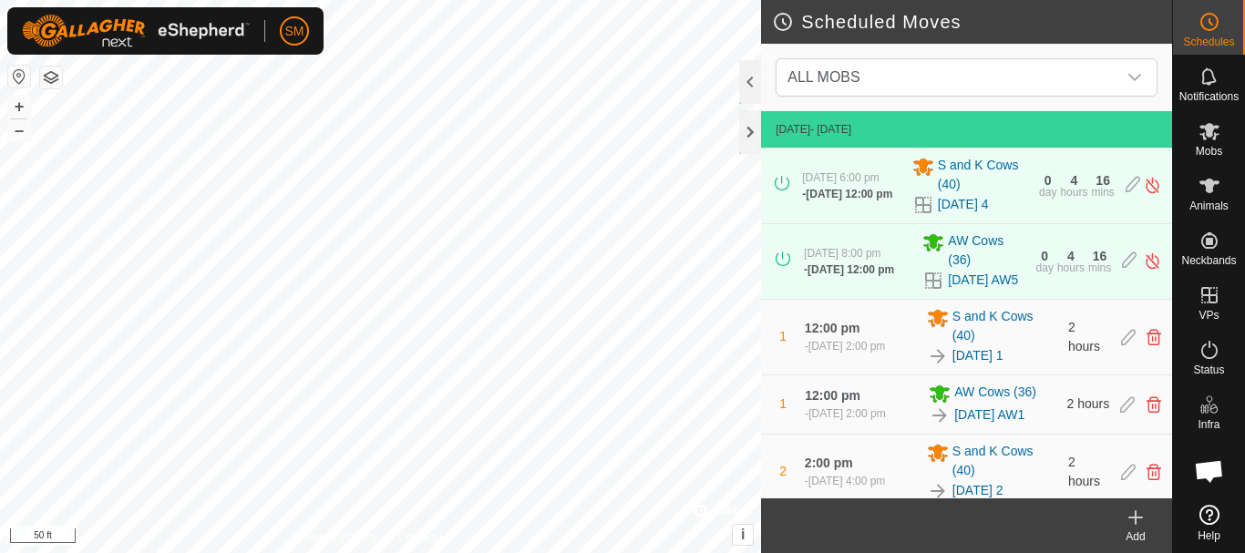
click at [1131, 514] on icon at bounding box center [1135, 518] width 22 height 22
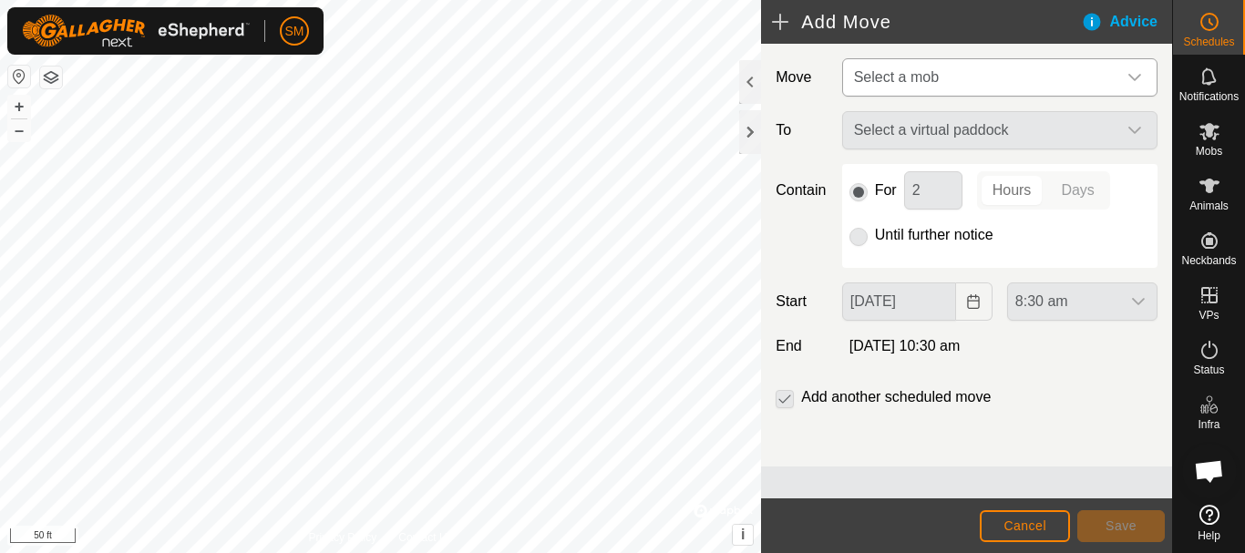
click at [1127, 77] on icon "dropdown trigger" at bounding box center [1134, 77] width 15 height 15
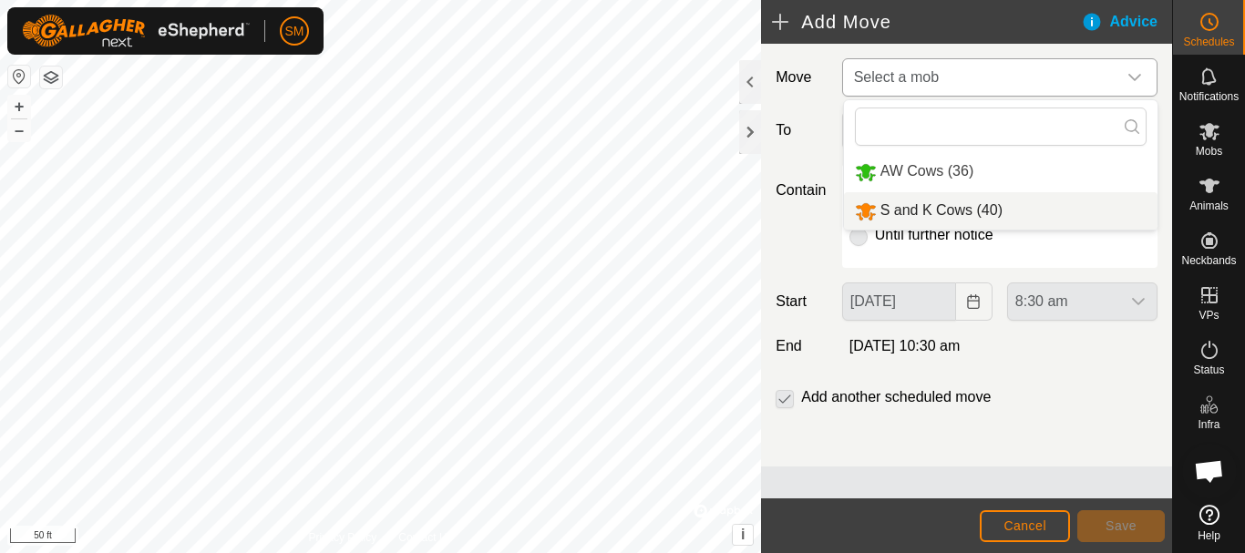
click at [933, 210] on li "S and K Cows (40)" at bounding box center [1000, 210] width 313 height 37
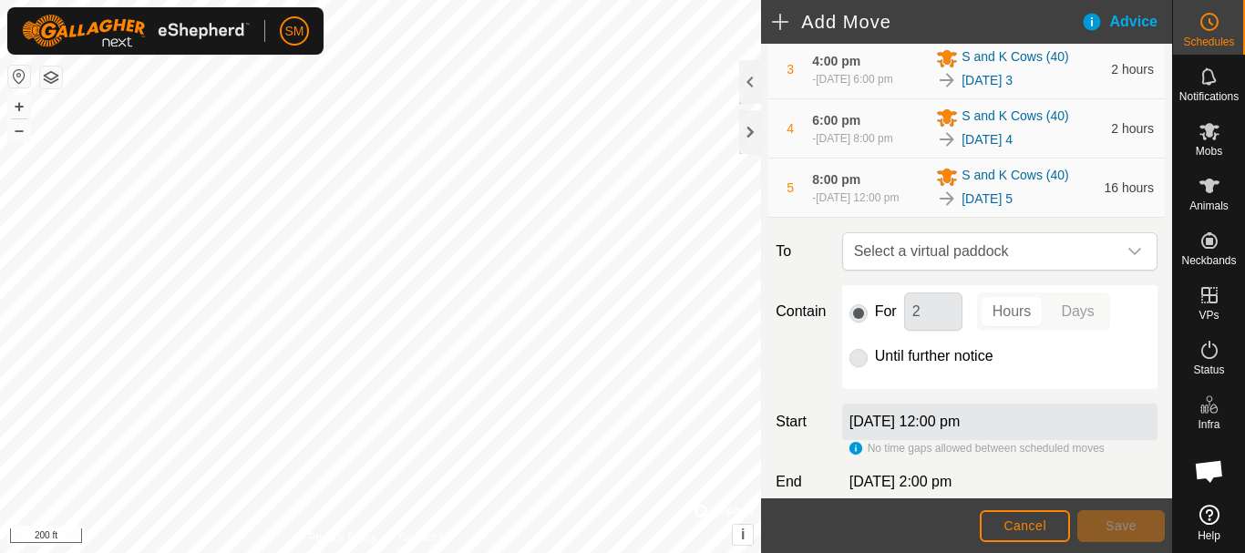
scroll to position [469, 0]
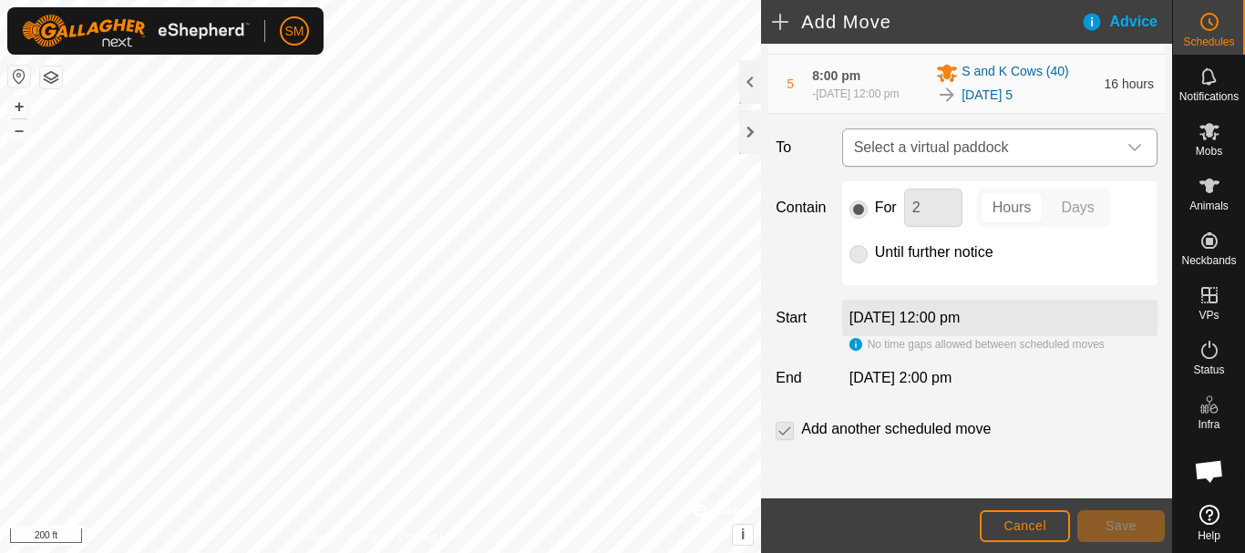
click at [1117, 156] on div "dropdown trigger" at bounding box center [1134, 147] width 36 height 36
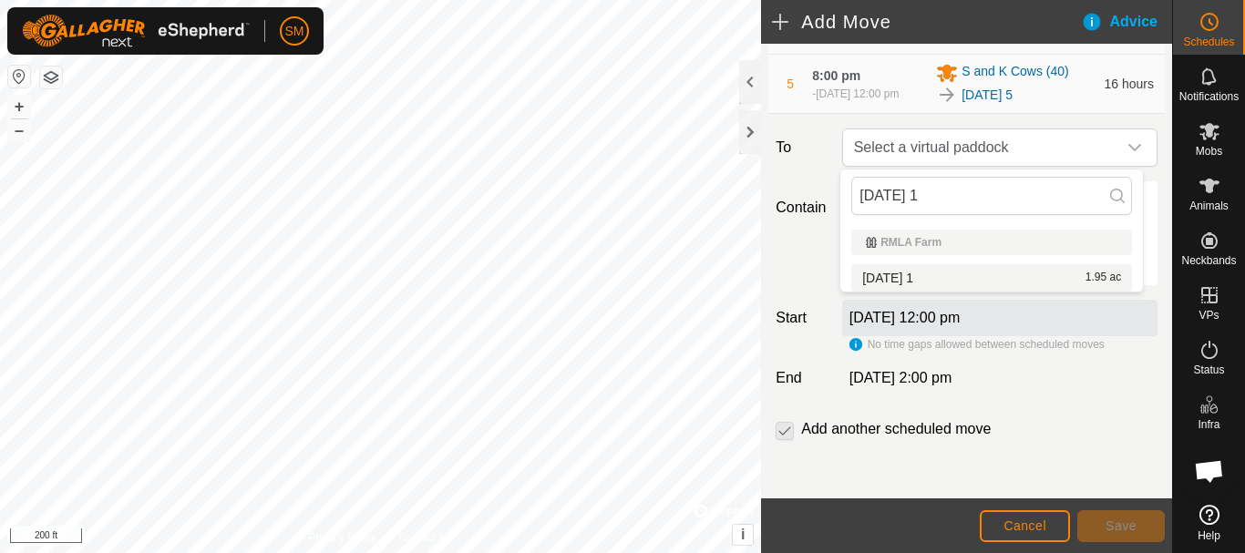
type input "[DATE] 1"
click at [909, 278] on li "[DATE] 1 1.95 ac" at bounding box center [991, 277] width 281 height 27
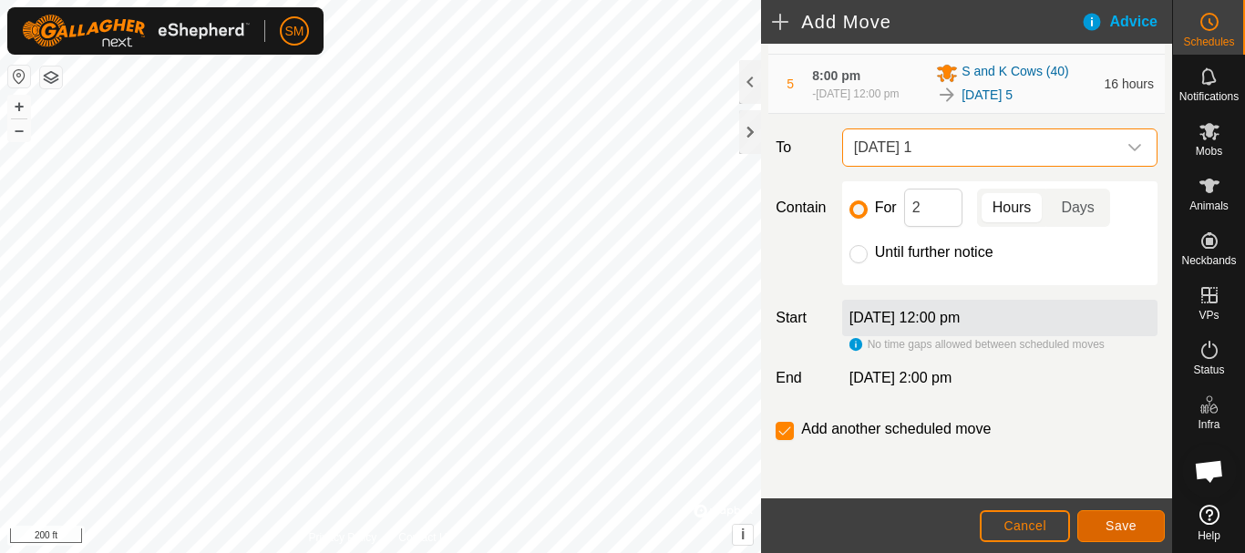
click at [1133, 526] on span "Save" at bounding box center [1120, 525] width 31 height 15
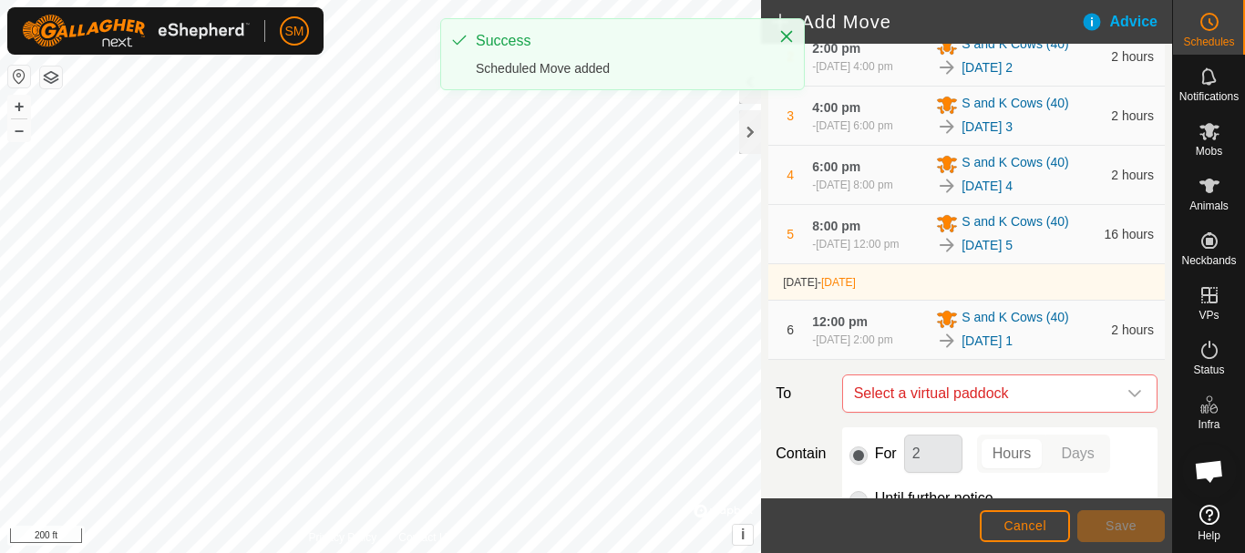
scroll to position [573, 0]
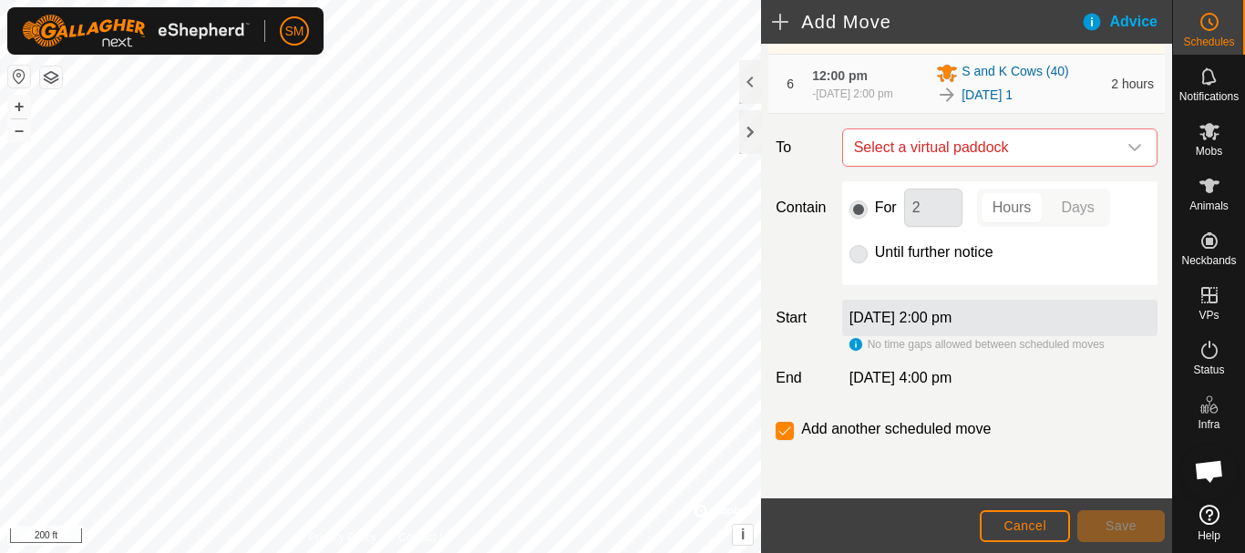
click at [1127, 151] on icon "dropdown trigger" at bounding box center [1134, 147] width 15 height 15
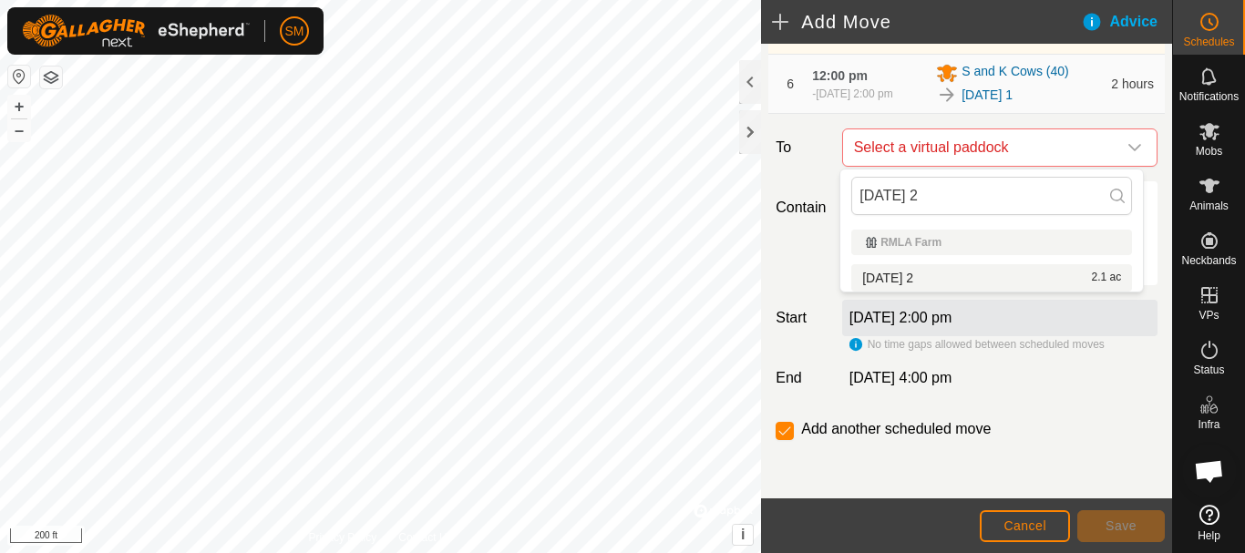
type input "[DATE] 2"
click at [916, 282] on li "[DATE] 2 2.1 ac" at bounding box center [991, 277] width 281 height 27
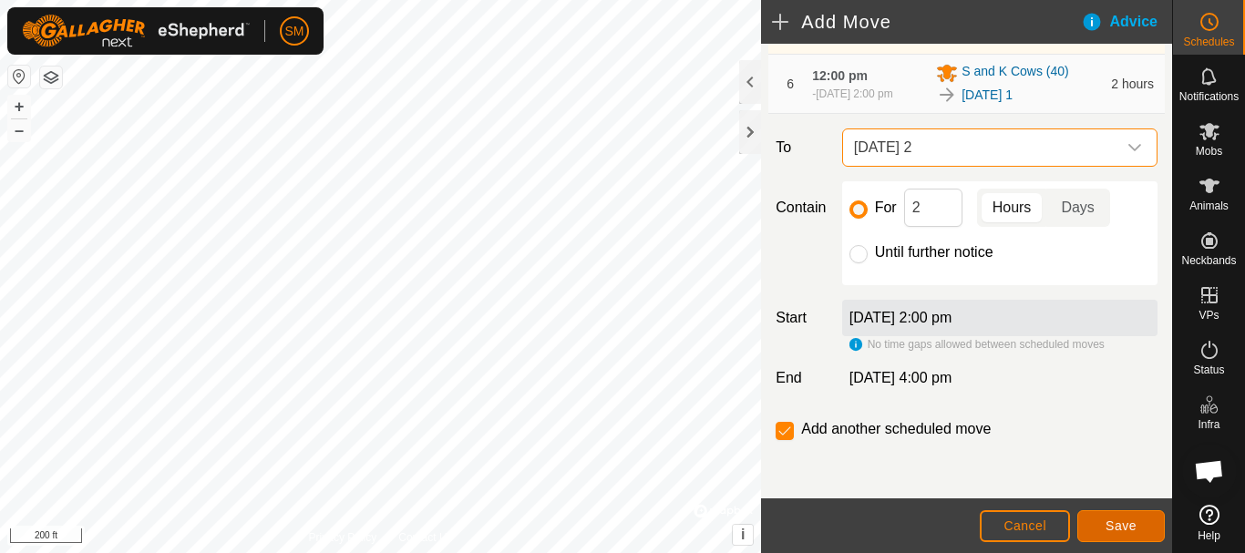
click at [1113, 524] on span "Save" at bounding box center [1120, 525] width 31 height 15
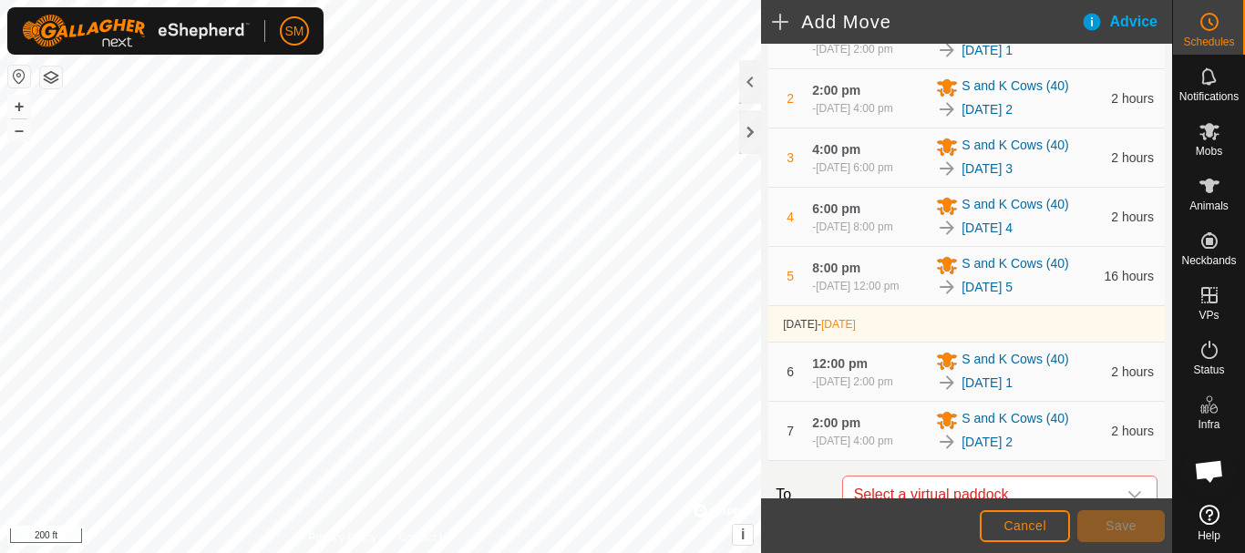
scroll to position [641, 0]
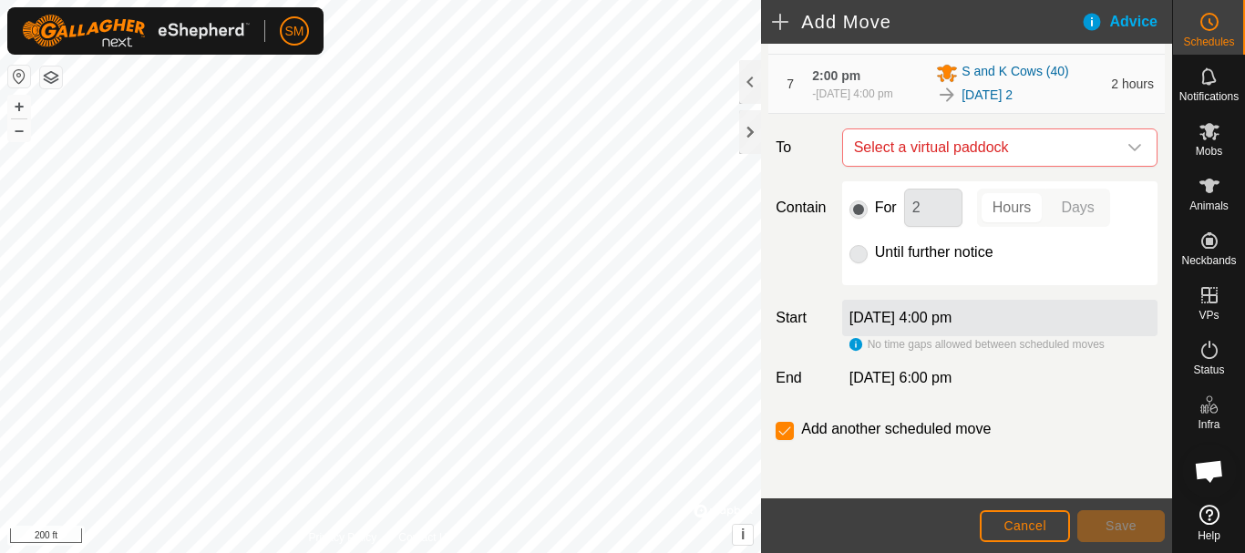
click at [1127, 149] on icon "dropdown trigger" at bounding box center [1134, 147] width 15 height 15
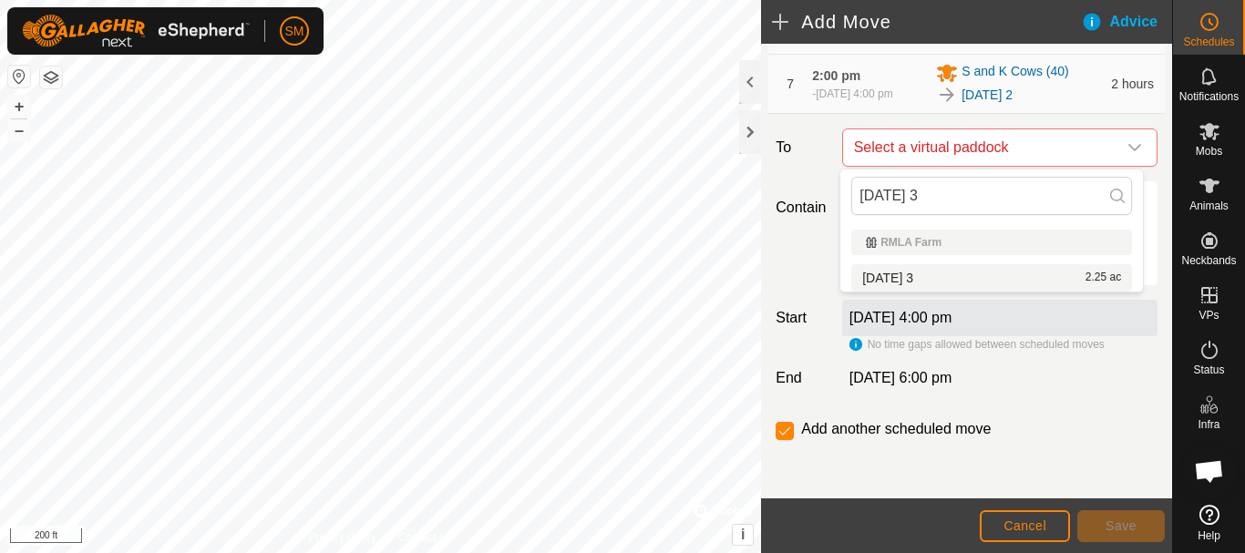
type input "[DATE] 3"
click at [922, 276] on li "[DATE] 3 2.25 ac" at bounding box center [991, 277] width 281 height 27
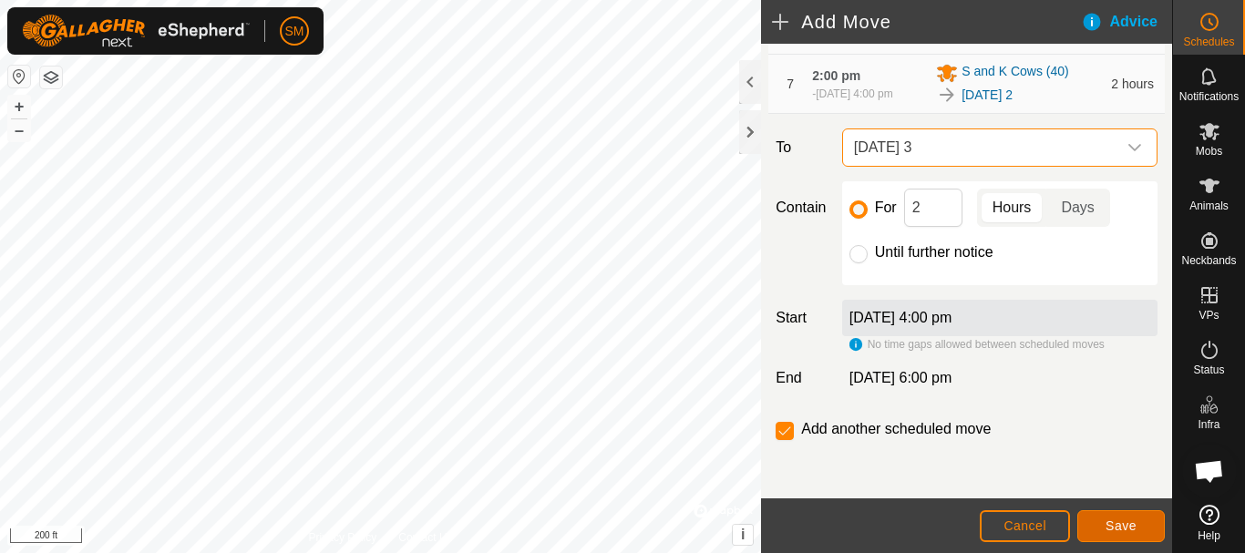
click at [1131, 528] on span "Save" at bounding box center [1120, 525] width 31 height 15
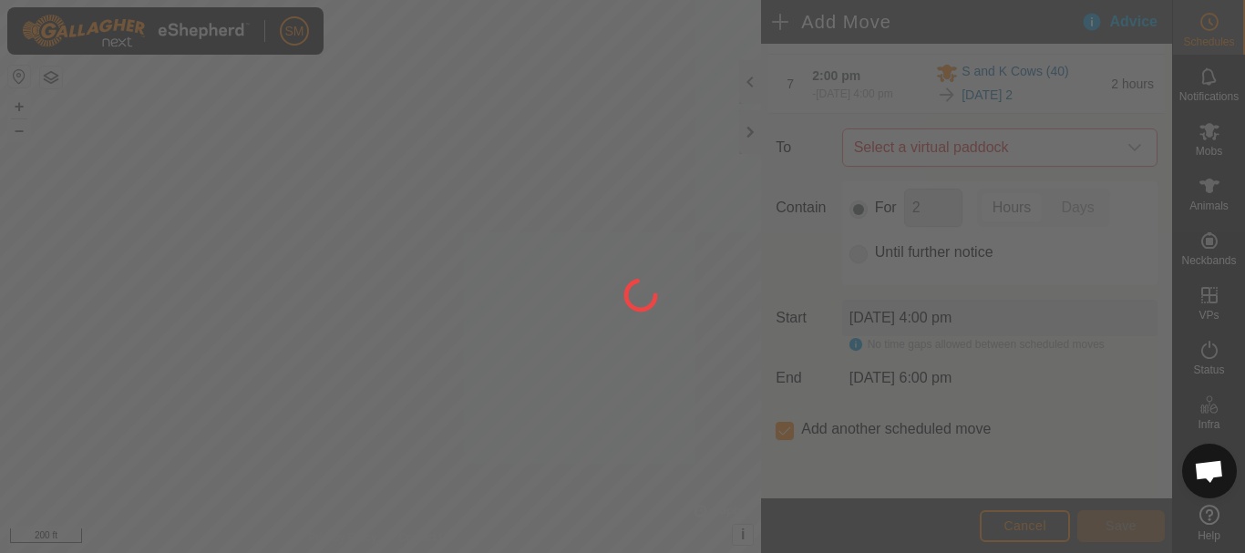
scroll to position [15, 0]
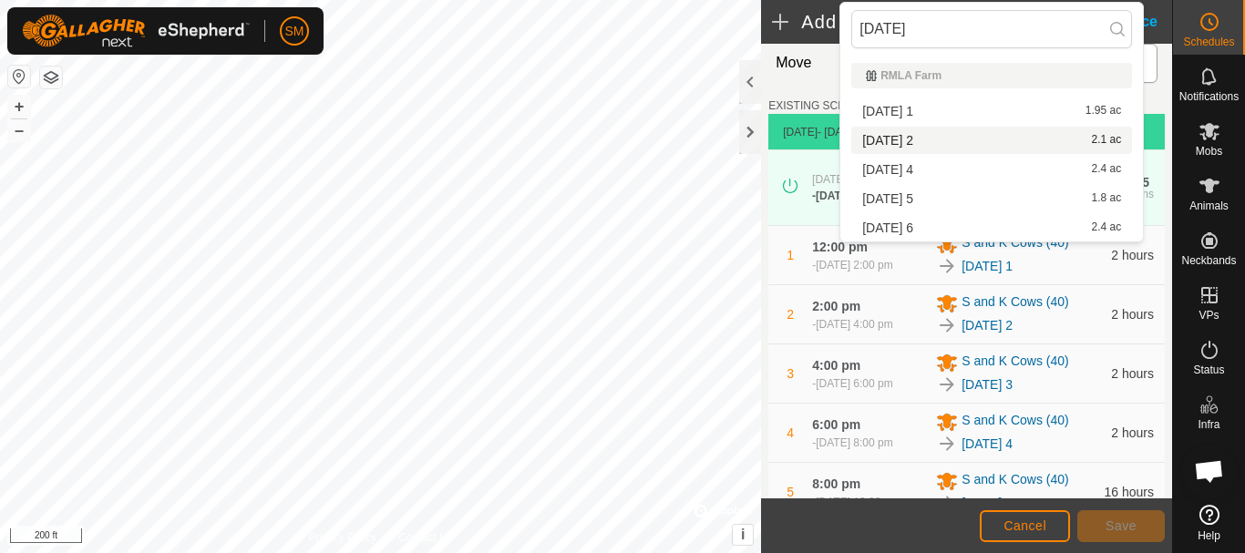
scroll to position [708, 0]
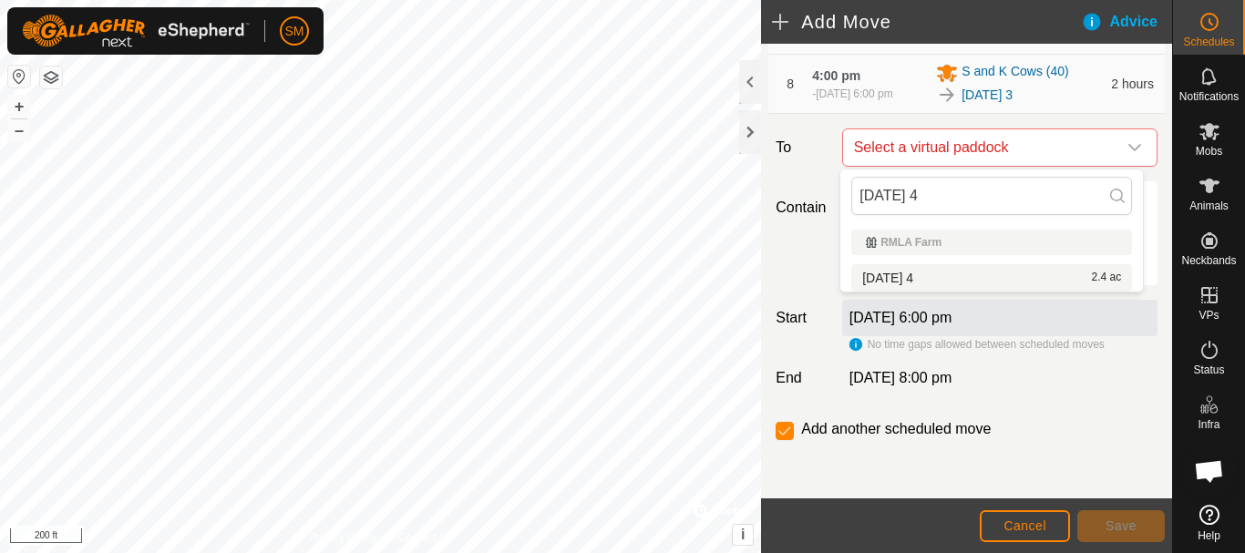
type input "[DATE] 4"
click at [903, 278] on li "[DATE] 4 2.4 ac" at bounding box center [991, 277] width 281 height 27
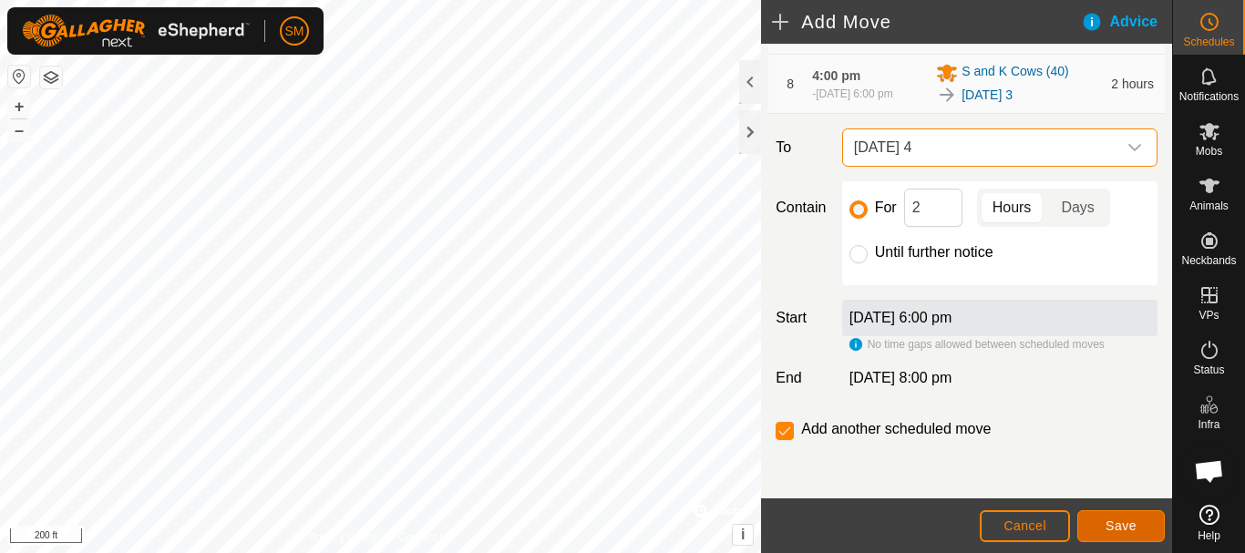
click at [1111, 524] on span "Save" at bounding box center [1120, 525] width 31 height 15
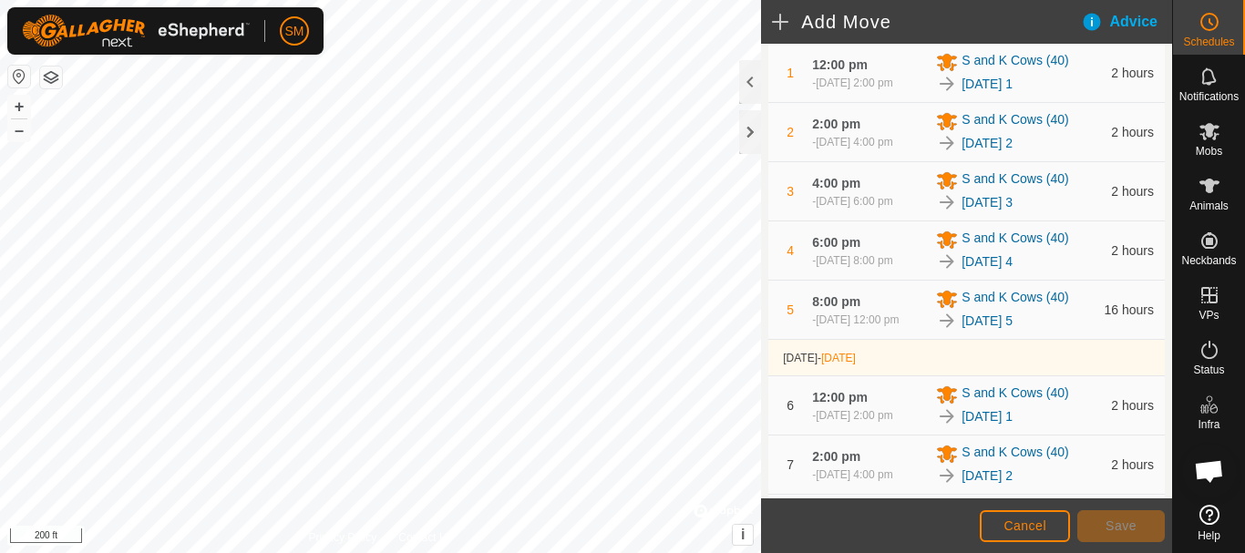
scroll to position [775, 0]
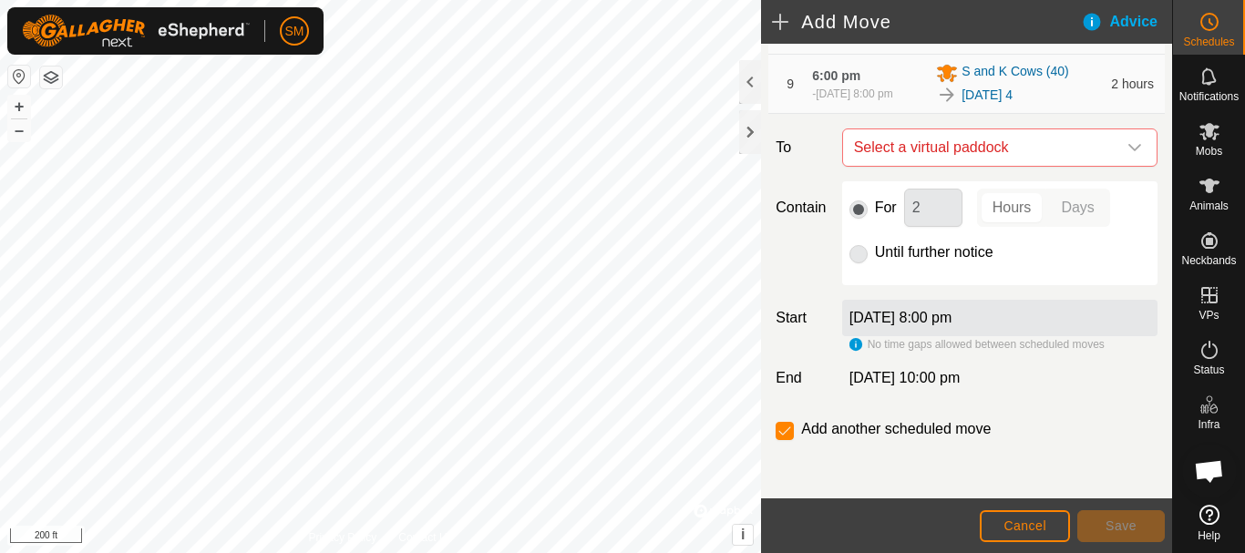
click at [1127, 153] on icon "dropdown trigger" at bounding box center [1134, 147] width 15 height 15
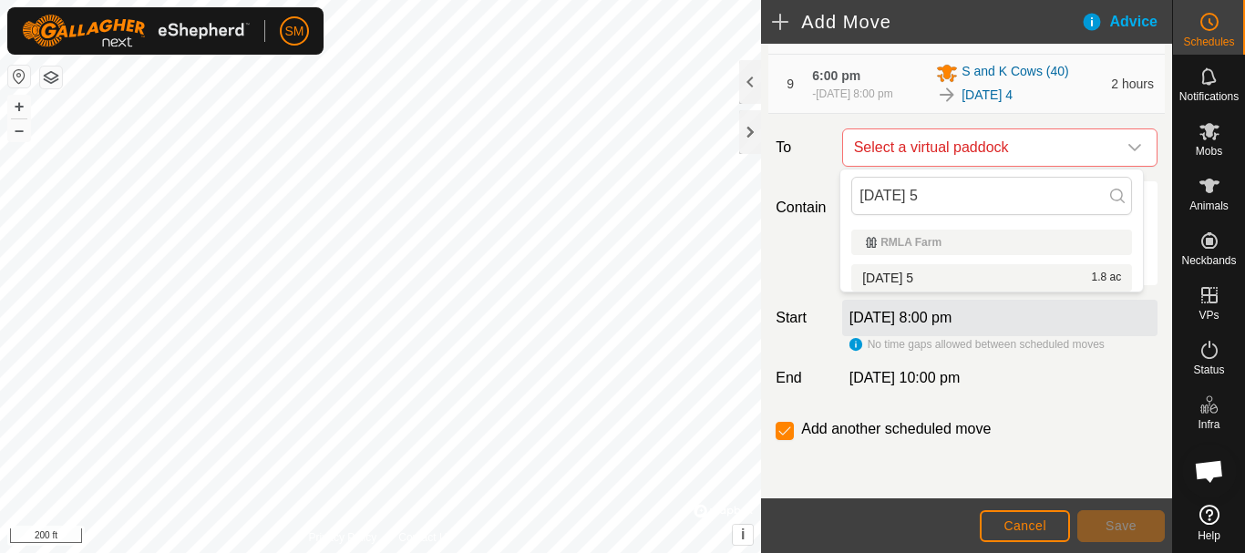
type input "[DATE] 5"
click at [912, 278] on li "[DATE] 5 1.8 ac" at bounding box center [991, 277] width 281 height 27
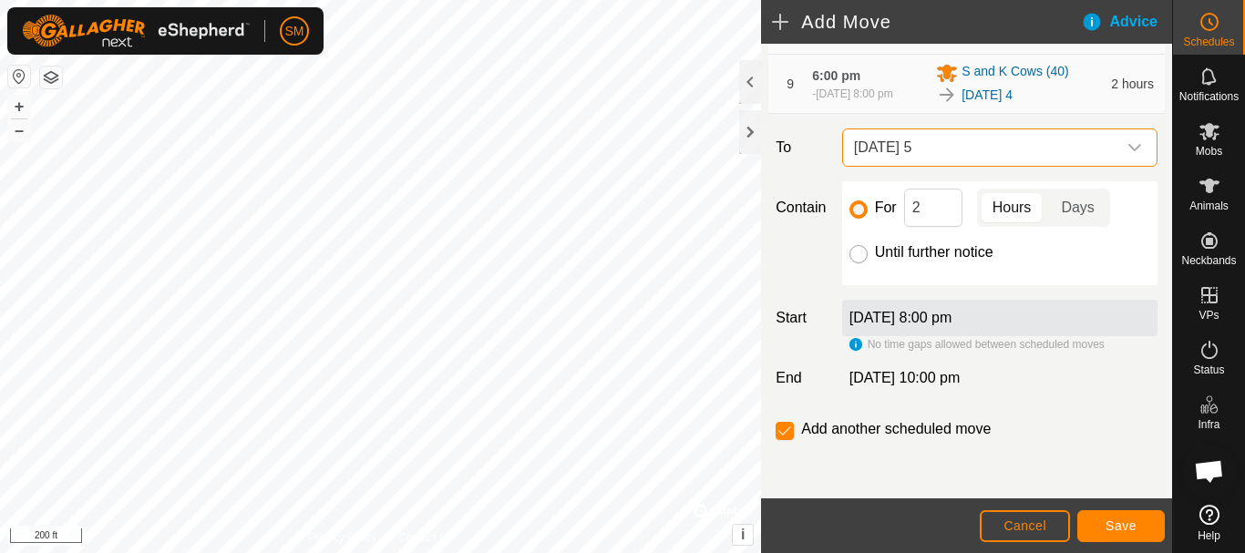
click at [859, 259] on input "Until further notice" at bounding box center [858, 254] width 18 height 18
radio input "true"
checkbox input "false"
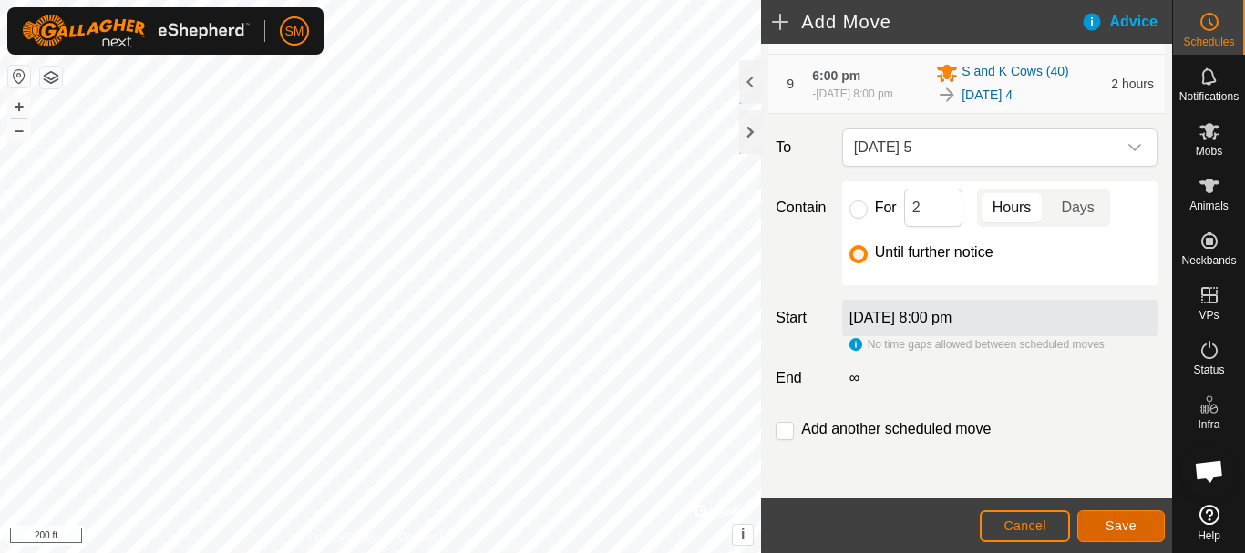
click at [1125, 522] on span "Save" at bounding box center [1120, 525] width 31 height 15
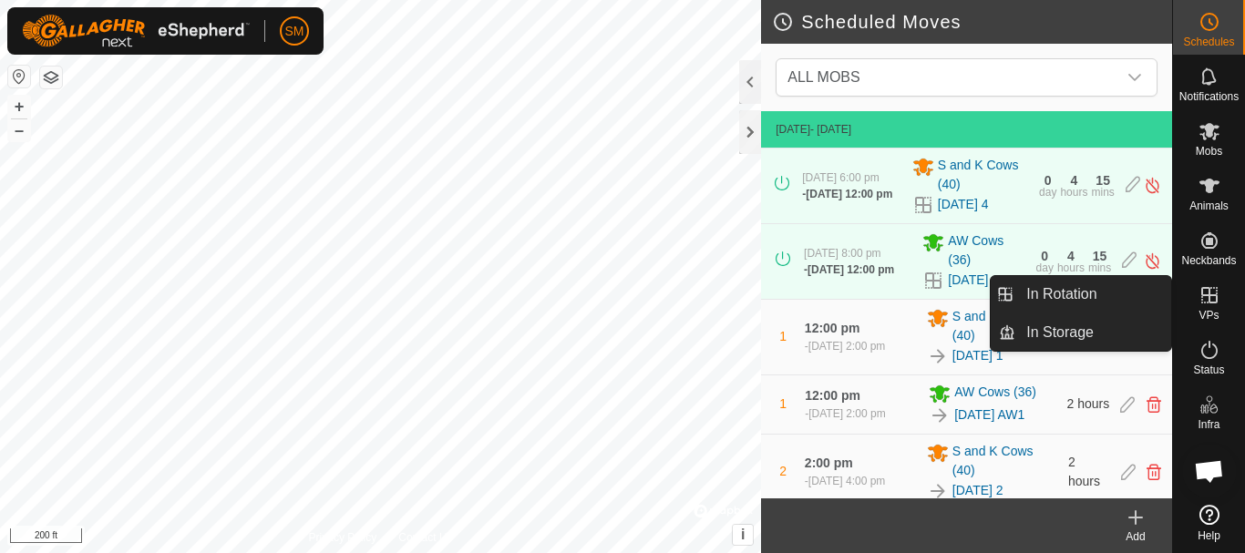
click at [1207, 292] on icon at bounding box center [1209, 295] width 22 height 22
click at [1038, 303] on link "In Rotation" at bounding box center [1093, 294] width 156 height 36
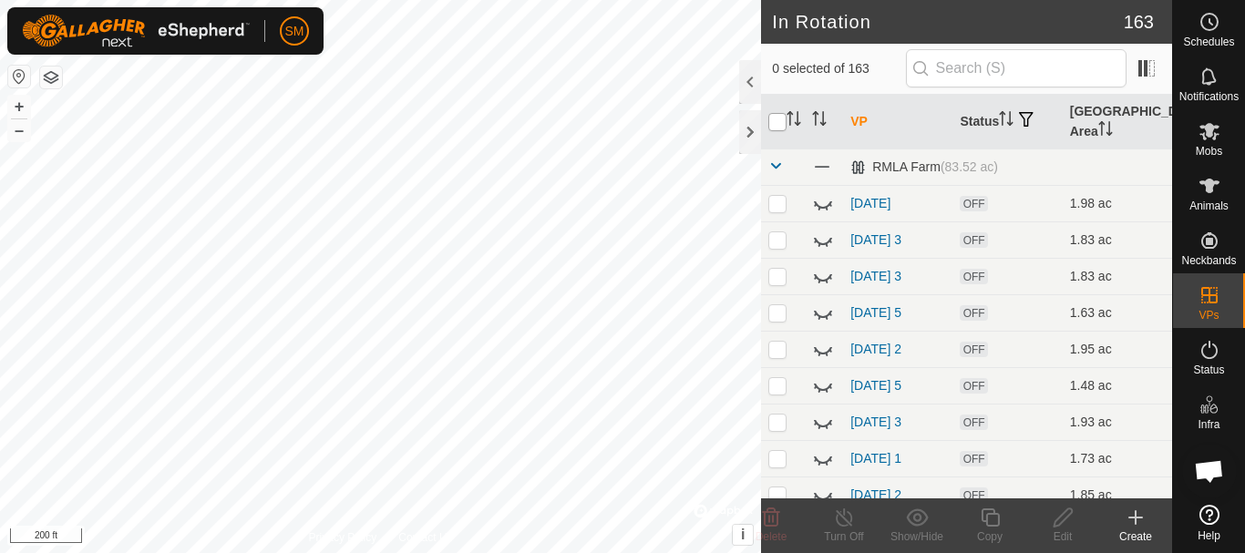
click at [770, 121] on input "checkbox" at bounding box center [777, 122] width 18 height 18
checkbox input "true"
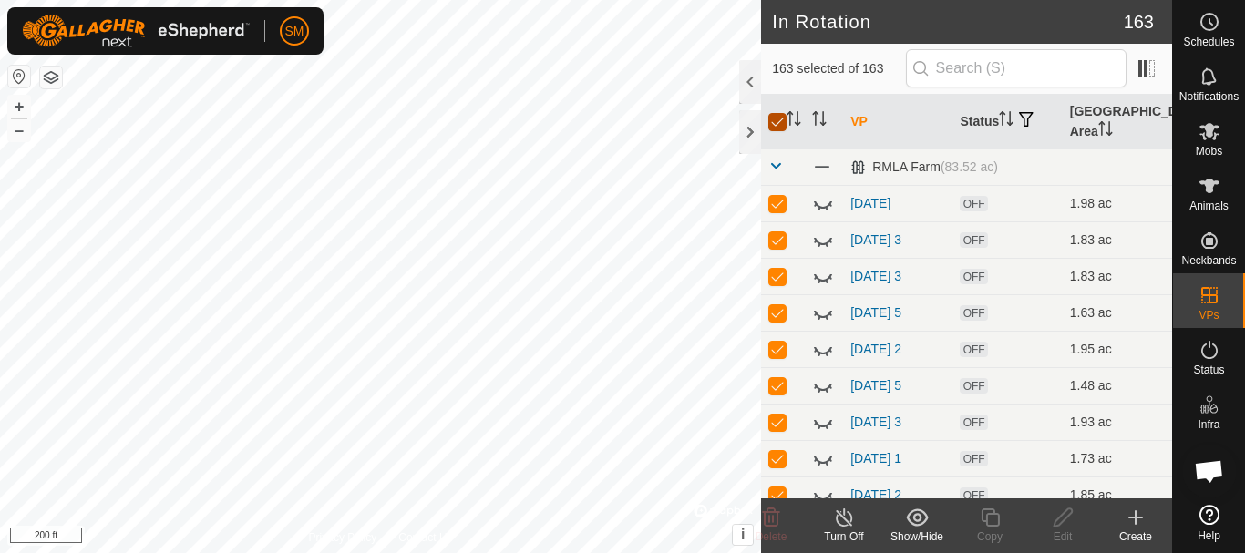
checkbox input "true"
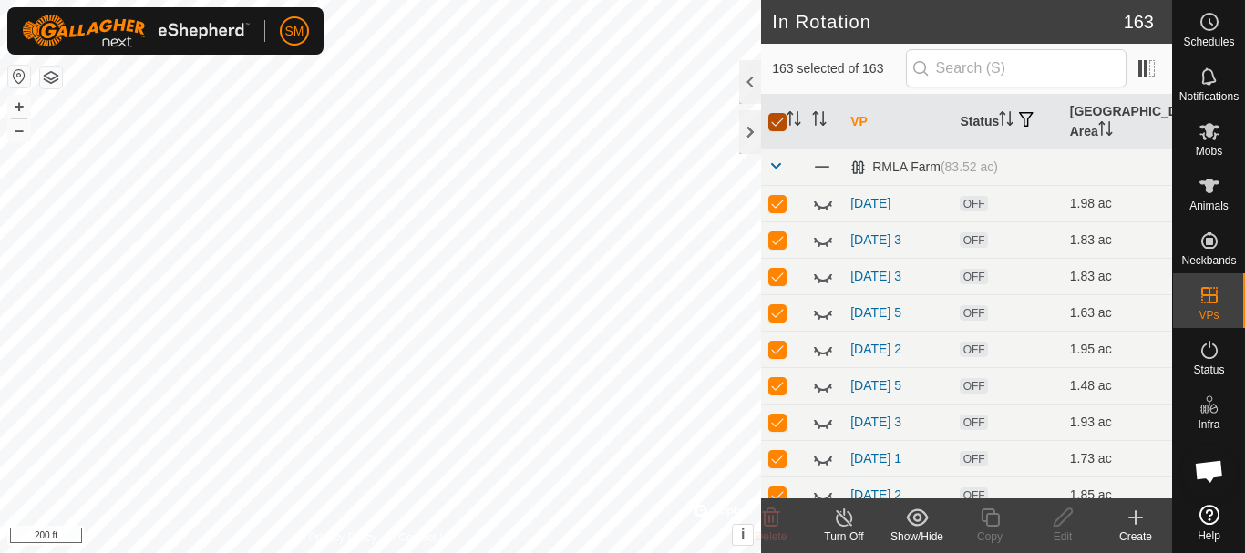
checkbox input "true"
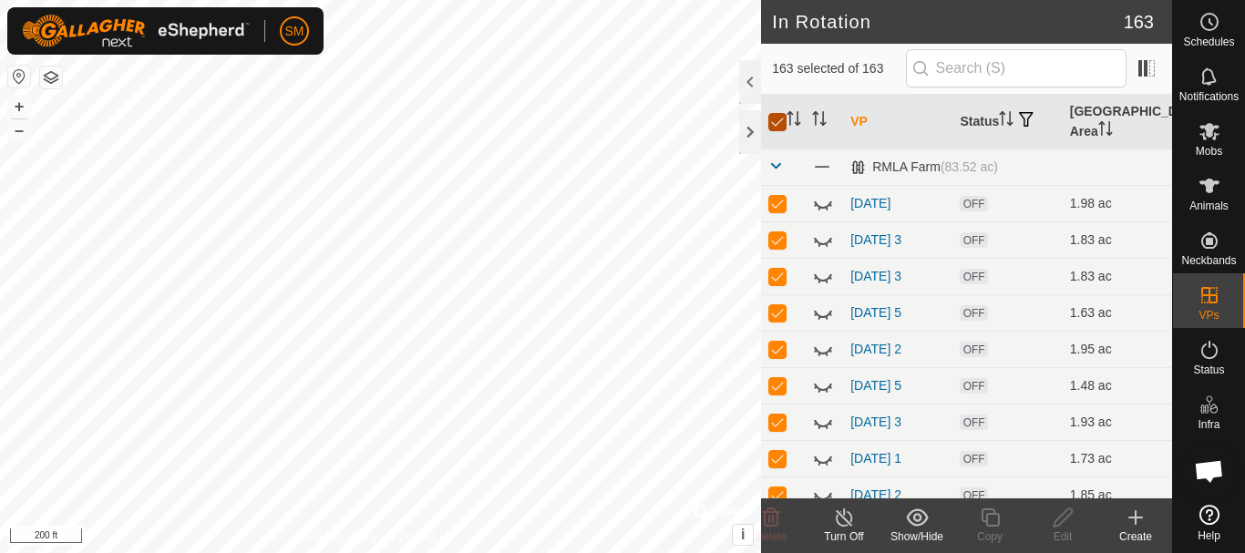
checkbox input "true"
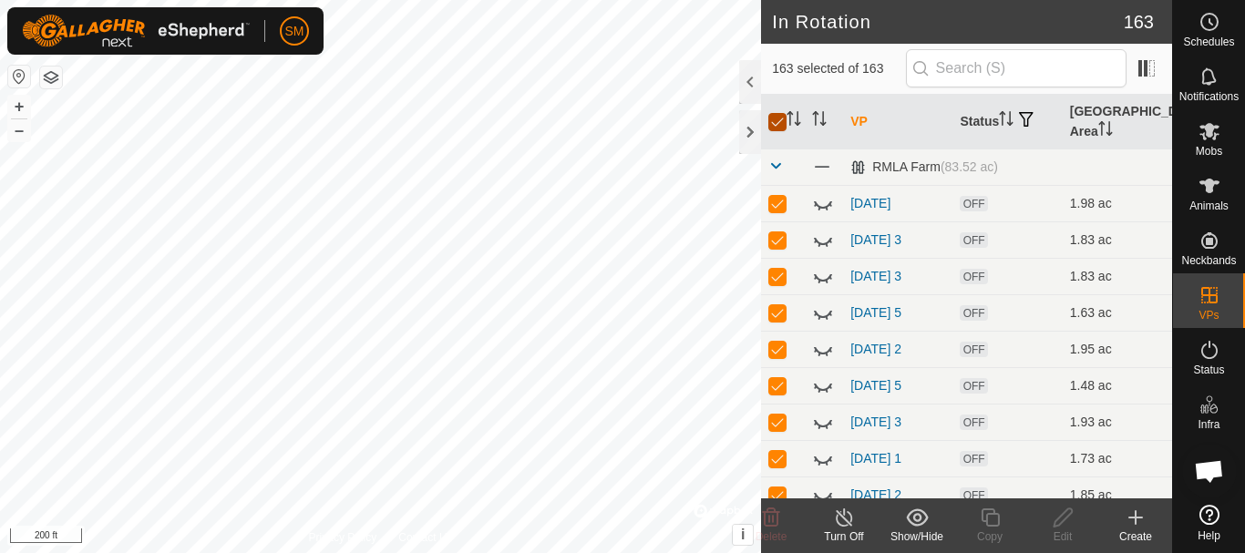
checkbox input "true"
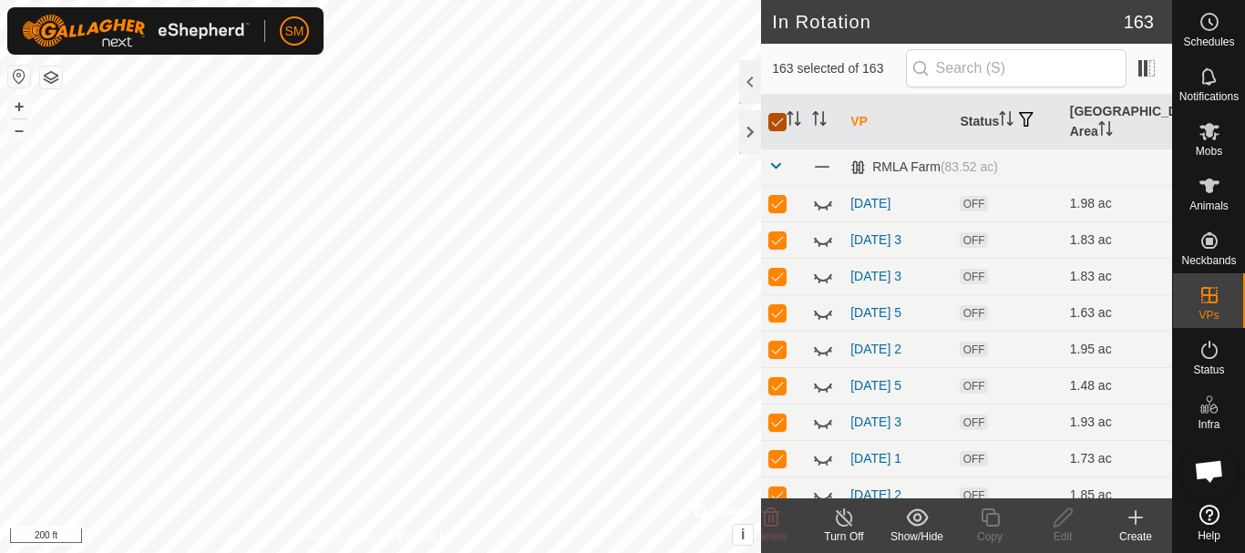
checkbox input "true"
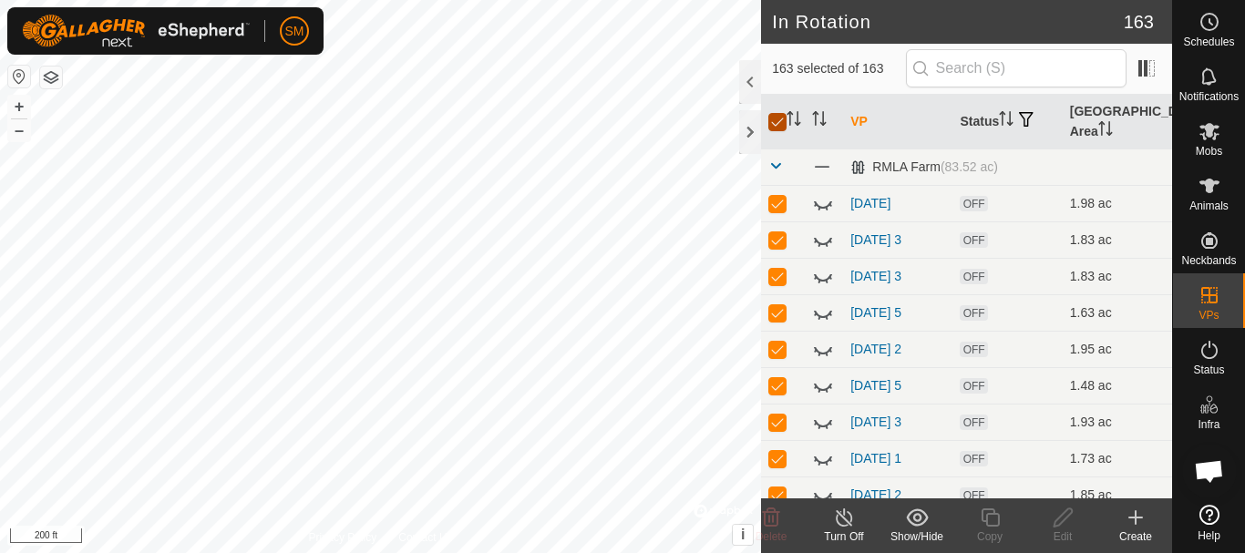
checkbox input "true"
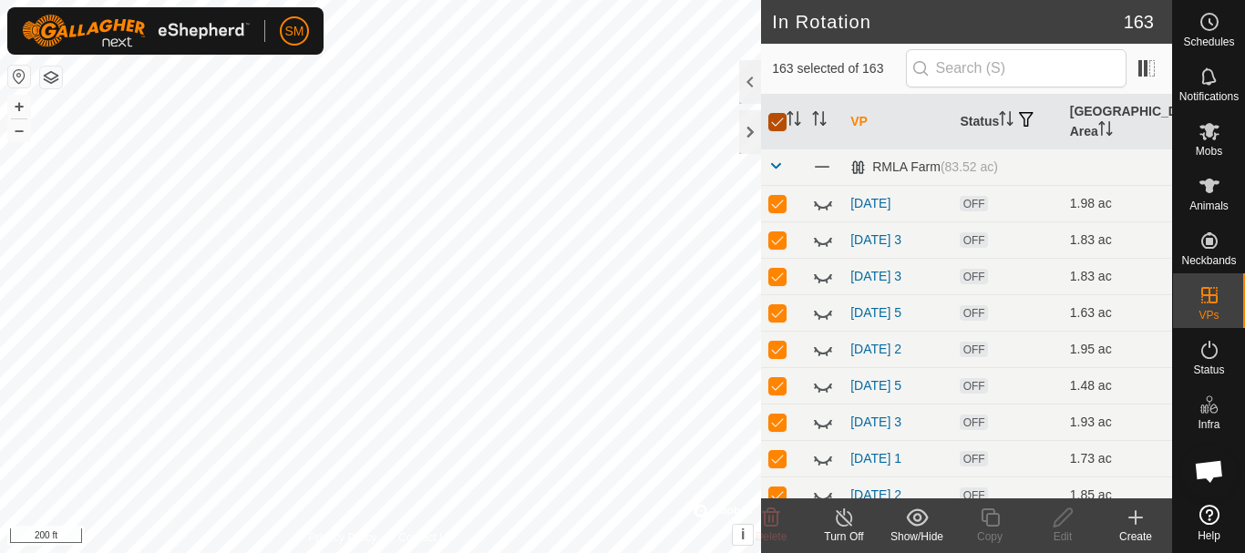
checkbox input "true"
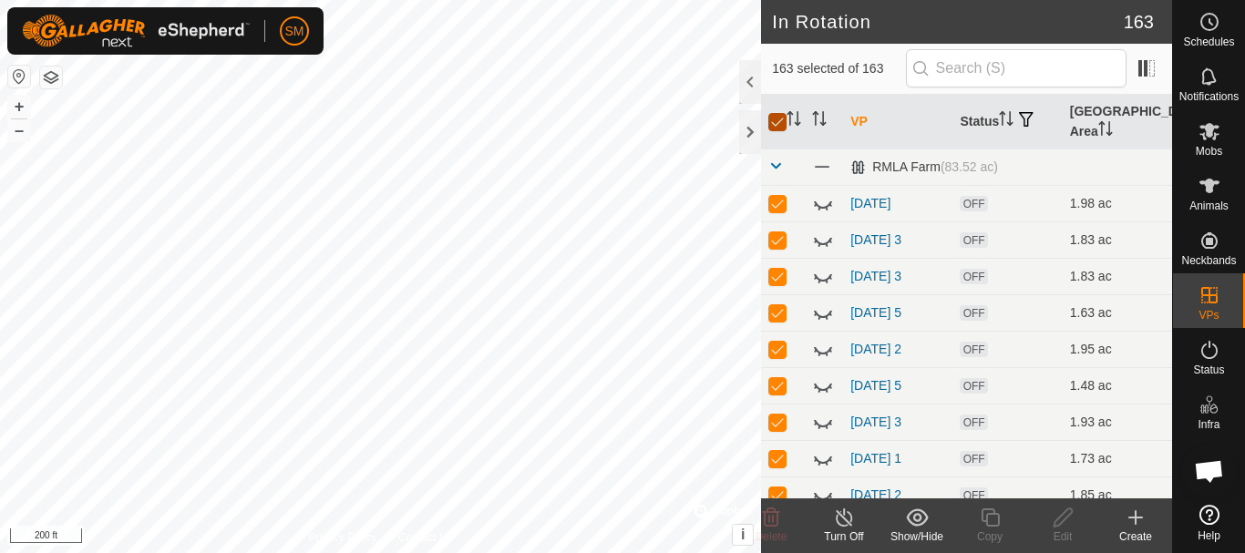
checkbox input "true"
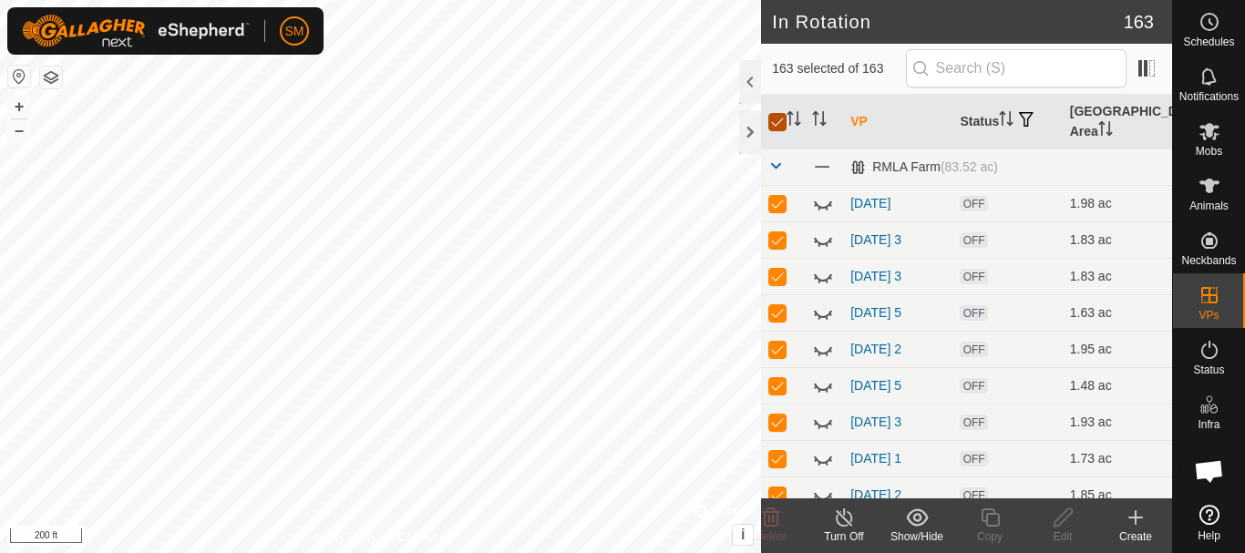
checkbox input "true"
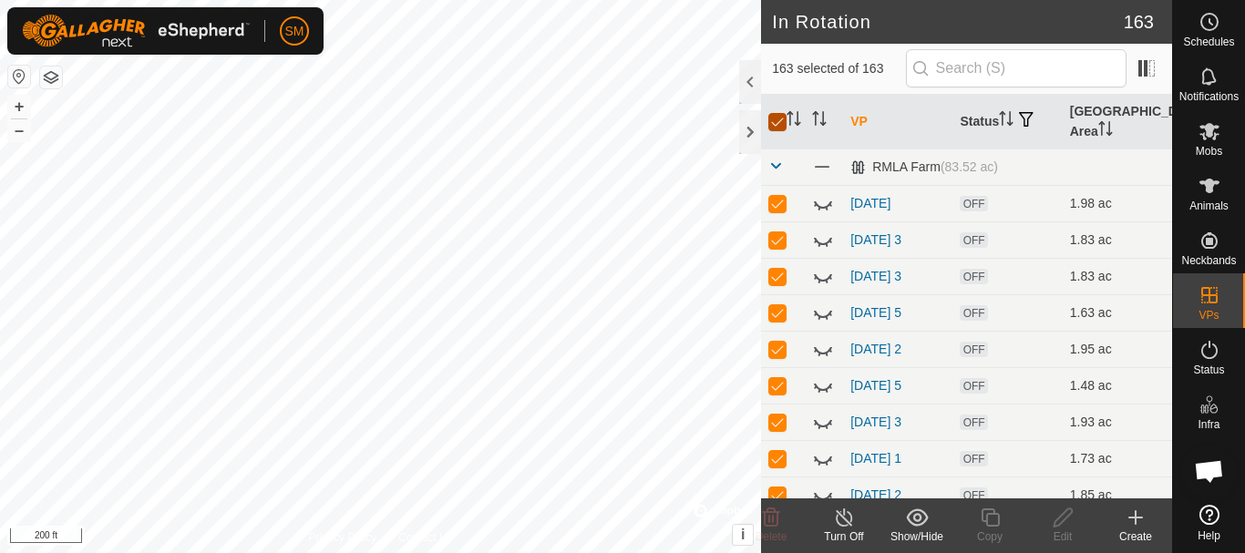
checkbox input "true"
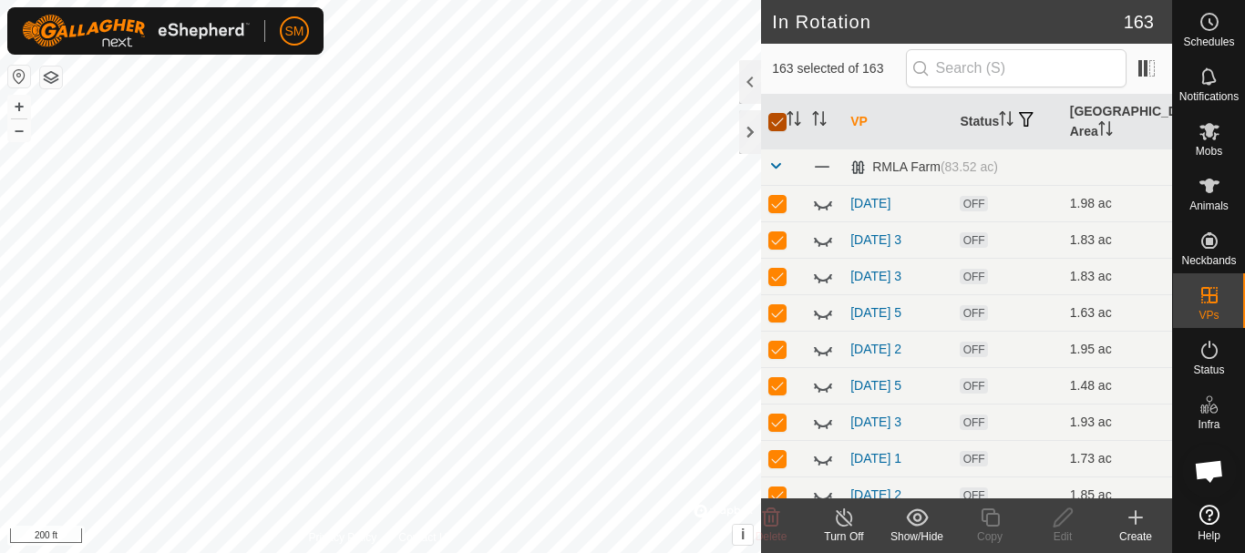
checkbox input "true"
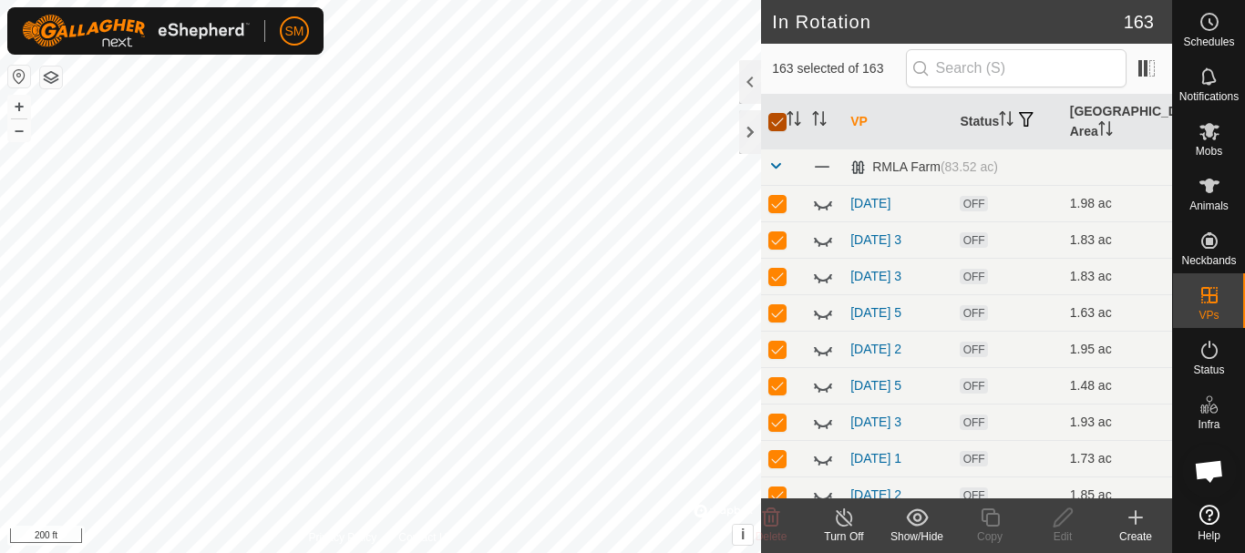
checkbox input "true"
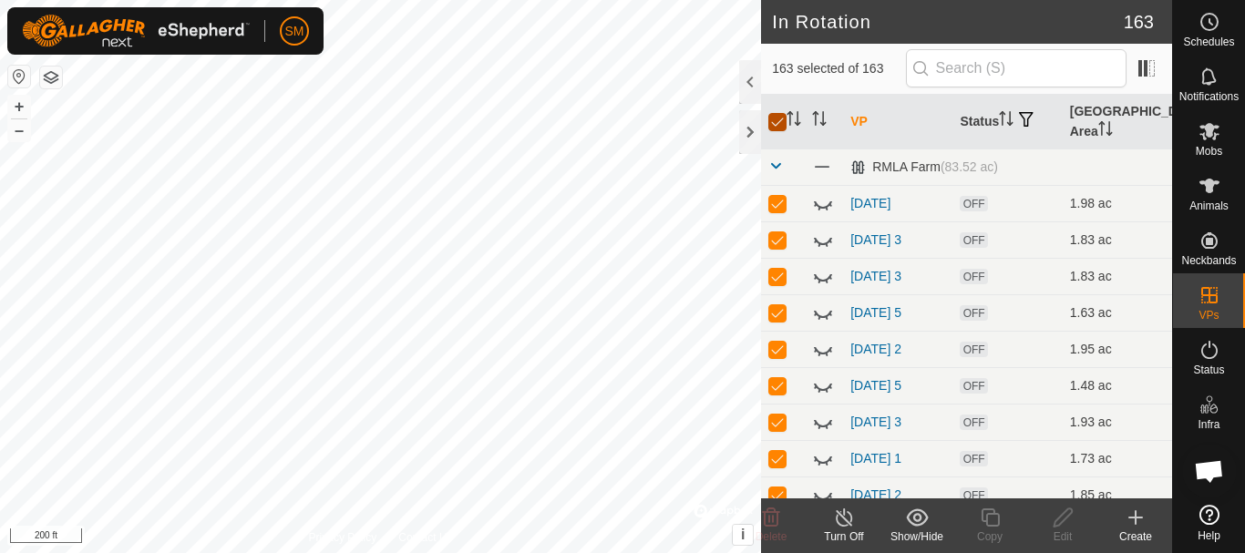
checkbox input "true"
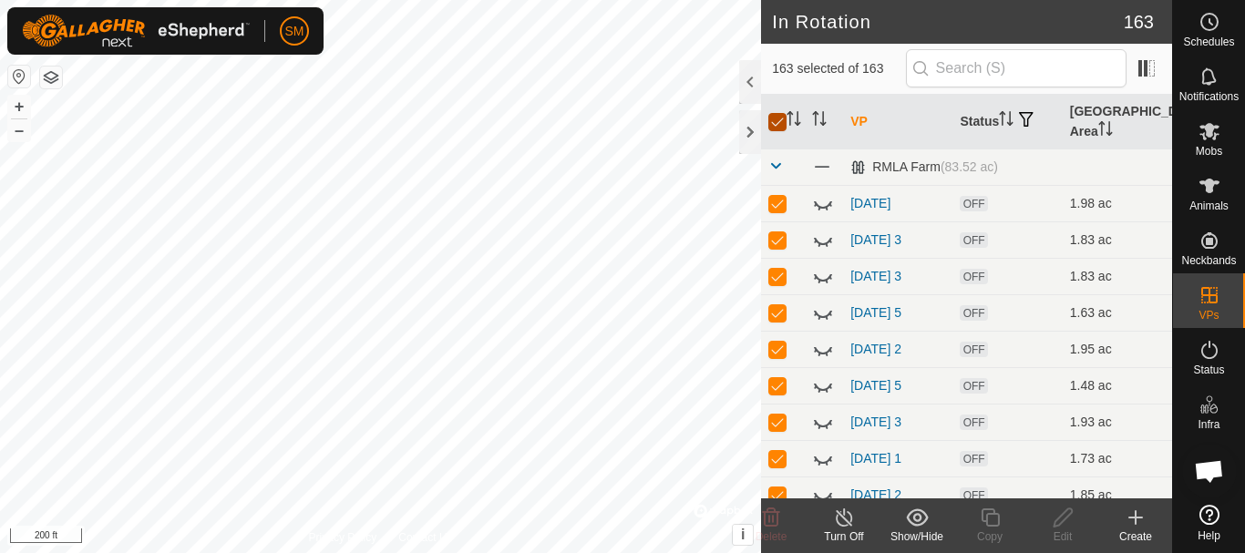
checkbox input "true"
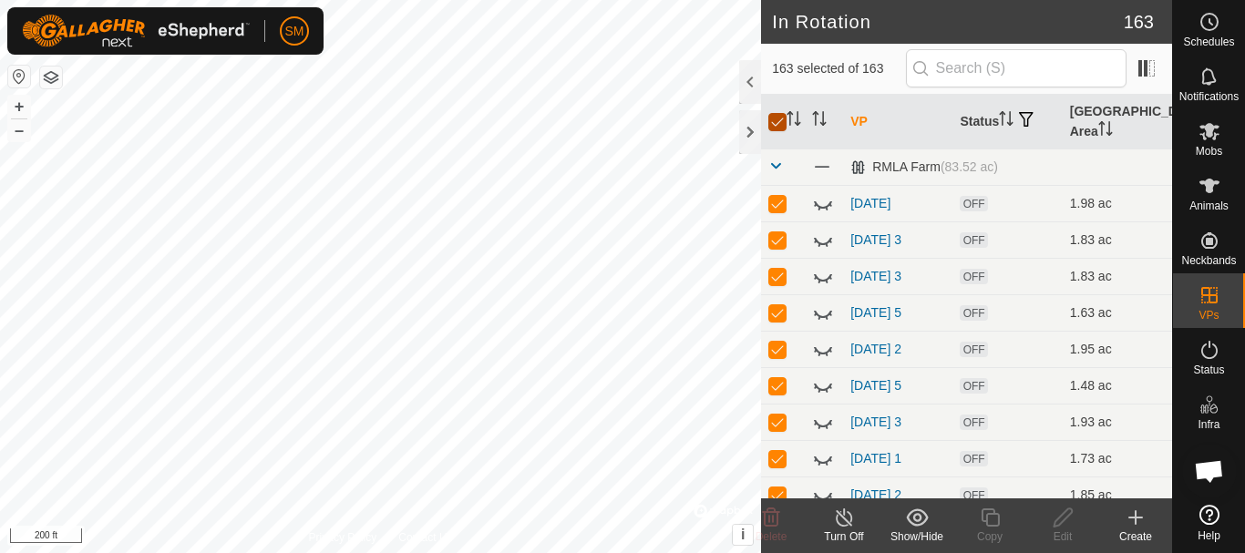
checkbox input "true"
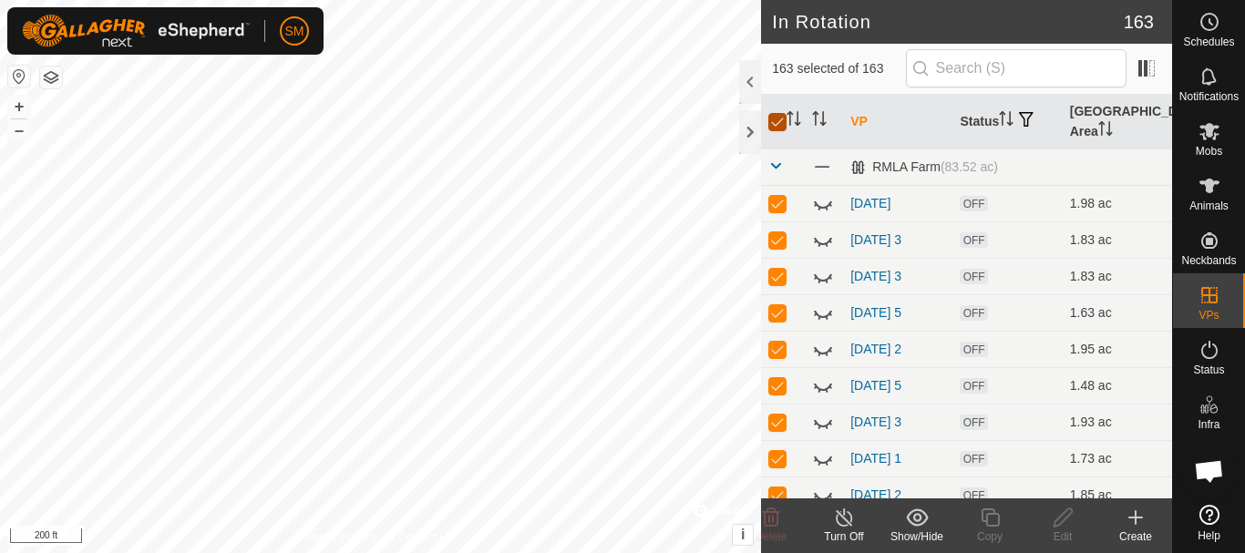
checkbox input "true"
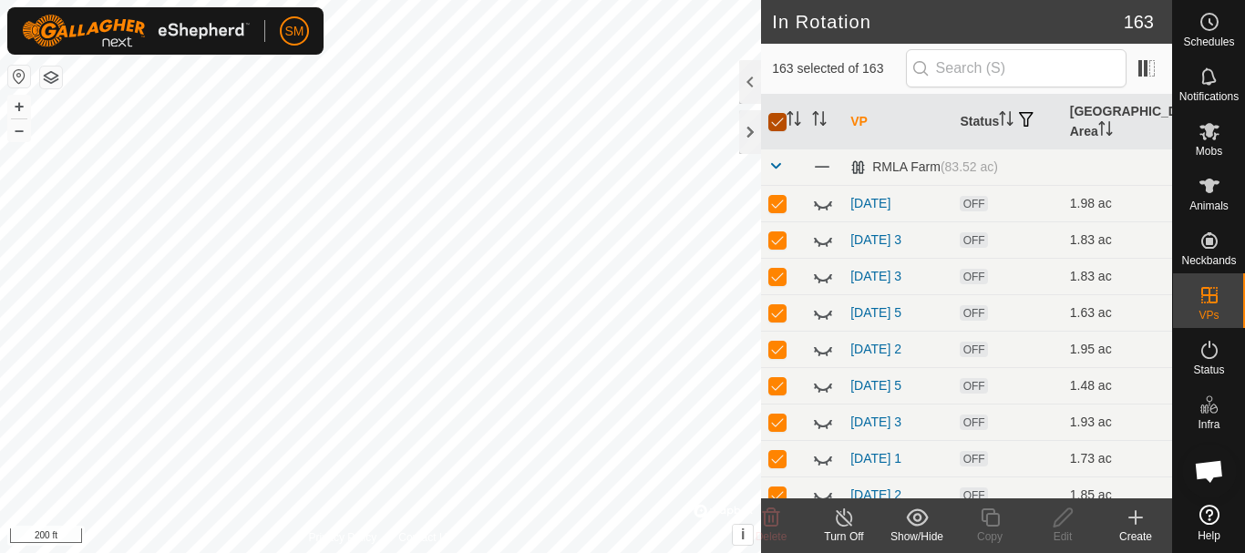
checkbox input "true"
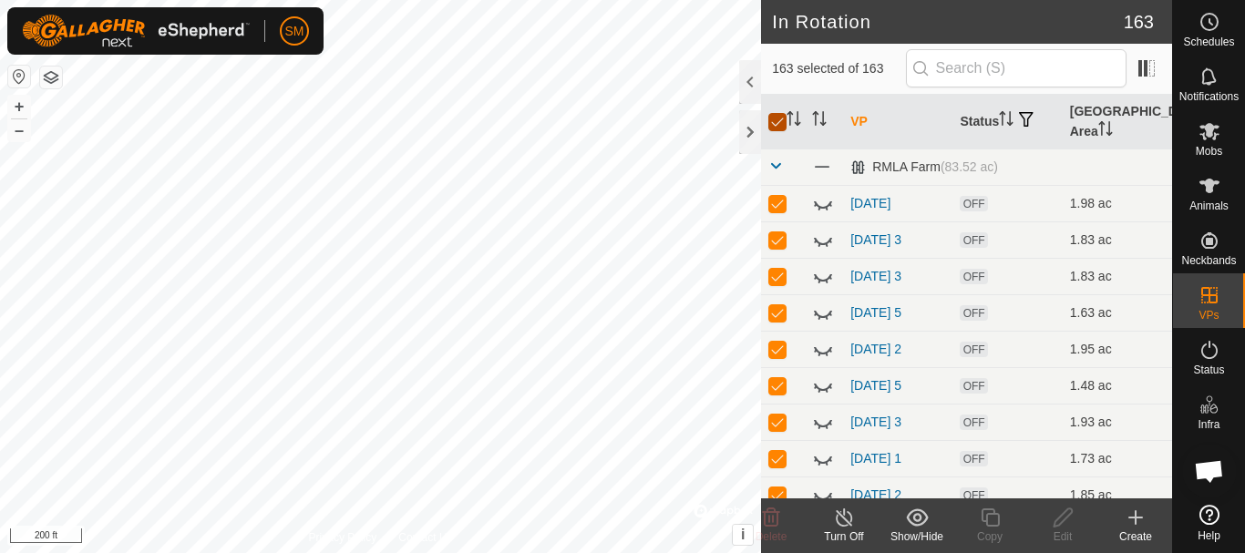
checkbox input "true"
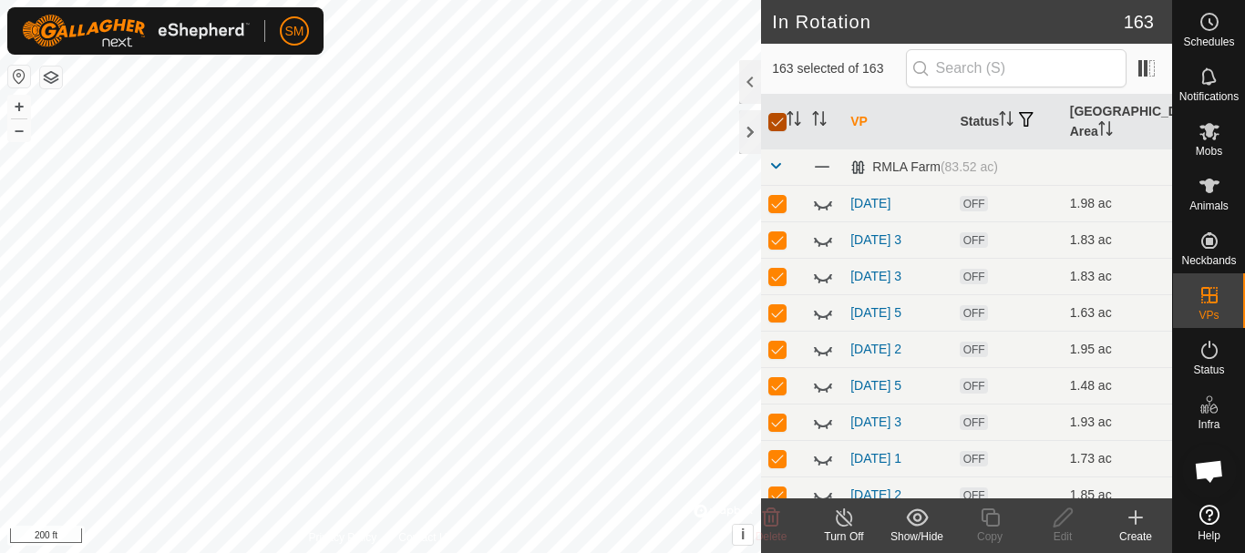
checkbox input "true"
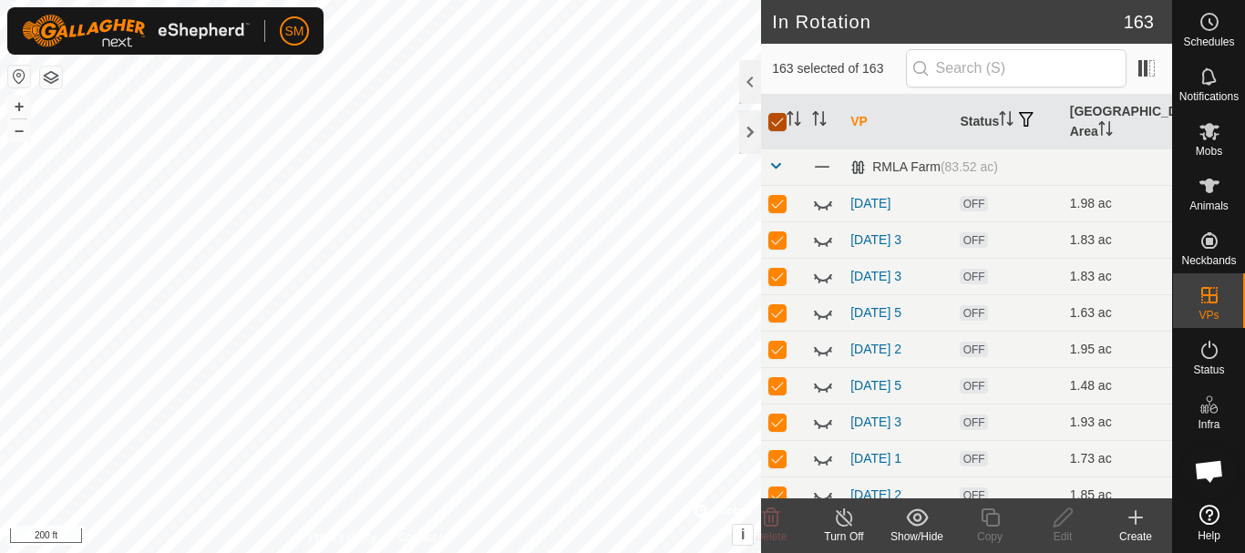
checkbox input "true"
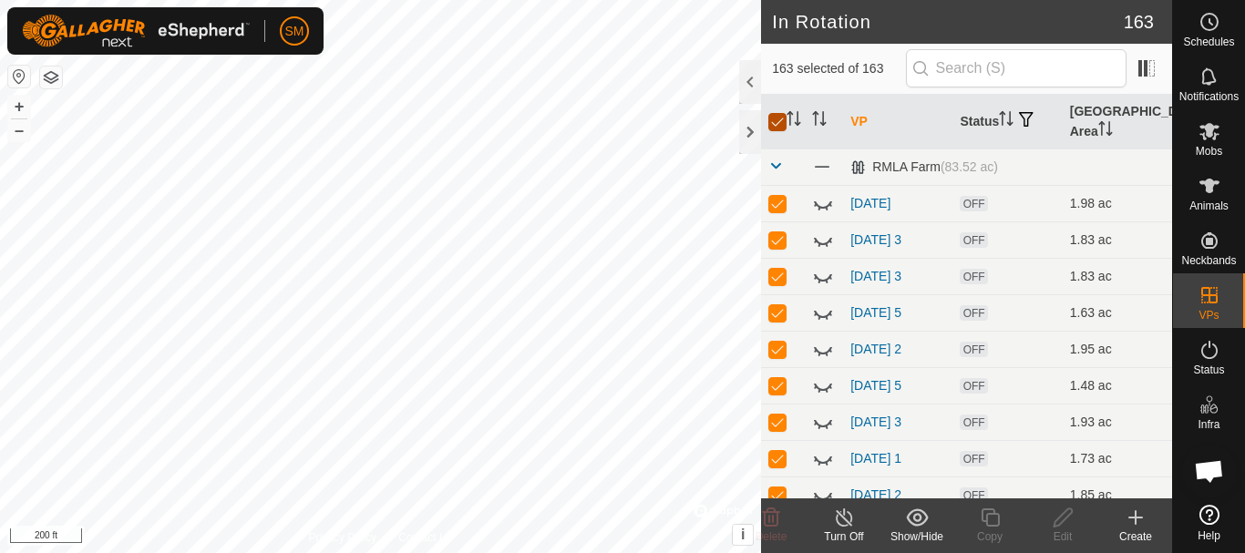
checkbox input "true"
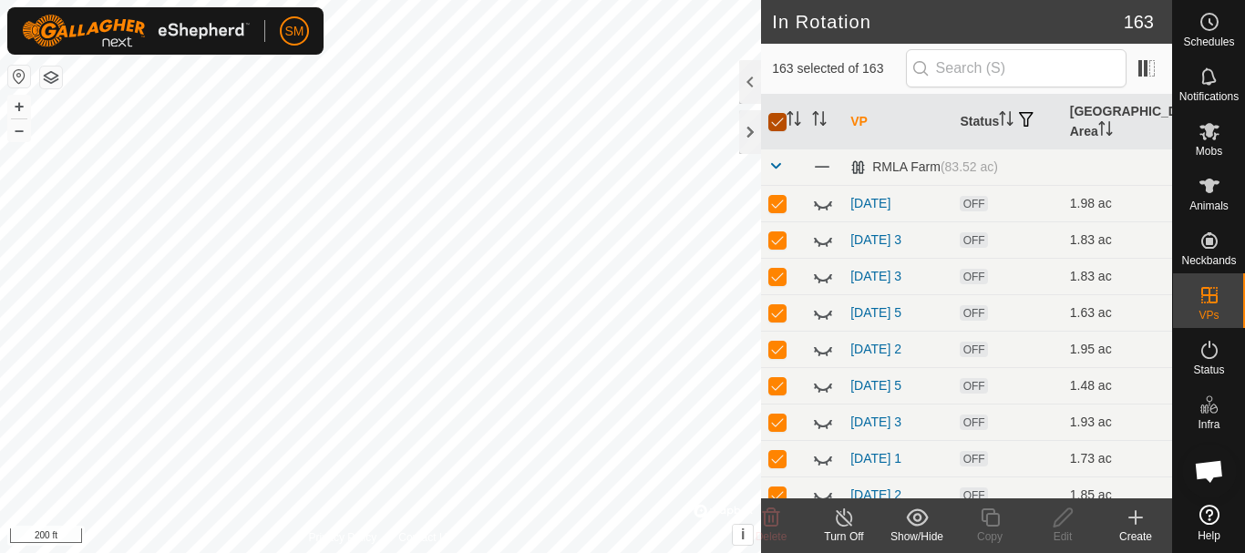
checkbox input "true"
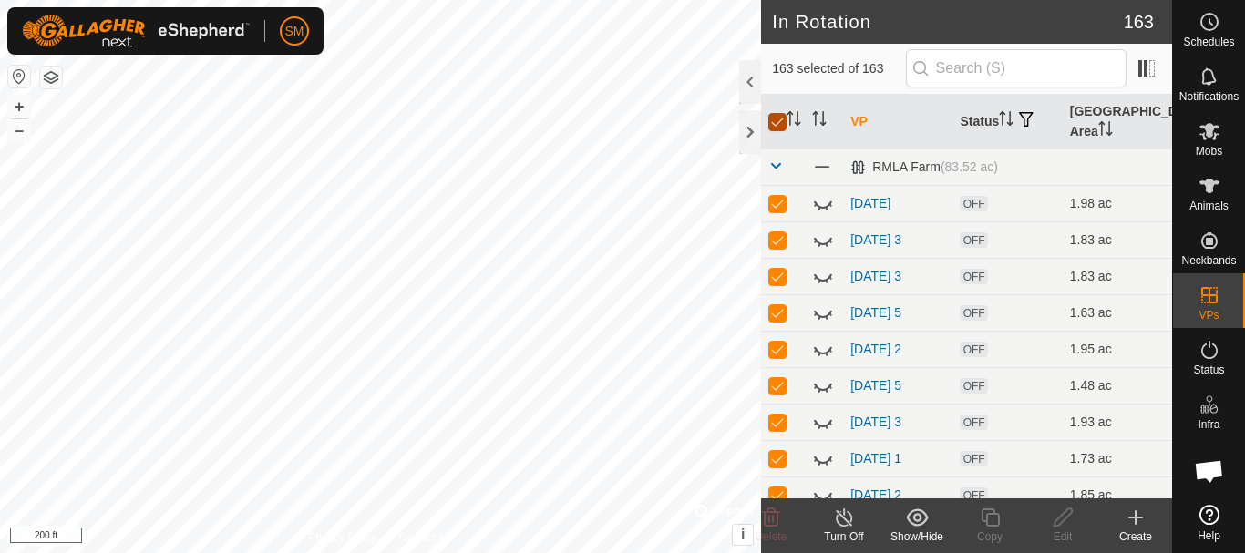
checkbox input "true"
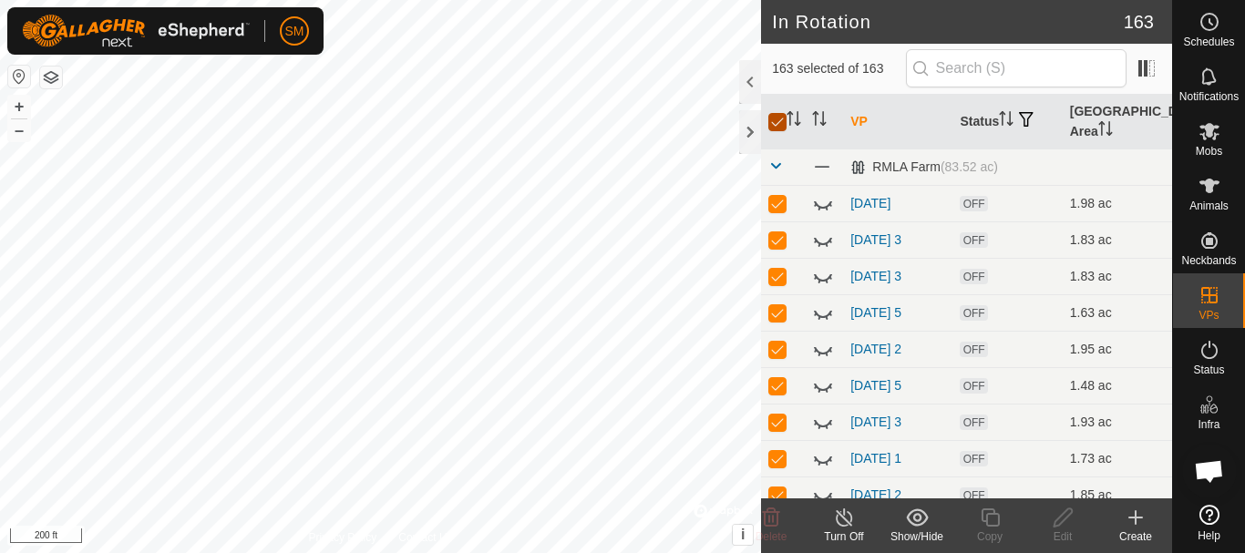
checkbox input "true"
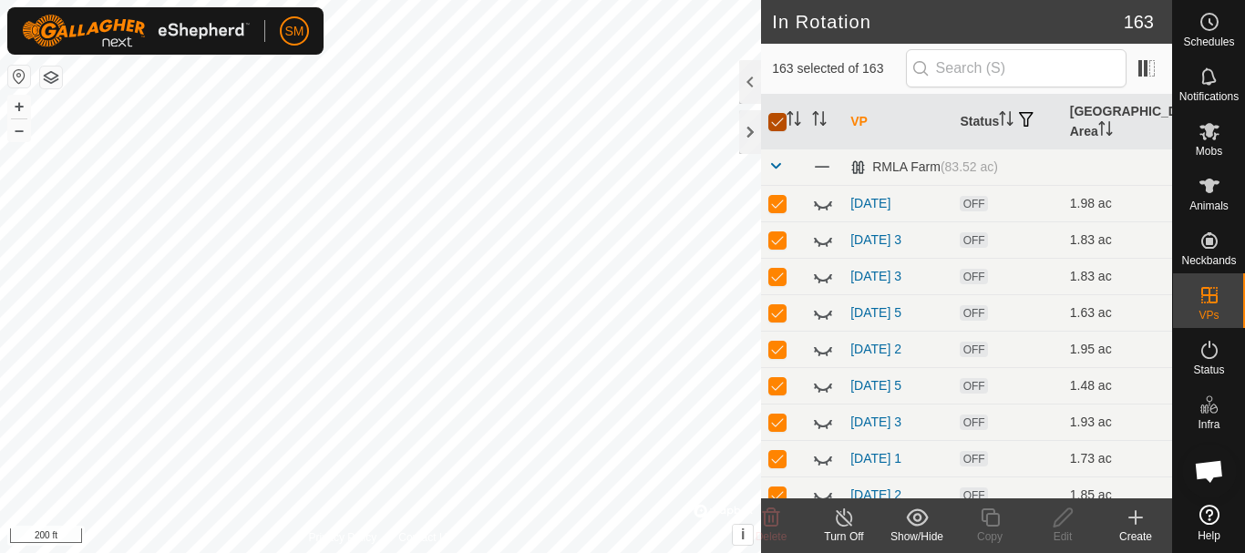
checkbox input "true"
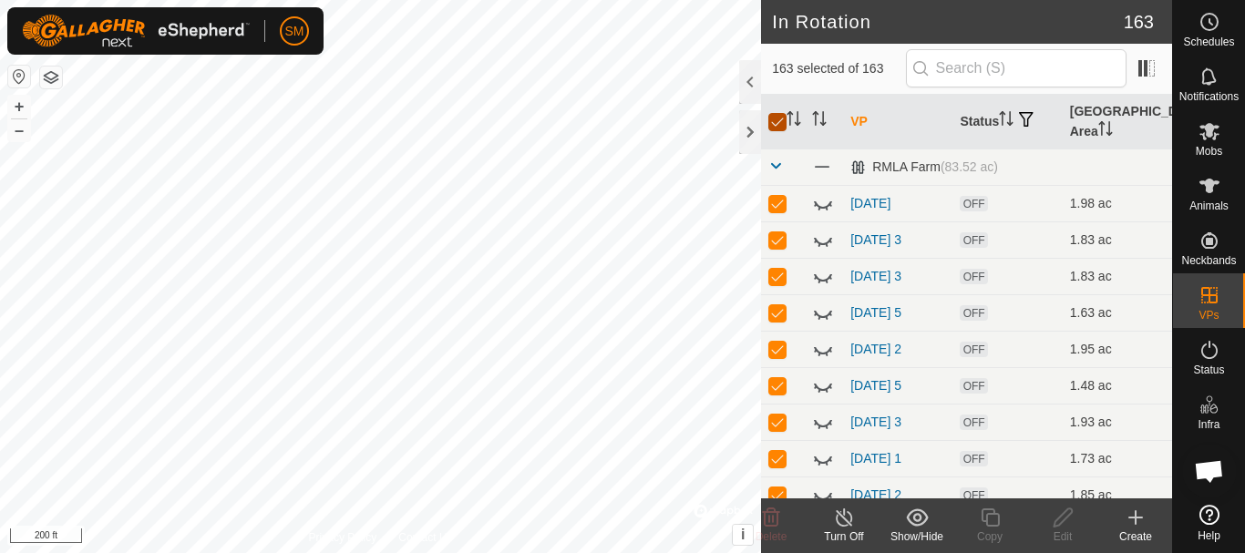
checkbox input "true"
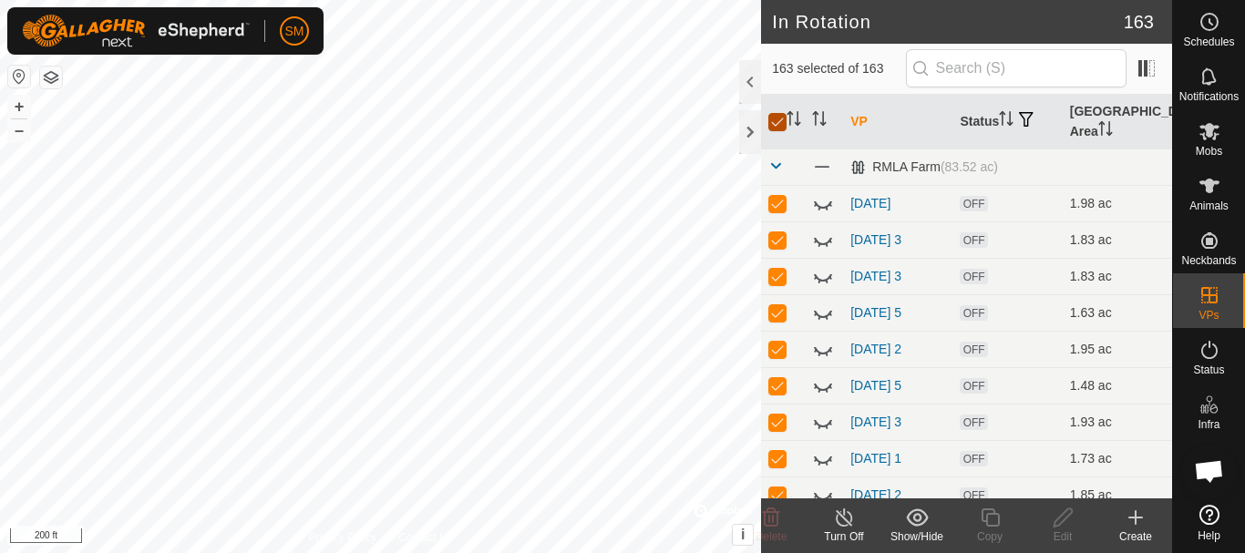
checkbox input "true"
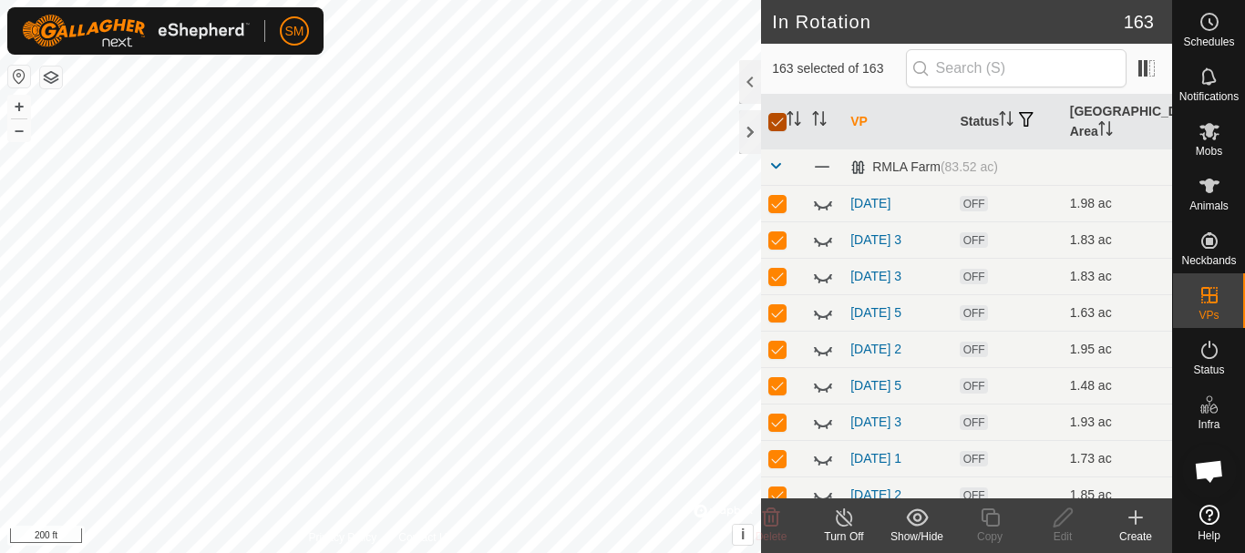
checkbox input "true"
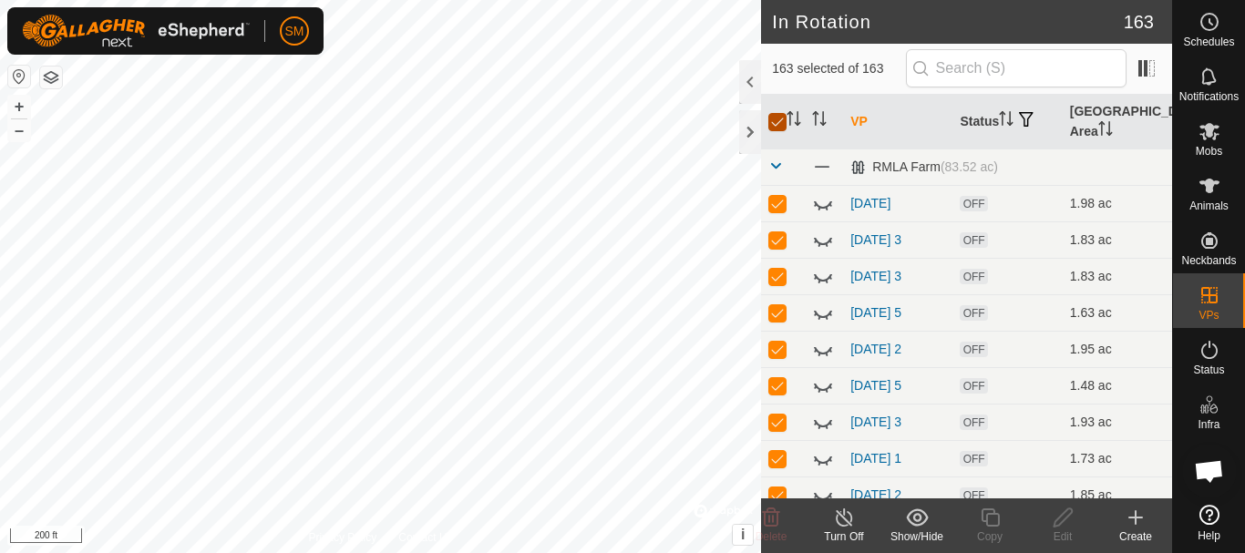
checkbox input "true"
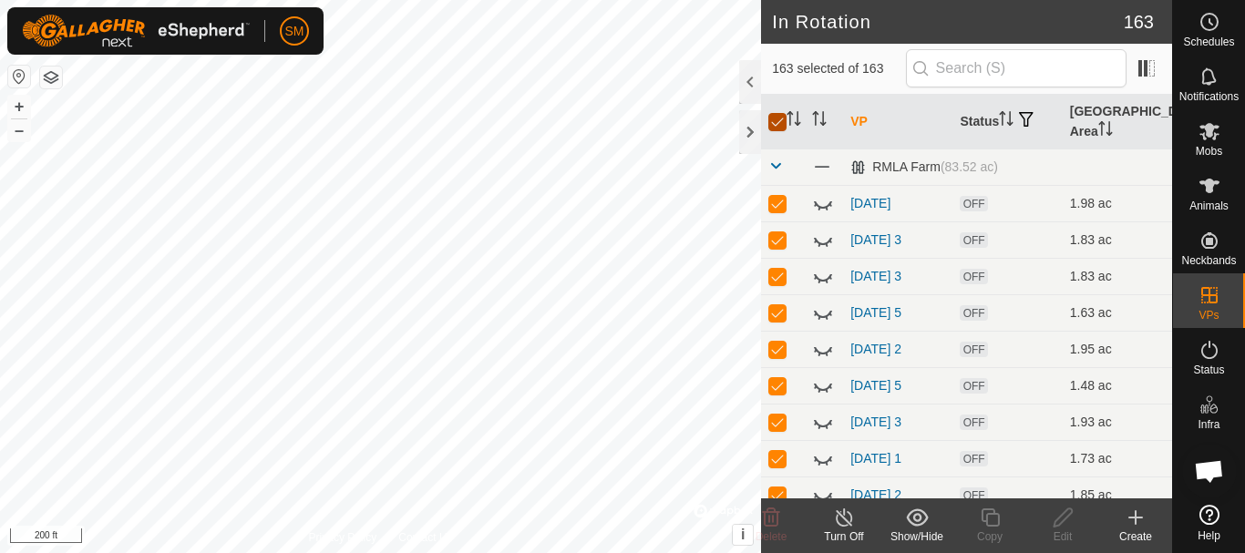
checkbox input "true"
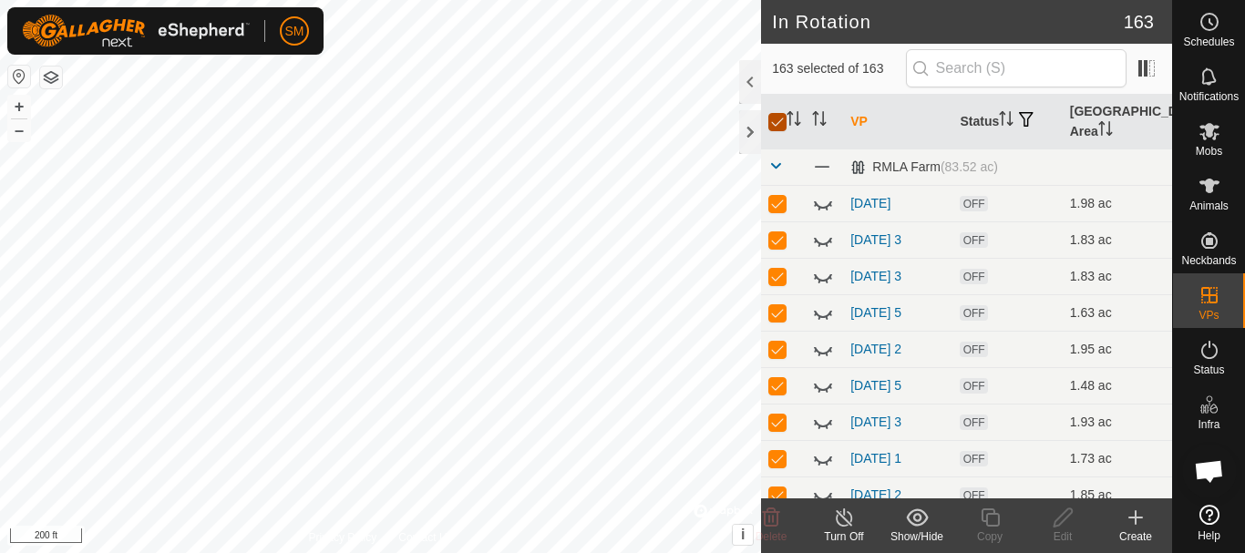
checkbox input "true"
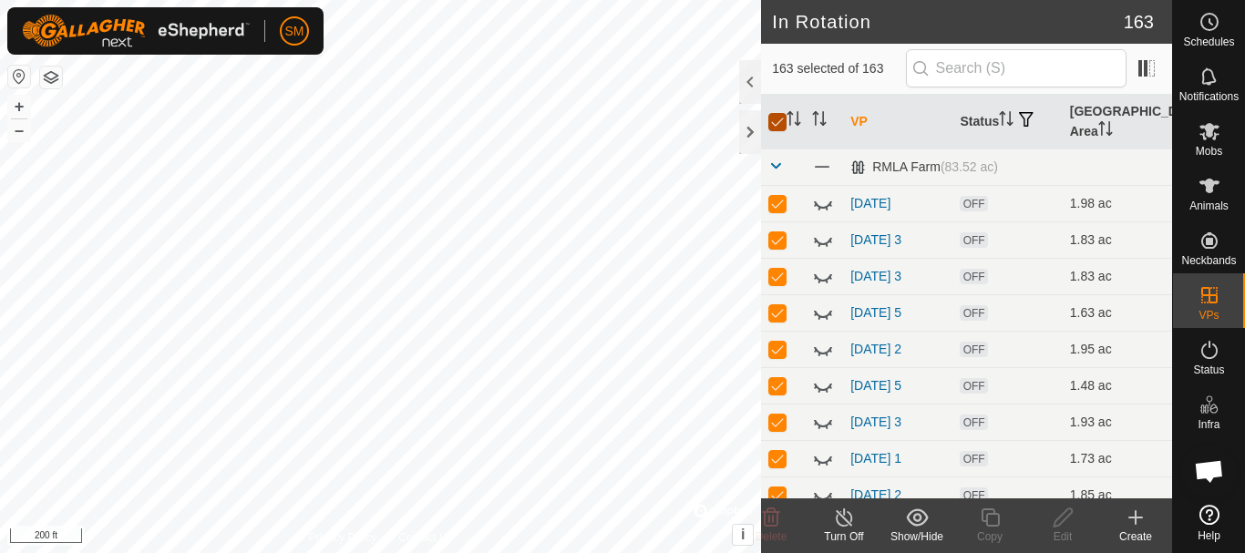
checkbox input "true"
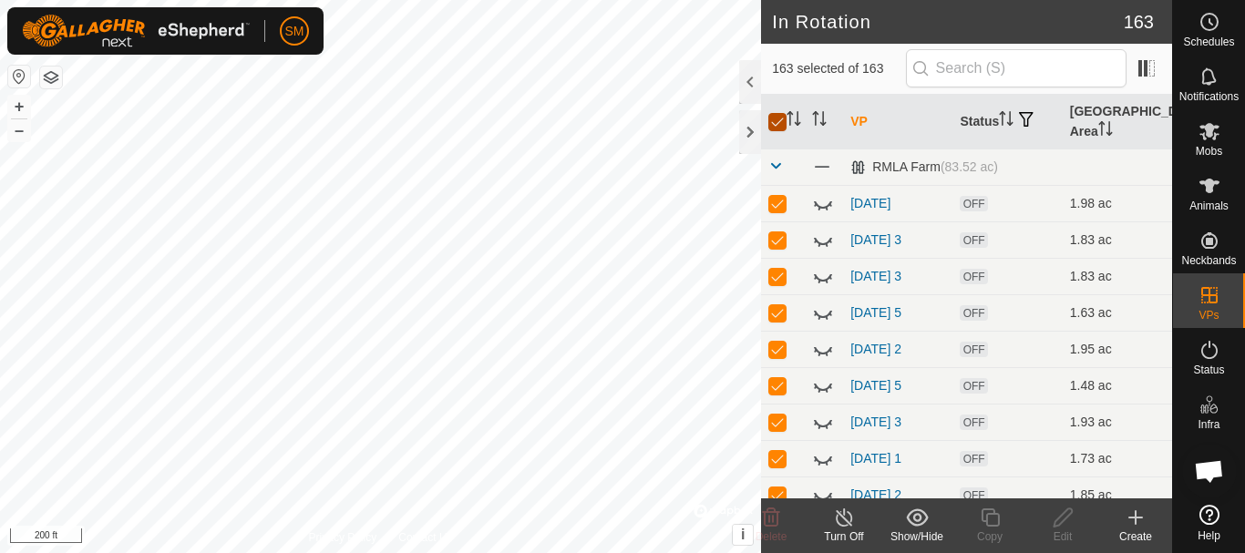
checkbox input "true"
click at [922, 522] on icon at bounding box center [917, 516] width 22 height 17
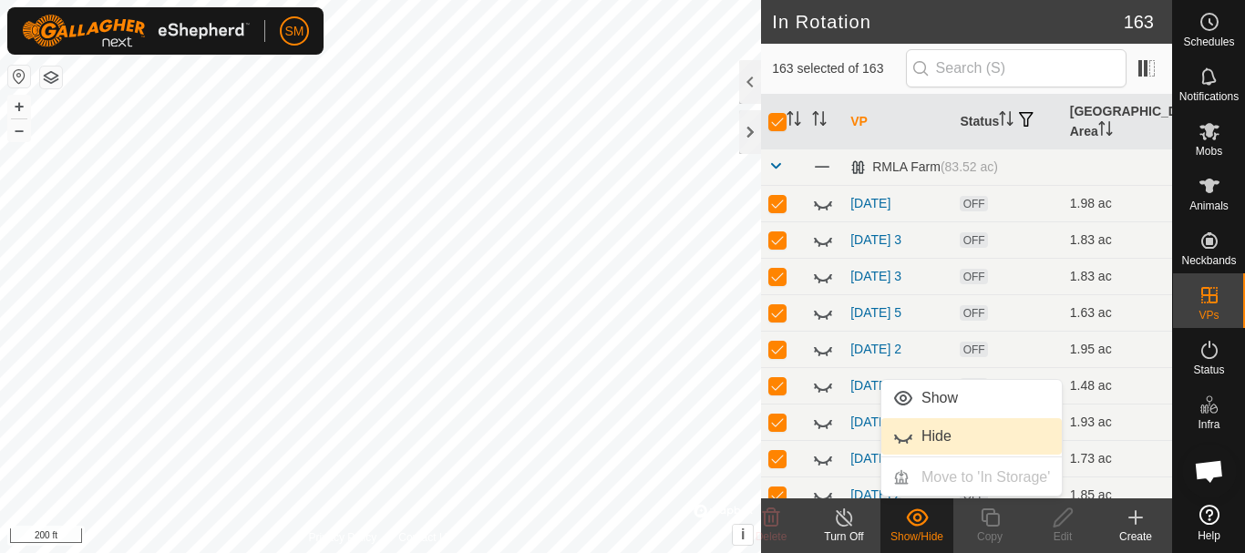
click at [929, 430] on link "Hide" at bounding box center [971, 436] width 180 height 36
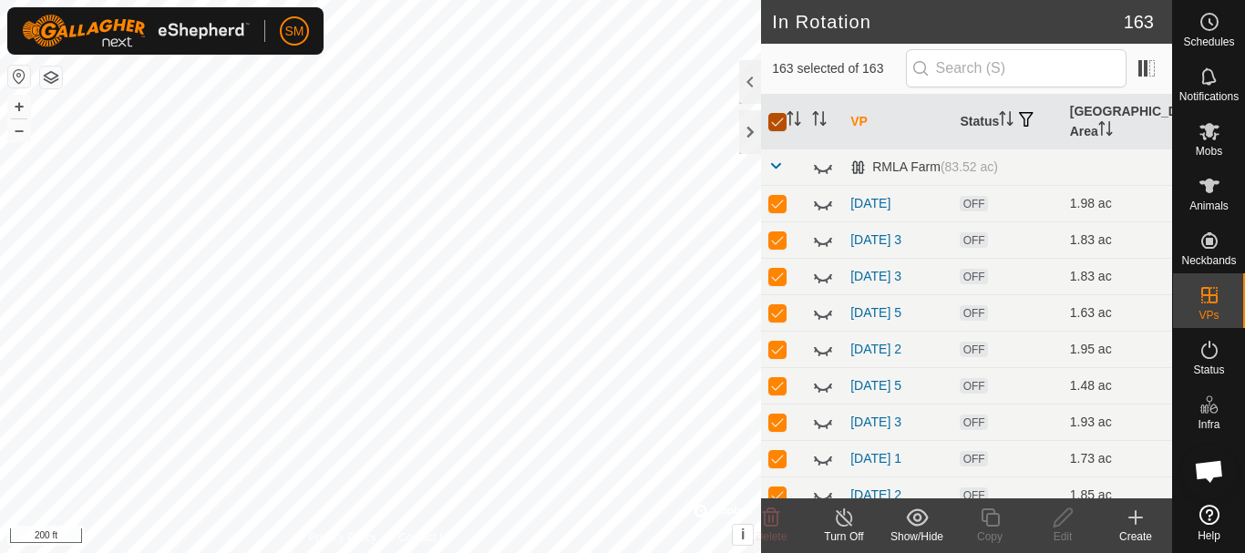
click at [775, 122] on input "checkbox" at bounding box center [777, 122] width 18 height 18
checkbox input "false"
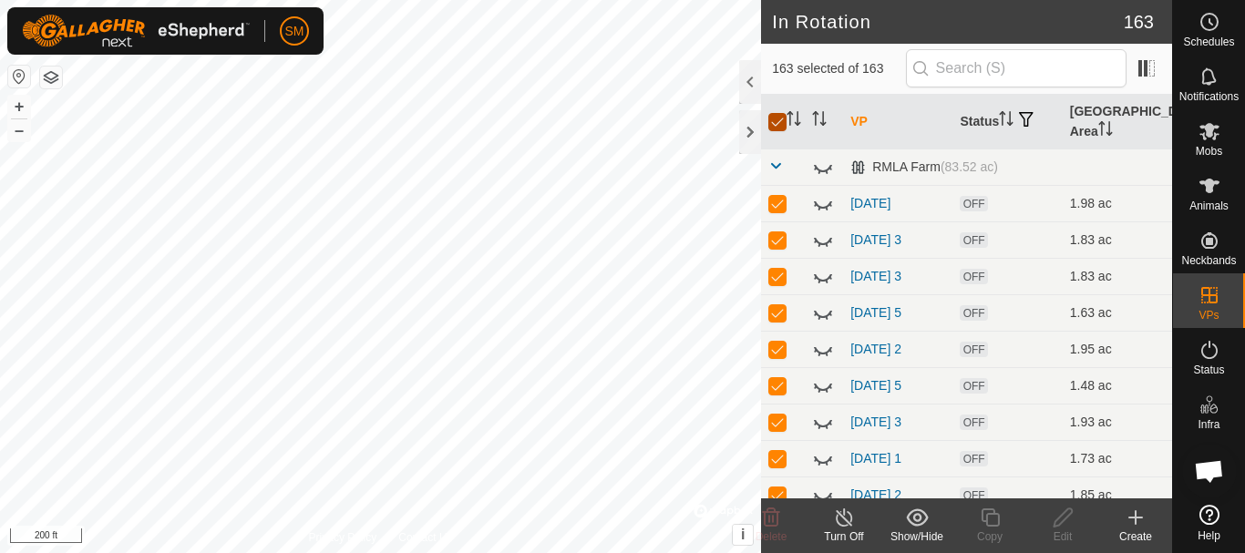
checkbox input "false"
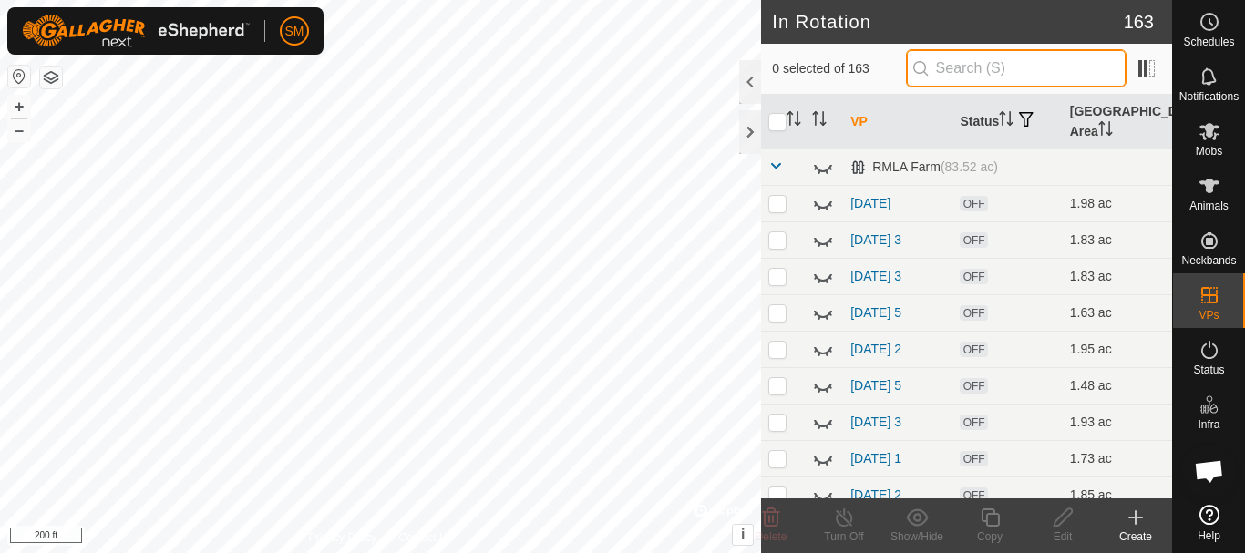
click at [990, 82] on input "text" at bounding box center [1016, 68] width 220 height 38
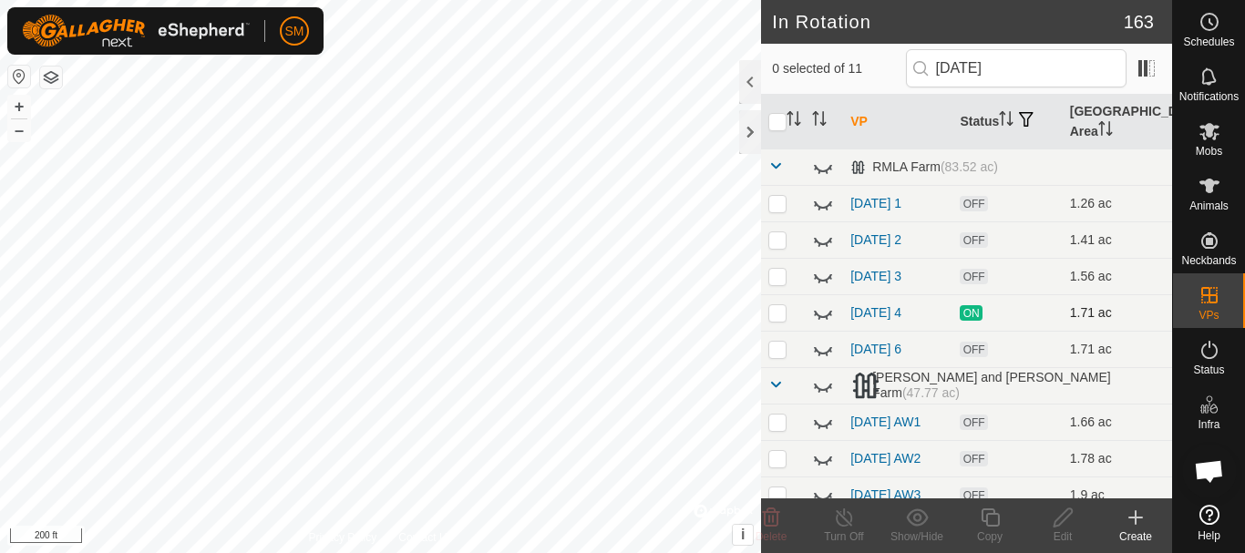
click at [817, 317] on icon at bounding box center [823, 313] width 22 height 22
click at [826, 428] on icon at bounding box center [827, 428] width 3 height 4
click at [826, 428] on icon at bounding box center [823, 422] width 18 height 15
click at [1066, 82] on input "[DATE]" at bounding box center [1016, 68] width 220 height 38
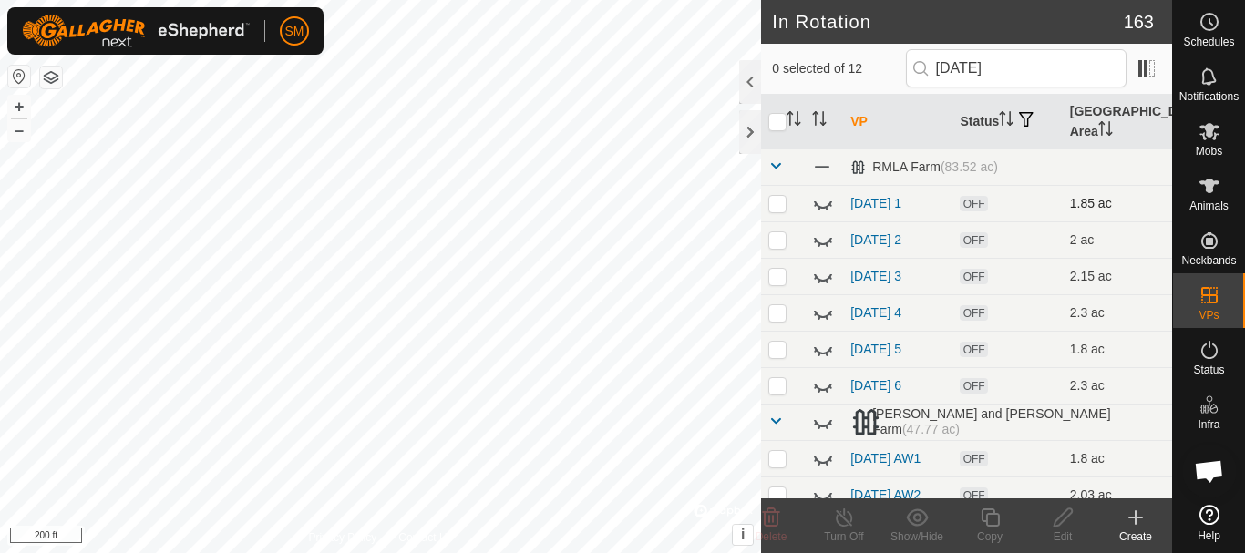
click at [823, 208] on icon at bounding box center [823, 204] width 18 height 7
click at [1041, 58] on input "[DATE]" at bounding box center [1016, 68] width 220 height 38
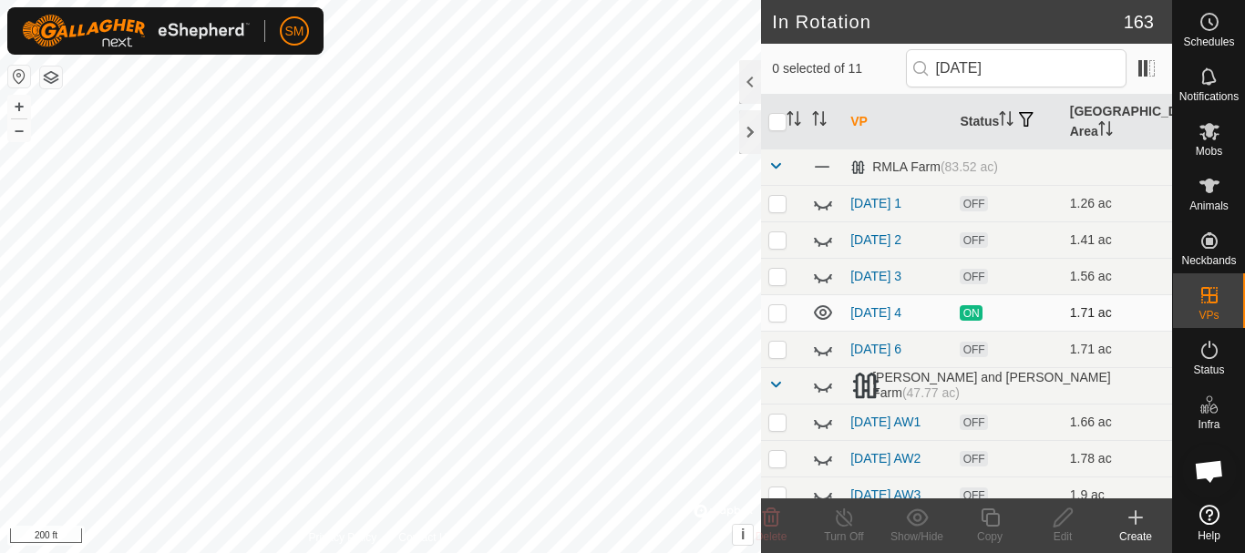
click at [822, 319] on icon at bounding box center [823, 312] width 18 height 15
click at [1022, 73] on input "[DATE]" at bounding box center [1016, 68] width 220 height 38
